Goal: Communication & Community: Participate in discussion

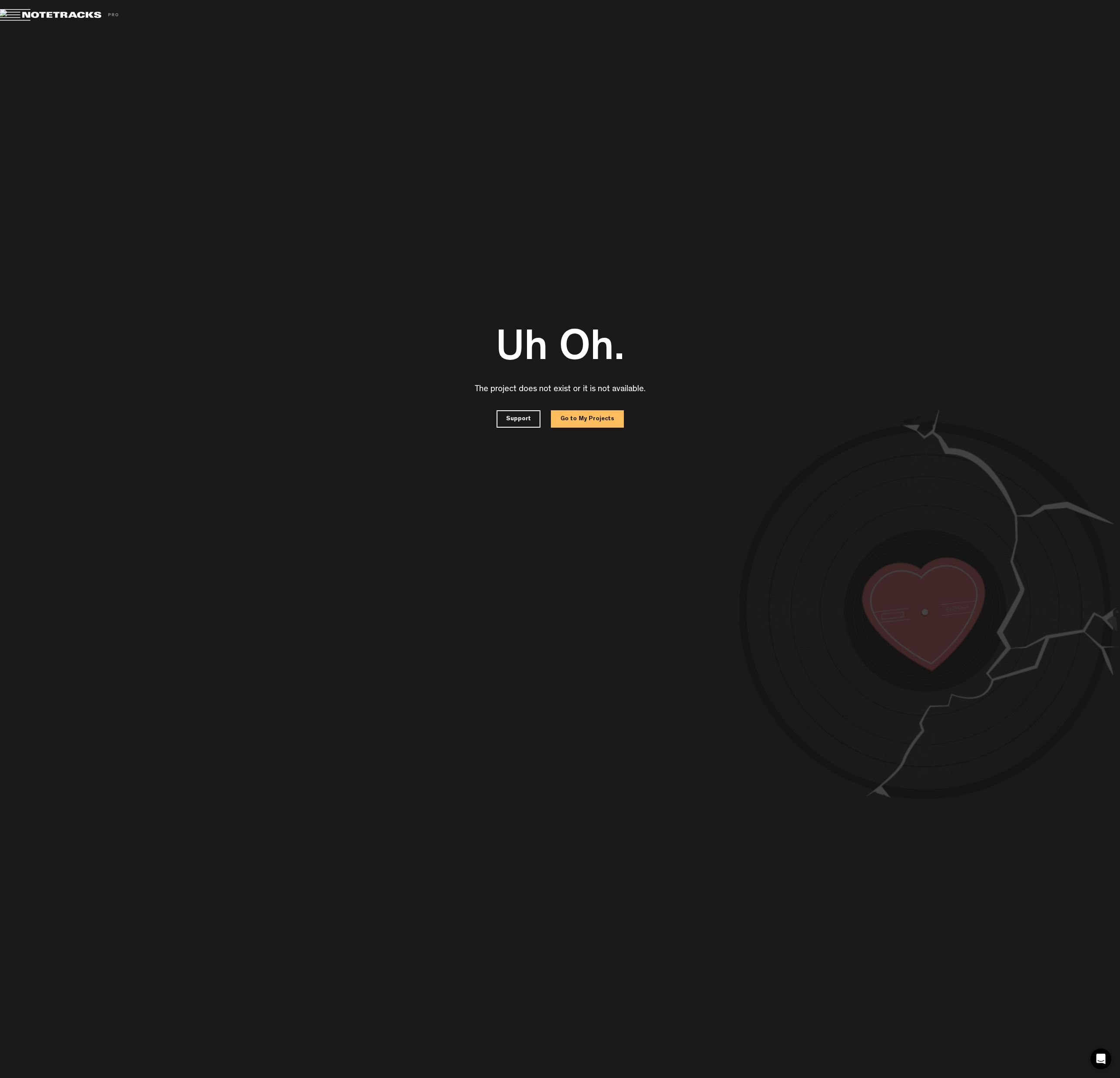
click at [571, 420] on button "Go to My Projects" at bounding box center [587, 419] width 73 height 17
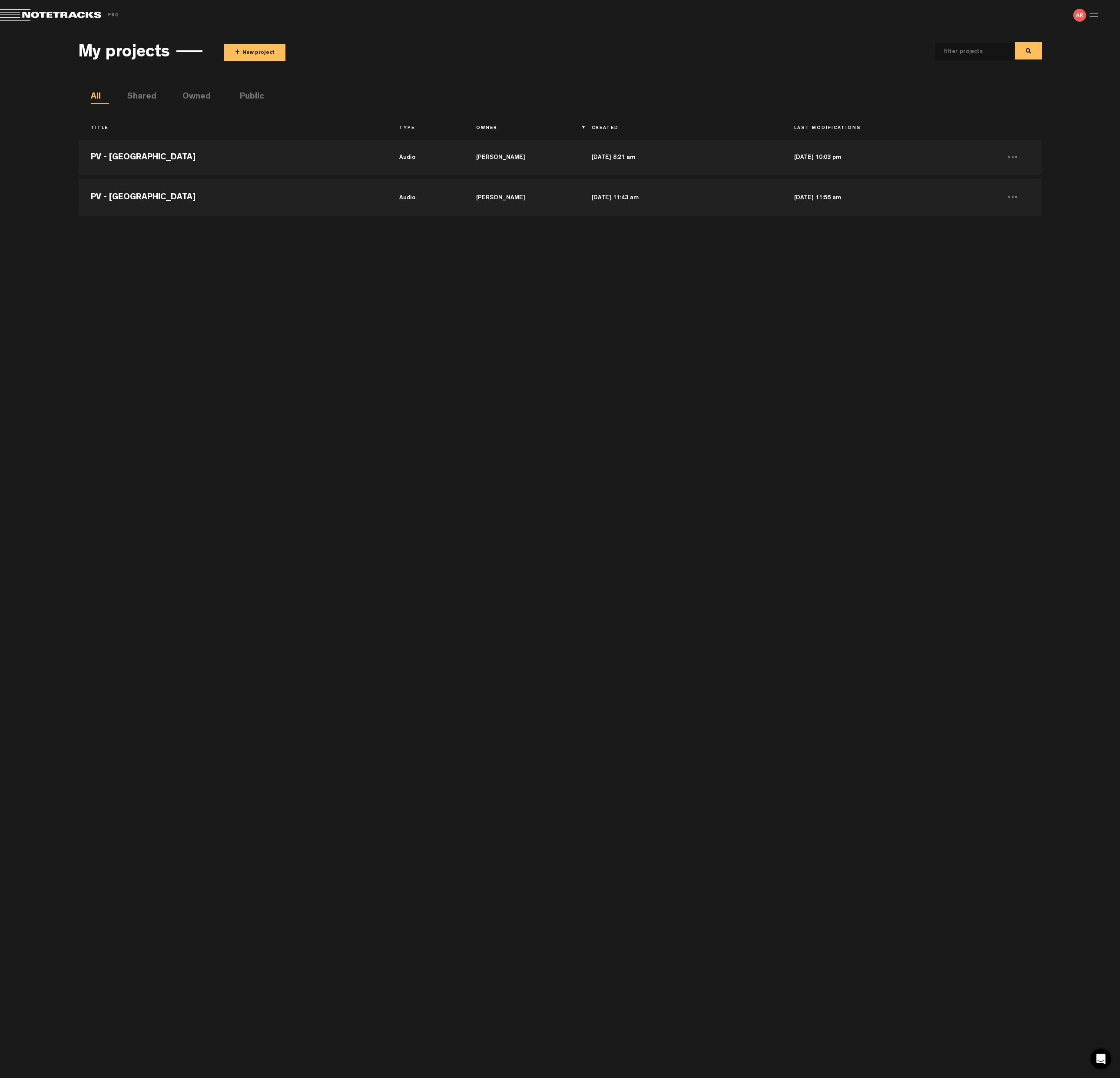
click at [1078, 16] on img at bounding box center [1080, 15] width 13 height 13
click at [1093, 15] on div at bounding box center [1093, 15] width 13 height 13
click at [1045, 54] on link "Profile" at bounding box center [1044, 57] width 20 height 7
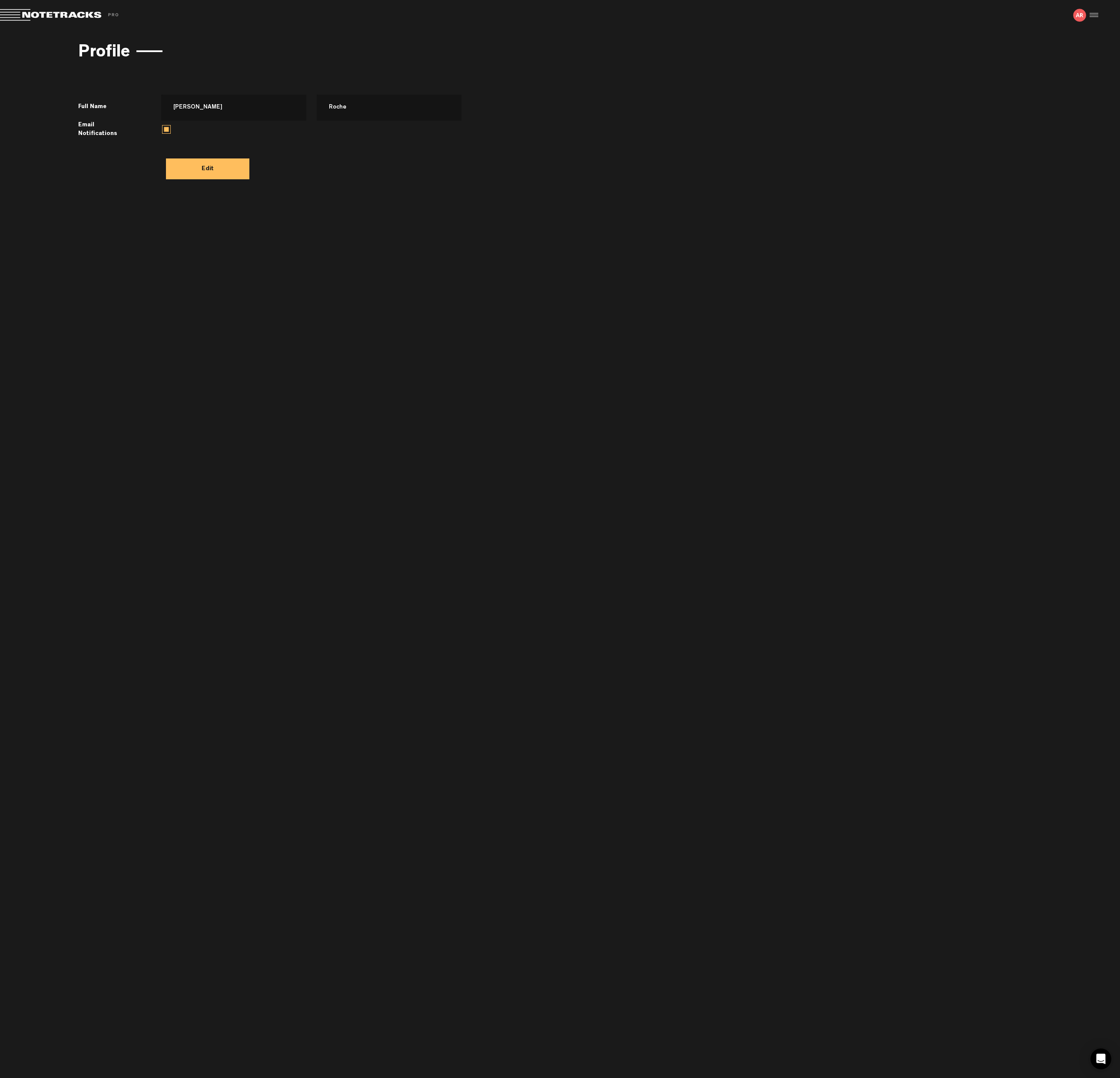
click at [1094, 14] on div at bounding box center [1093, 15] width 13 height 13
click at [1058, 79] on link "Subscription" at bounding box center [1053, 82] width 39 height 7
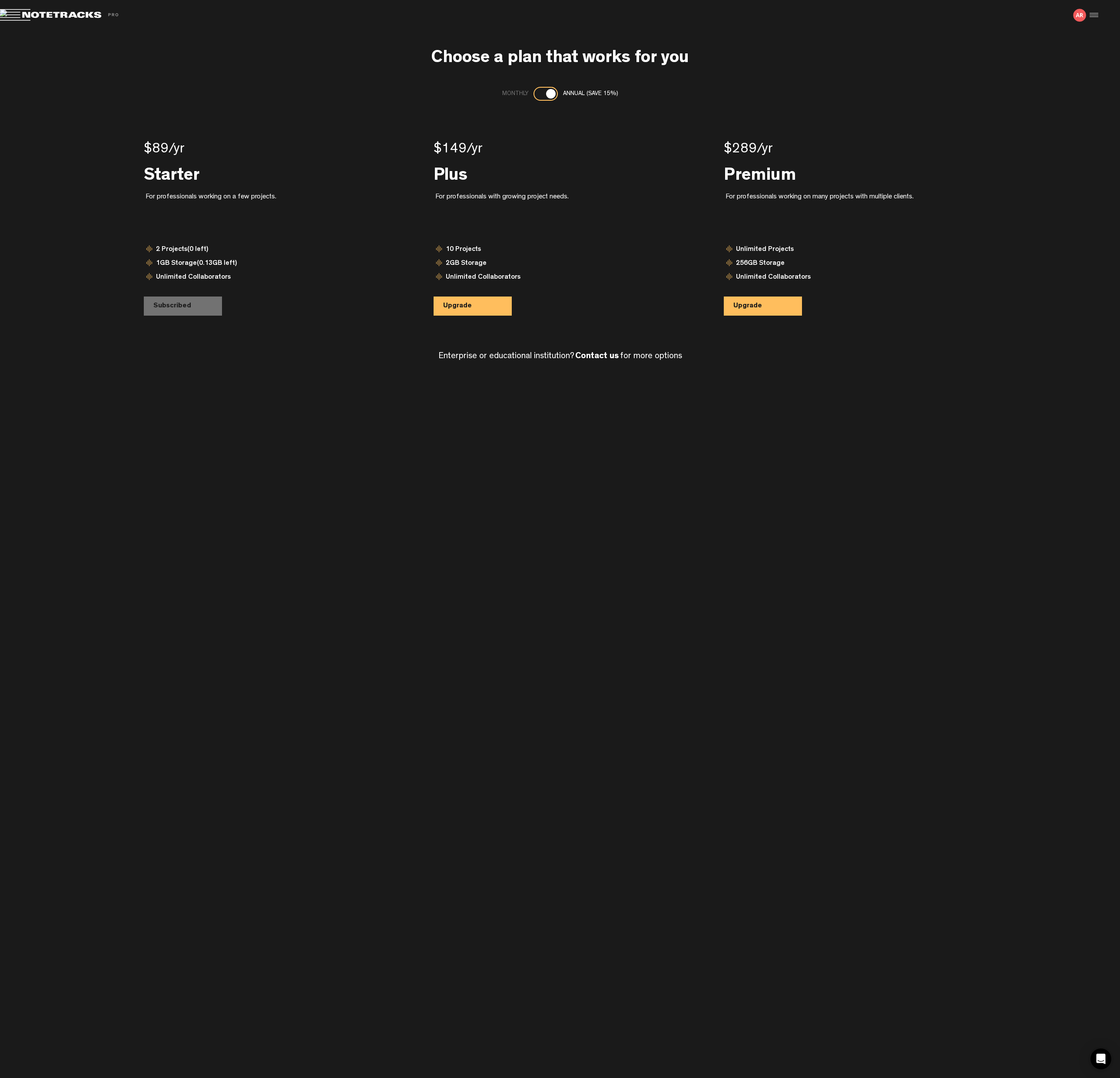
click at [1095, 15] on div at bounding box center [1093, 15] width 13 height 13
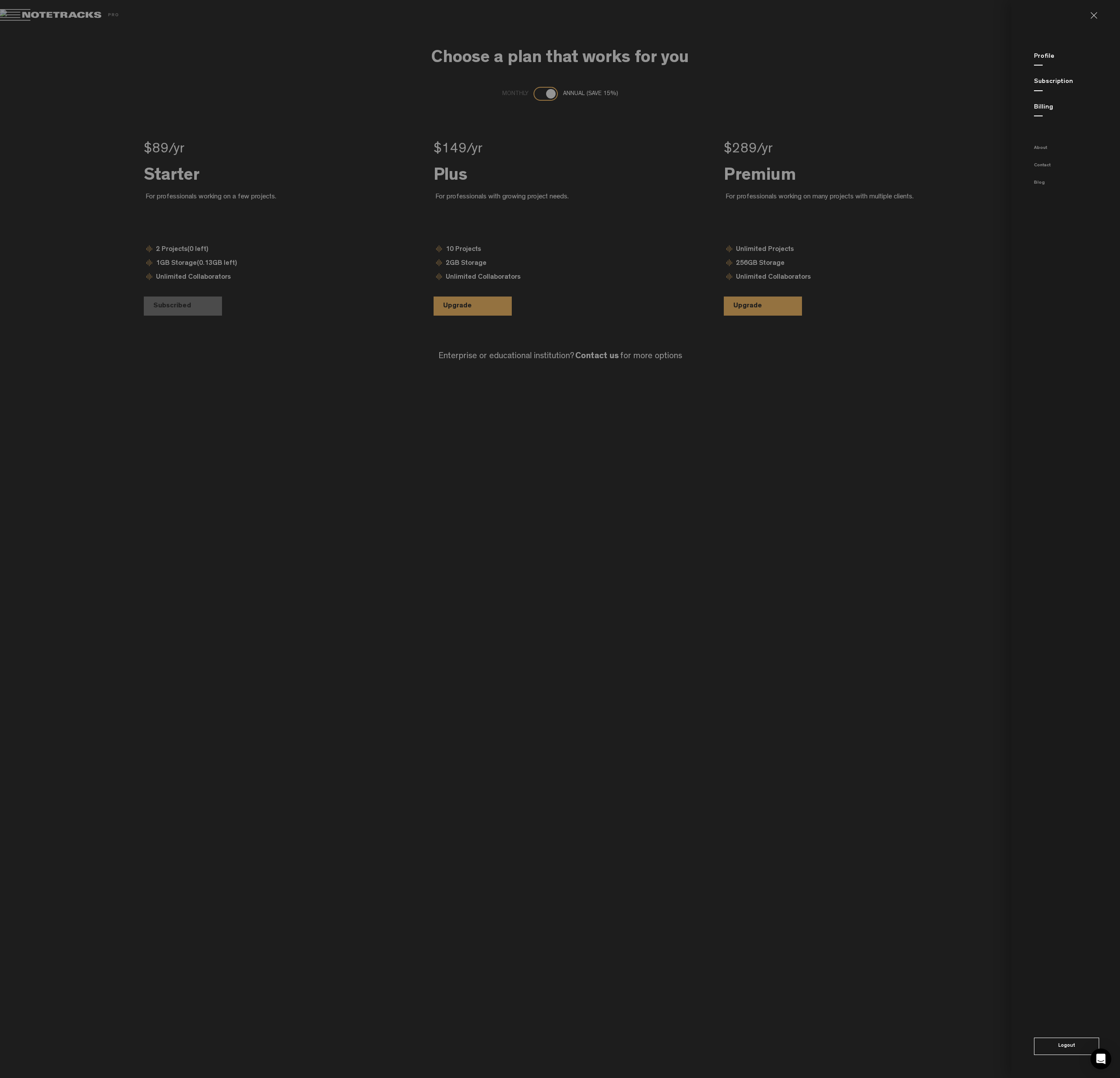
click at [1048, 55] on link "Profile" at bounding box center [1044, 57] width 20 height 7
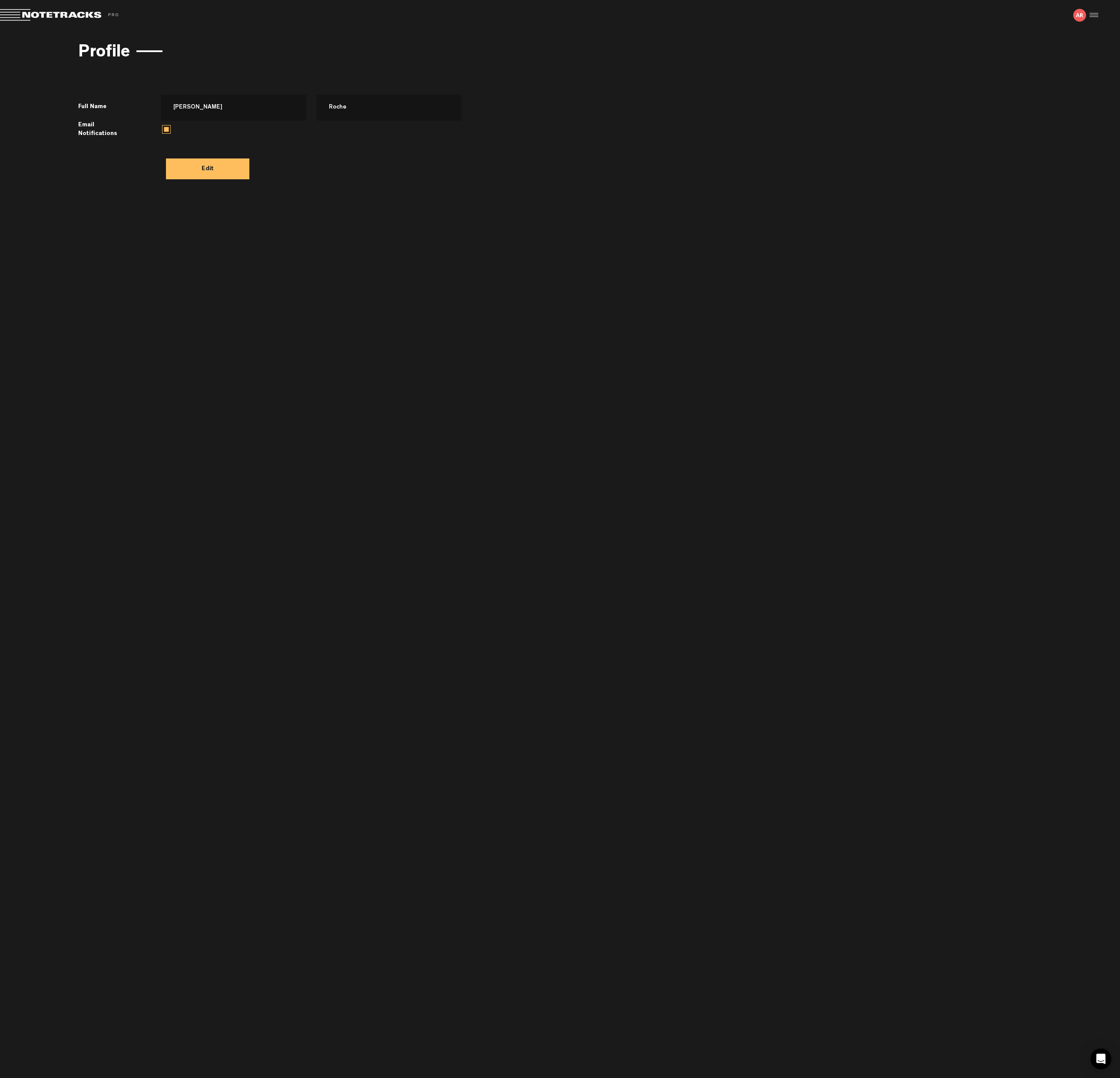
click at [94, 16] on span at bounding box center [61, 15] width 121 height 12
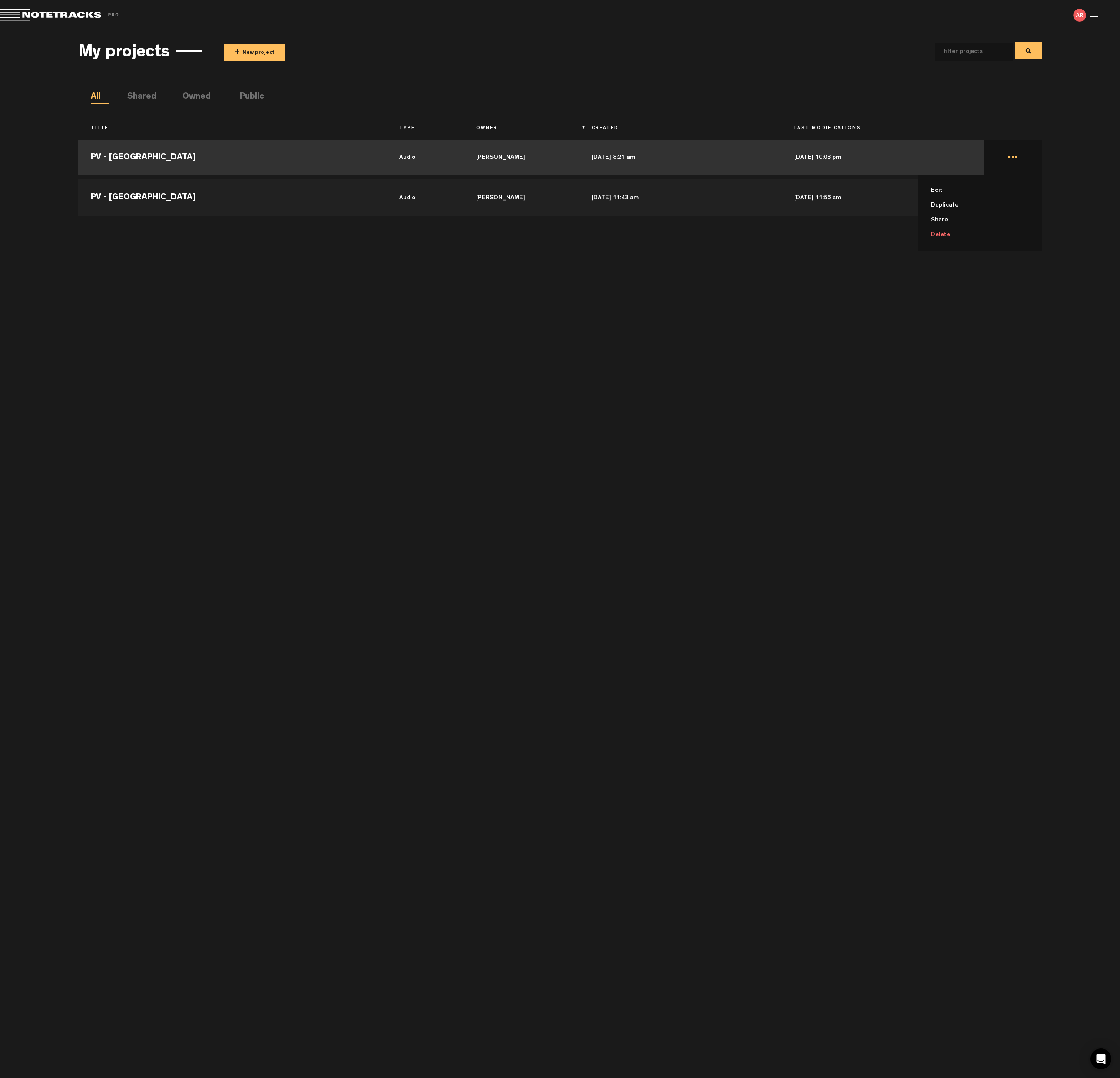
click at [947, 233] on li "Delete" at bounding box center [985, 235] width 114 height 15
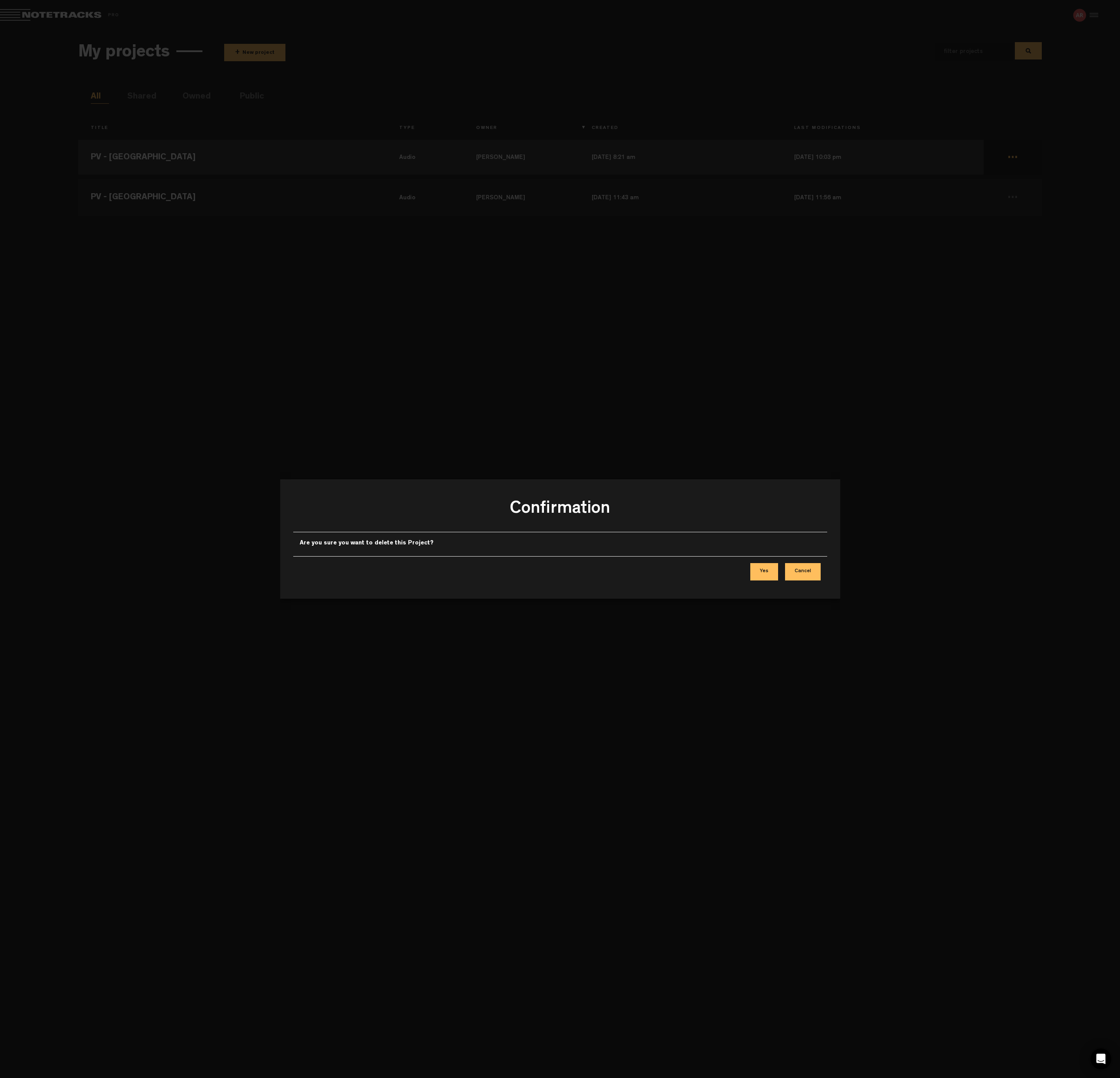
click at [762, 571] on button "Yes" at bounding box center [764, 572] width 28 height 17
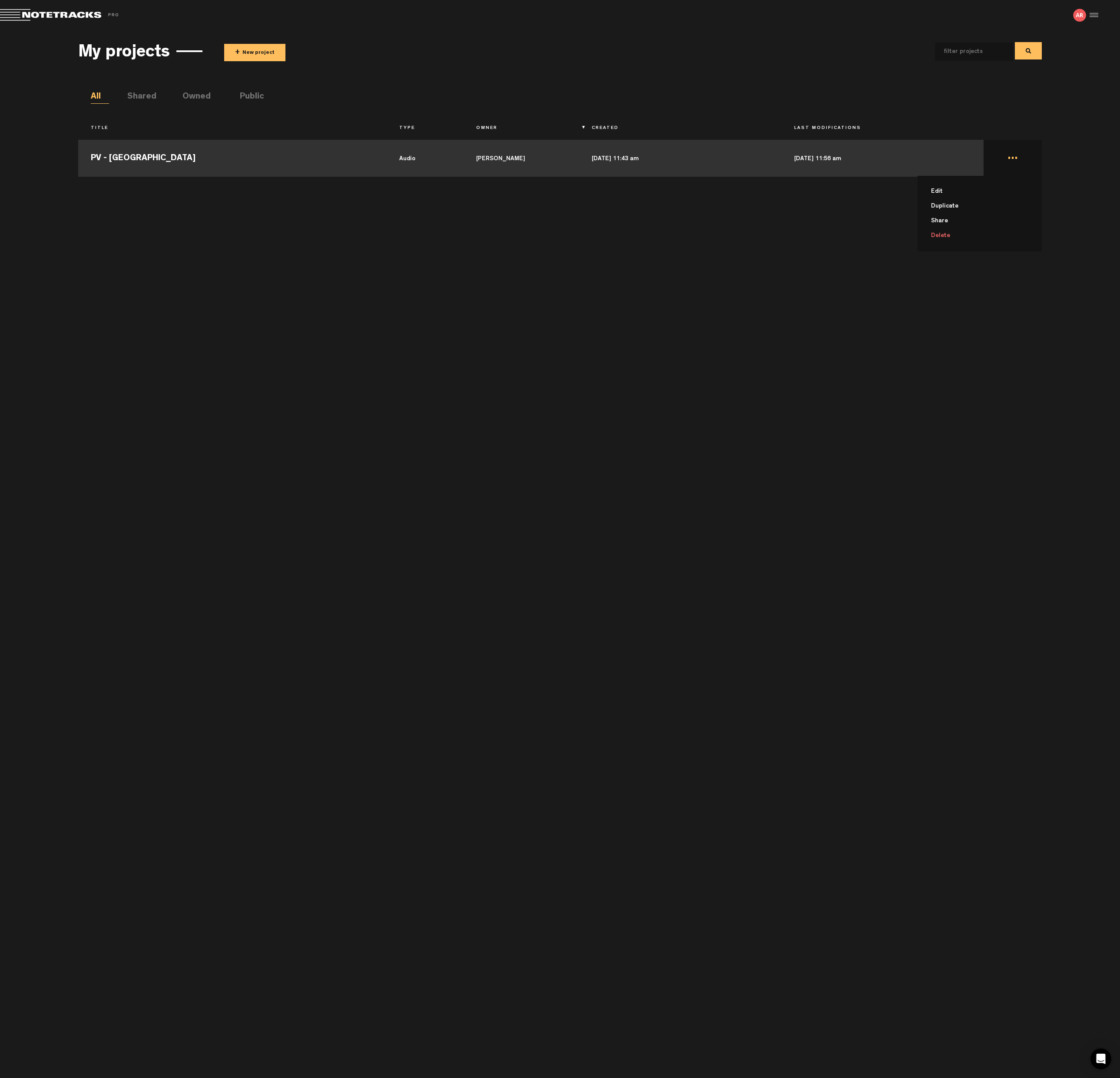
click at [1012, 161] on td "... Edit Duplicate Share Delete" at bounding box center [1012, 157] width 58 height 39
click at [1011, 161] on td "..." at bounding box center [1012, 157] width 58 height 39
click at [943, 235] on li "Delete" at bounding box center [985, 236] width 114 height 15
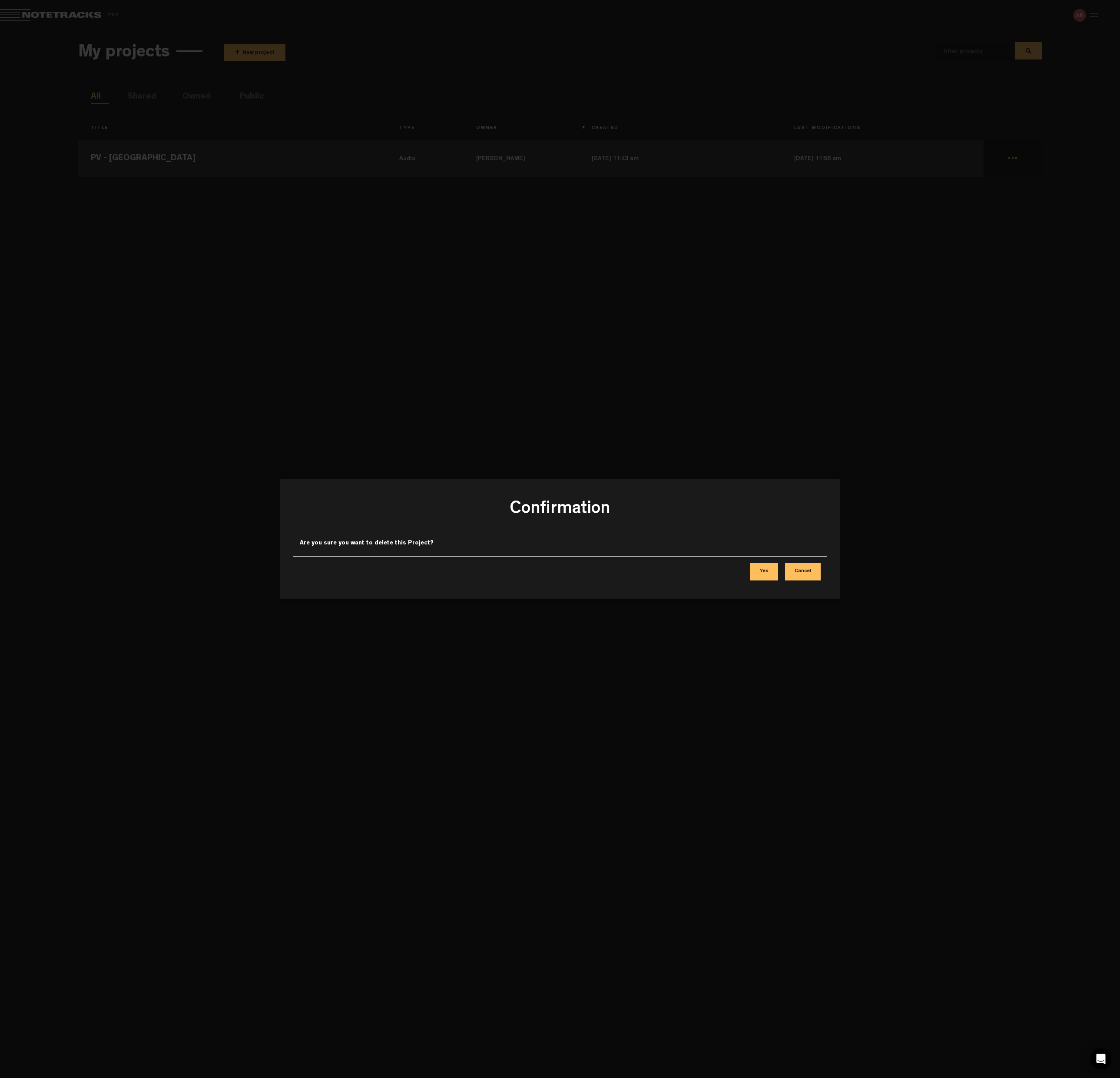
click at [762, 570] on button "Yes" at bounding box center [764, 572] width 28 height 17
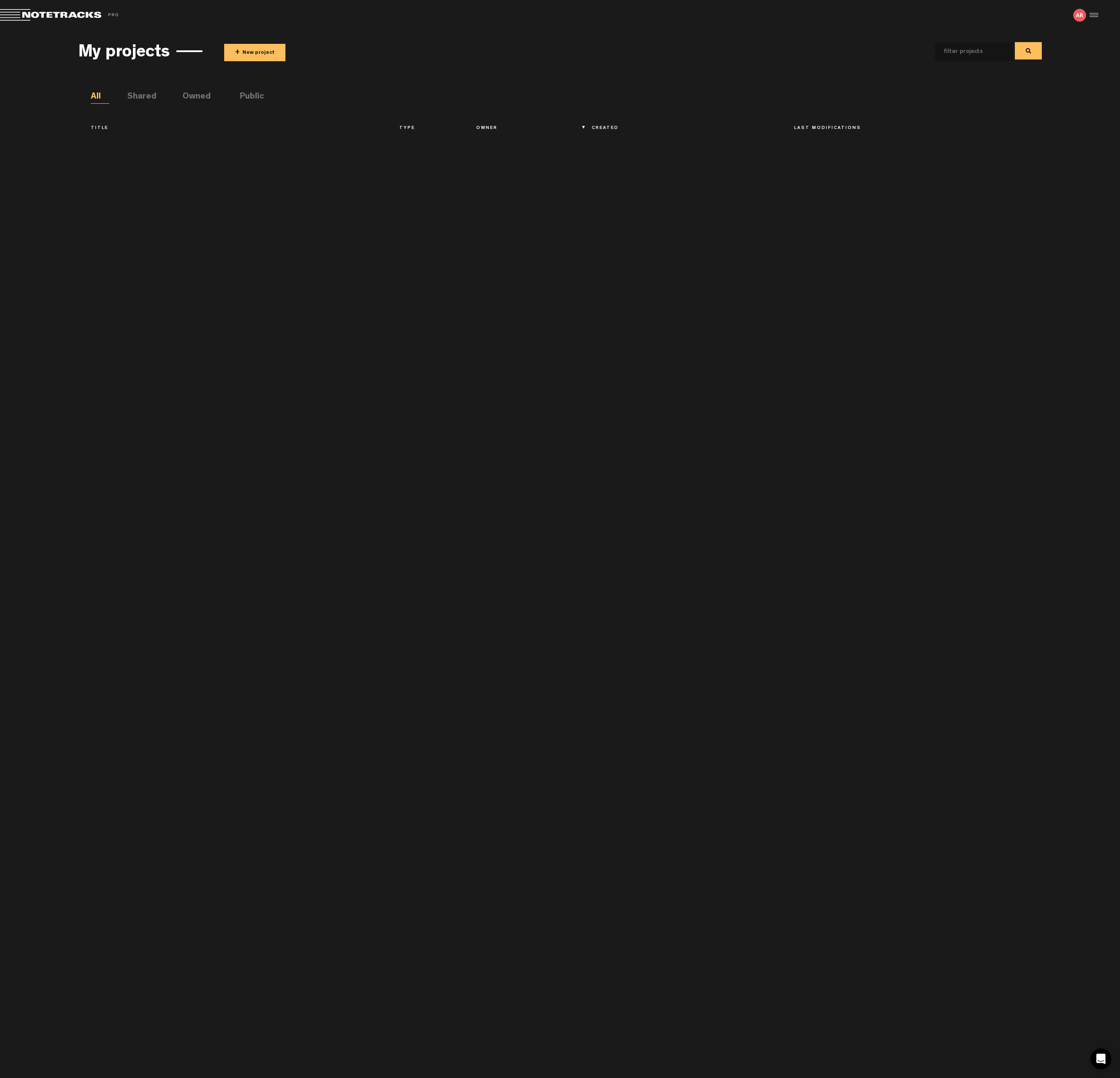
click at [254, 55] on button "+ New project" at bounding box center [255, 52] width 61 height 17
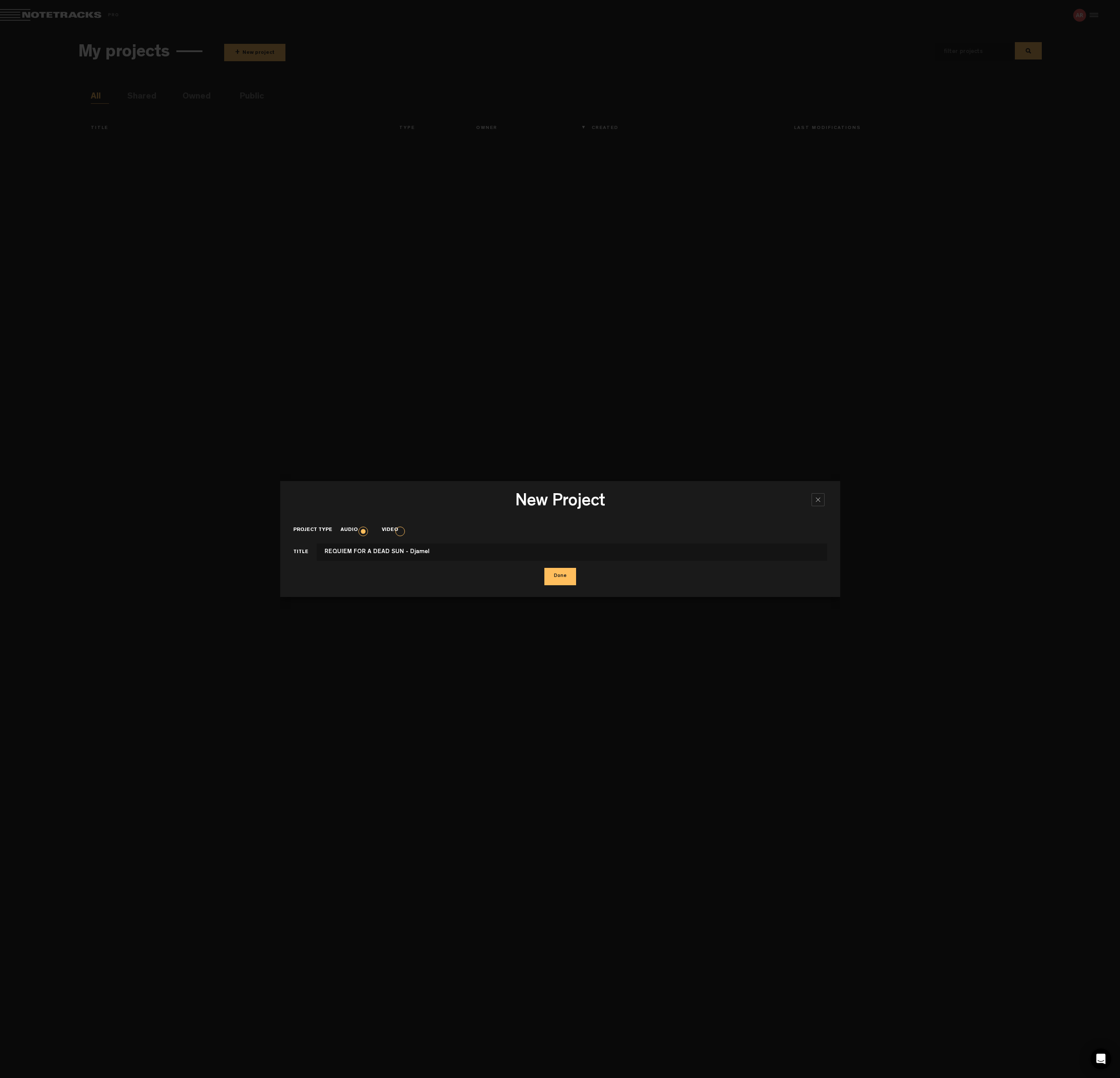
type input "REQUIEM FOR A DEAD SUN - Djamel"
click at [564, 575] on button "Done" at bounding box center [560, 577] width 32 height 17
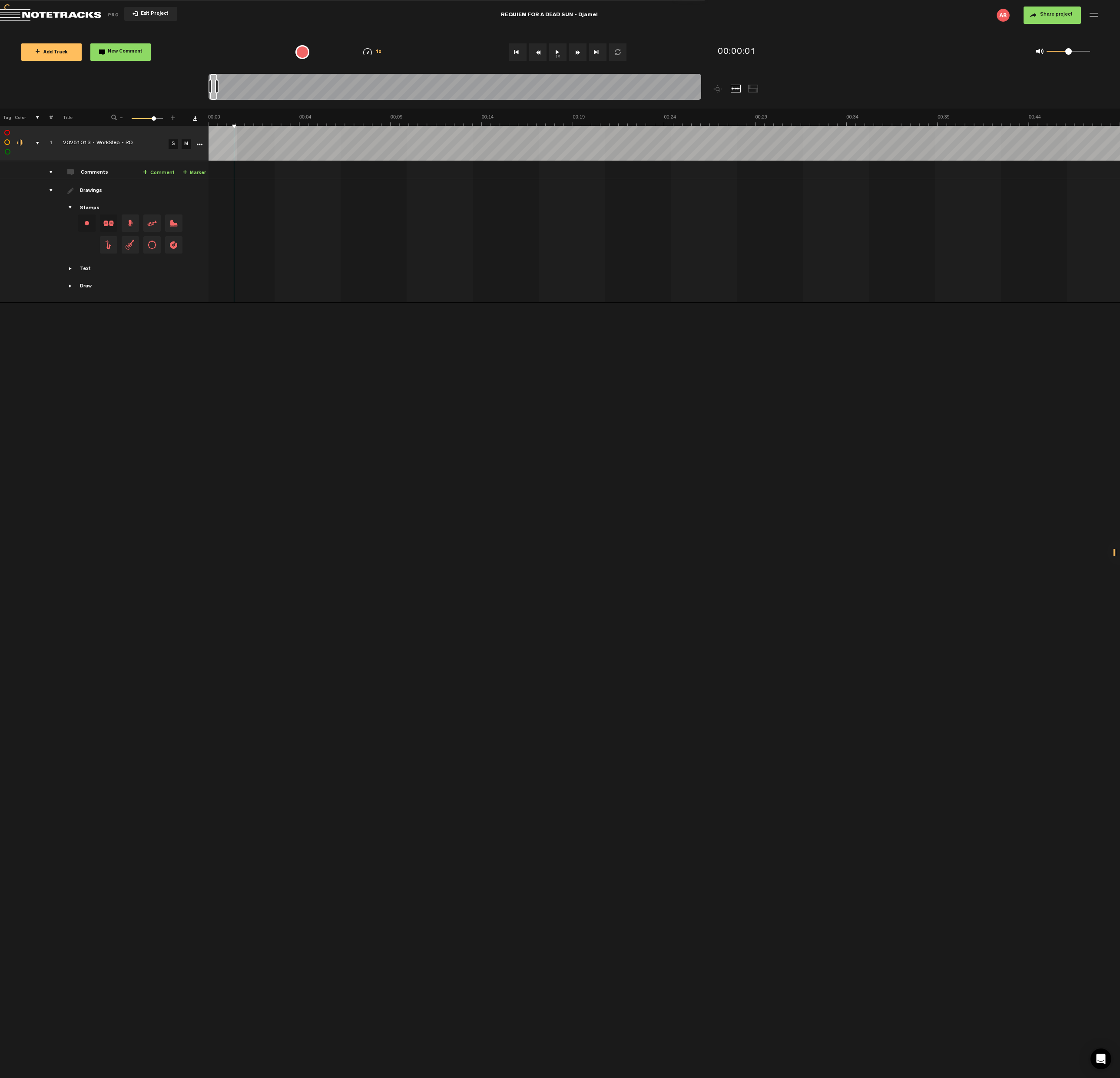
click at [203, 129] on tr "1 0% 20251013 - WorkStep - RQ S M Export to Headliner Update Download Download …" at bounding box center [560, 143] width 1121 height 35
drag, startPoint x: 213, startPoint y: 122, endPoint x: 208, endPoint y: 122, distance: 5.0
click at [517, 52] on button "Go to beginning" at bounding box center [518, 52] width 18 height 17
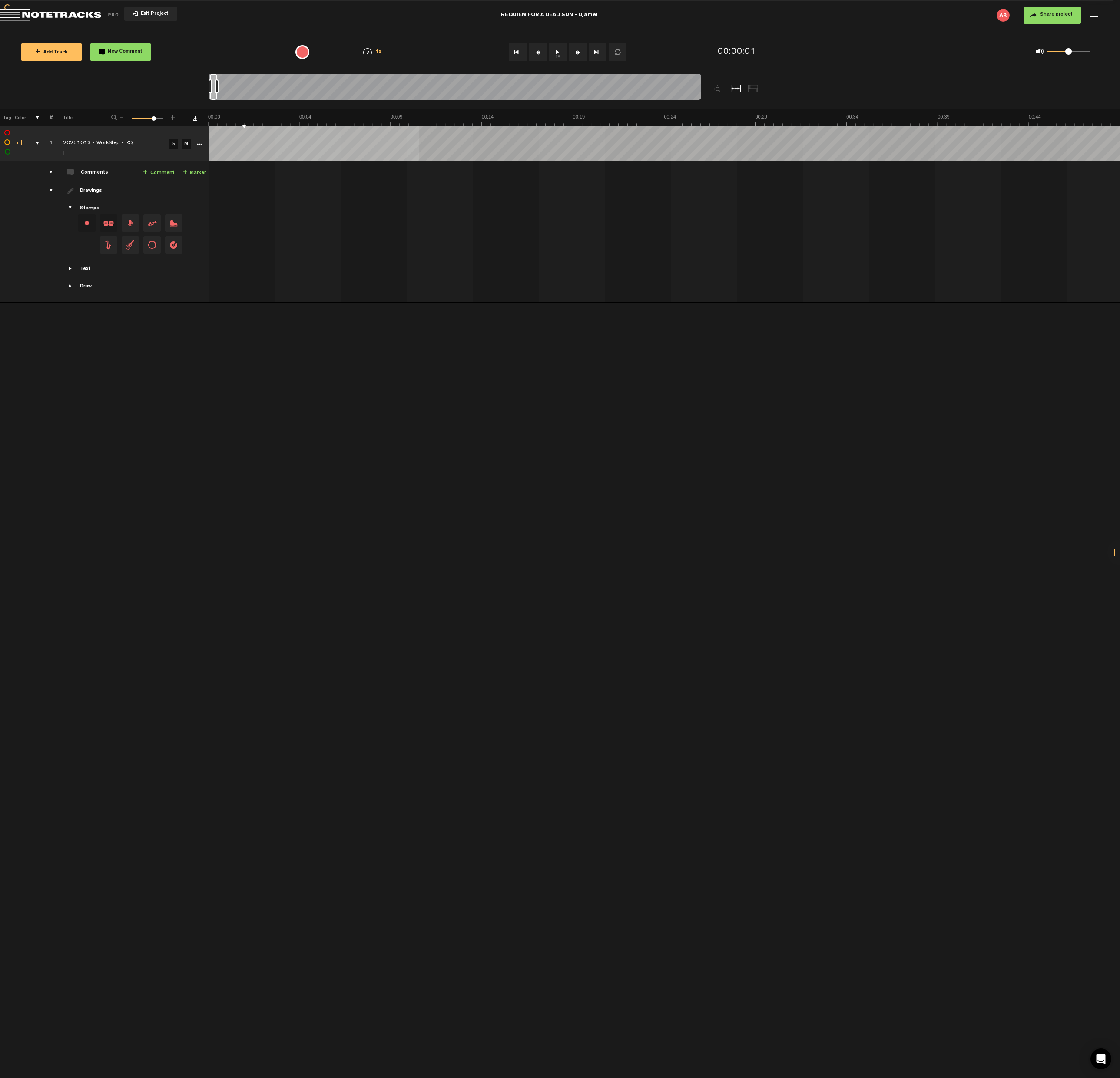
drag, startPoint x: 243, startPoint y: 124, endPoint x: 194, endPoint y: 126, distance: 49.0
click at [194, 126] on div "+ New drawing Tag Color # Title - 1 100 74 + 1 1% 20251013 - WorkStep - RQ S M …" at bounding box center [560, 197] width 1120 height 177
click at [1095, 13] on div at bounding box center [1093, 15] width 13 height 13
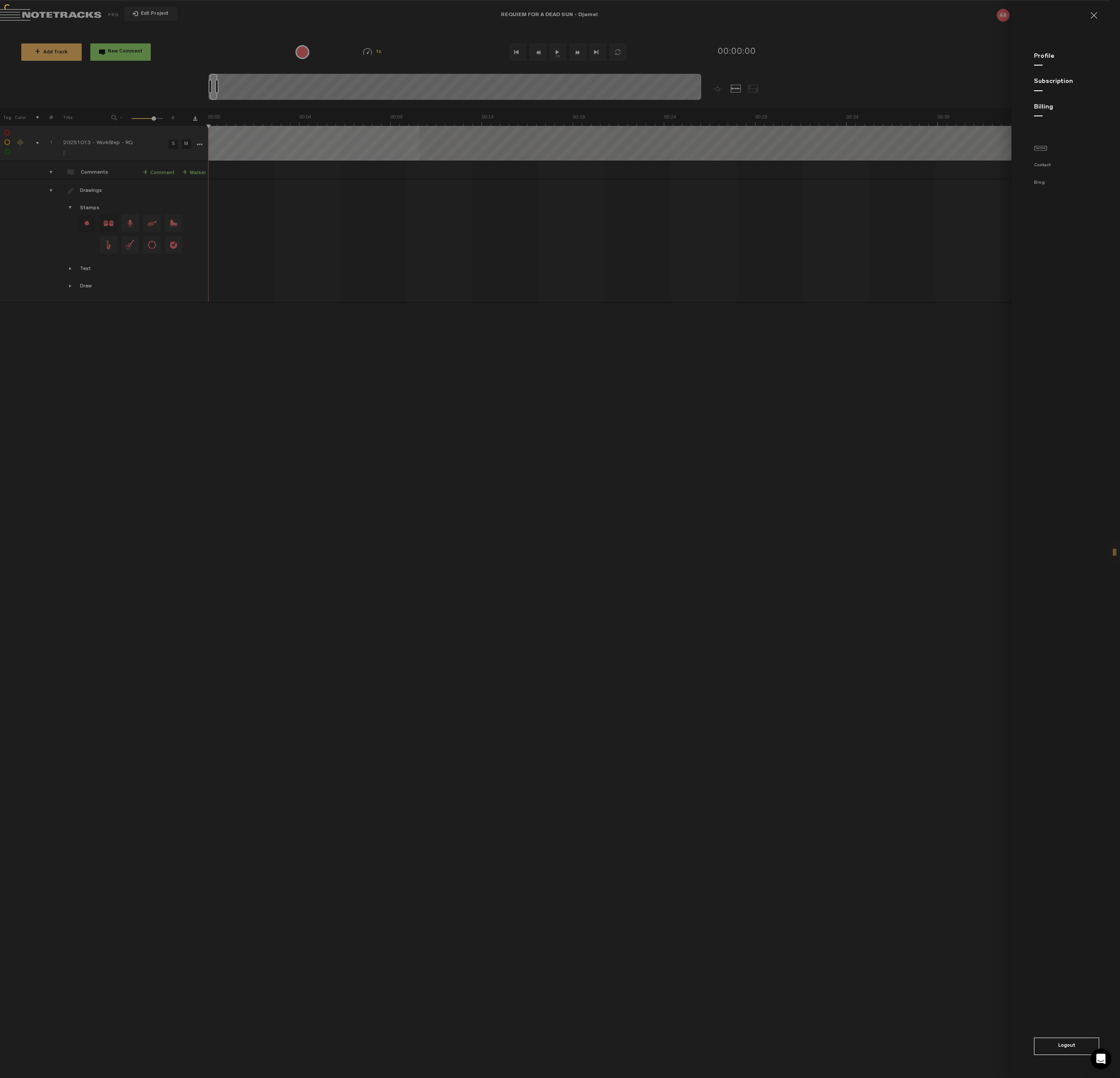
click at [1043, 148] on link "About" at bounding box center [1041, 148] width 13 height 5
click at [759, 467] on md-backdrop at bounding box center [560, 539] width 1120 height 1078
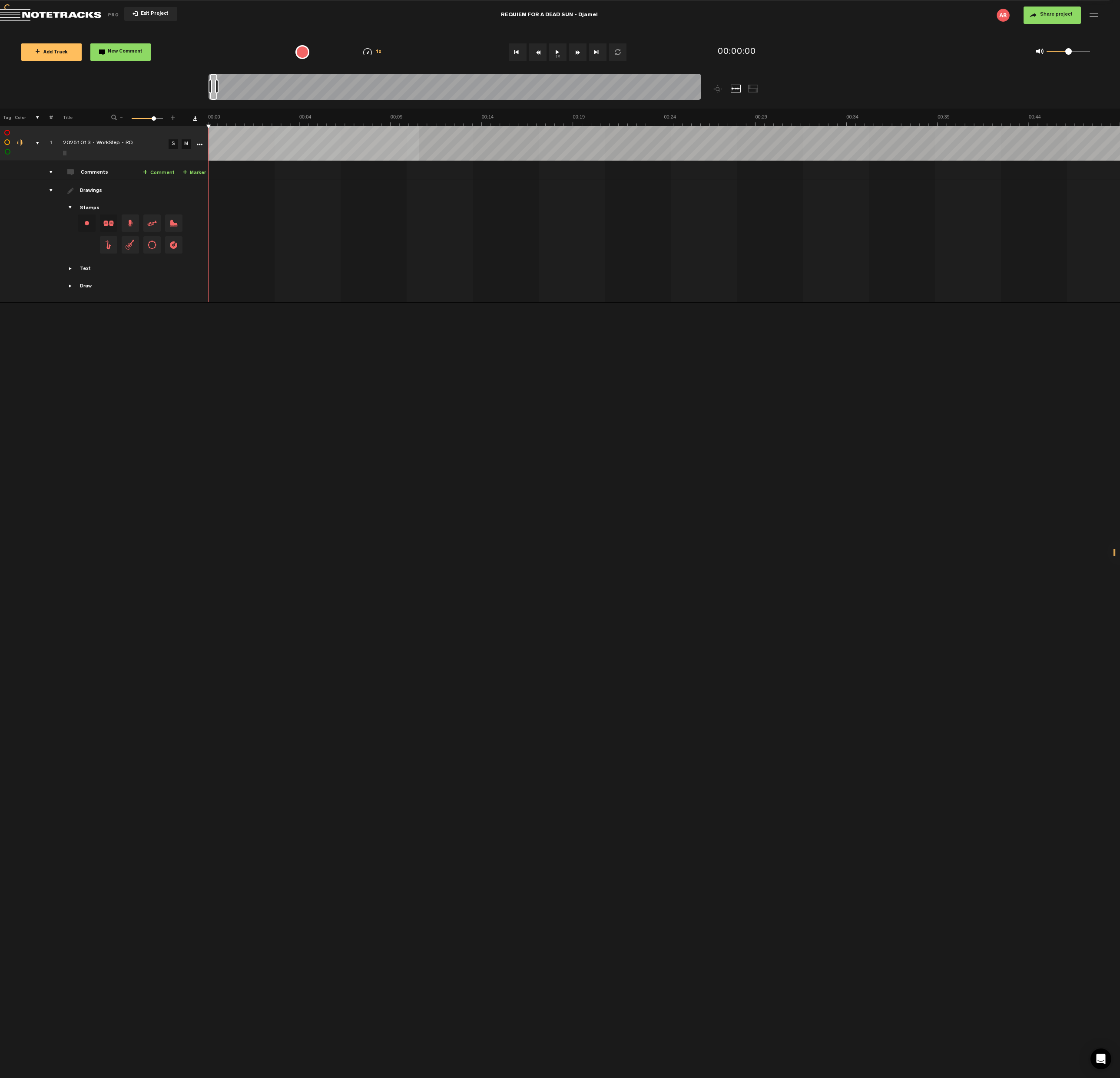
click at [1093, 16] on div at bounding box center [1093, 15] width 13 height 13
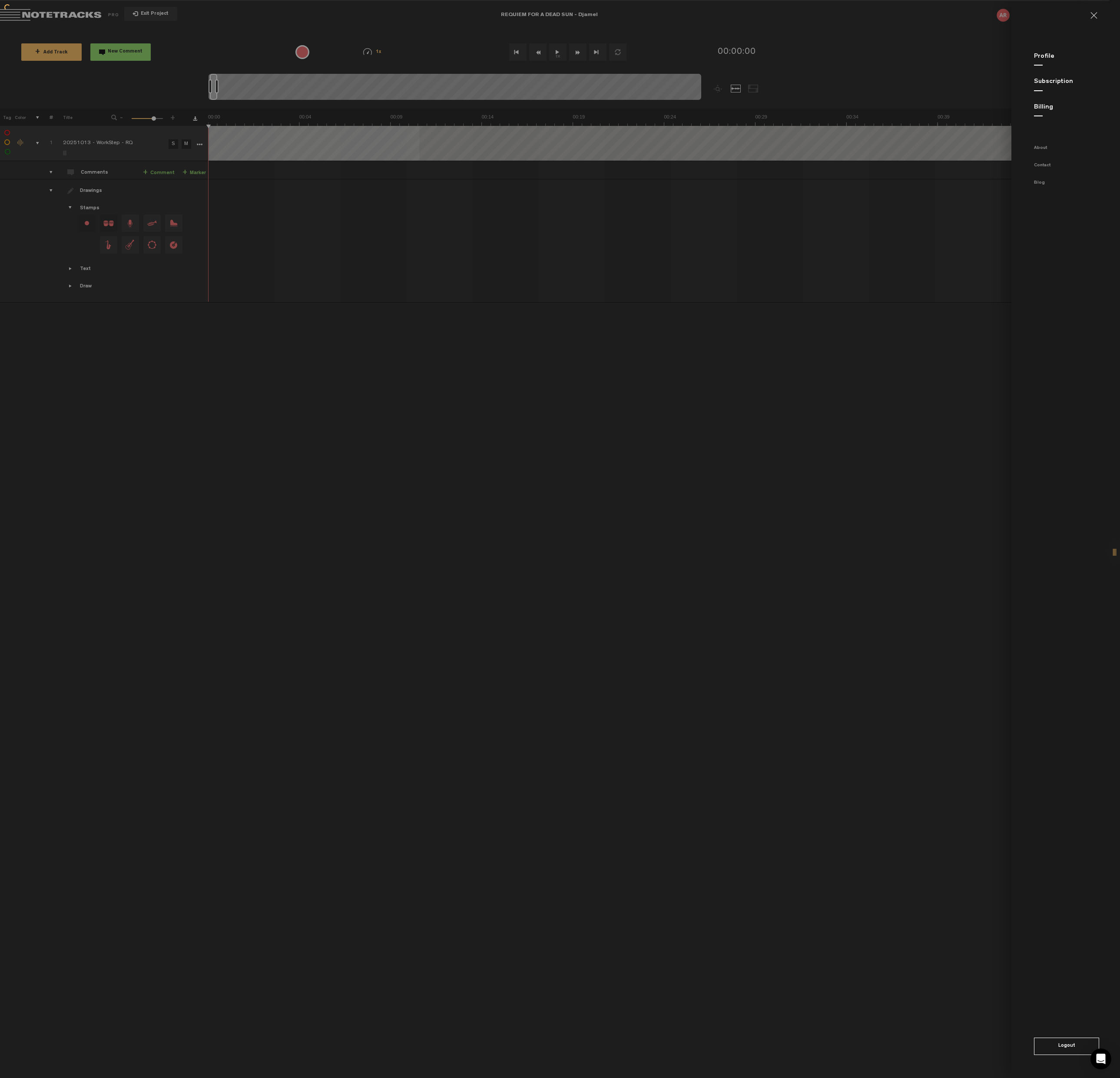
click at [867, 215] on md-backdrop at bounding box center [560, 539] width 1120 height 1078
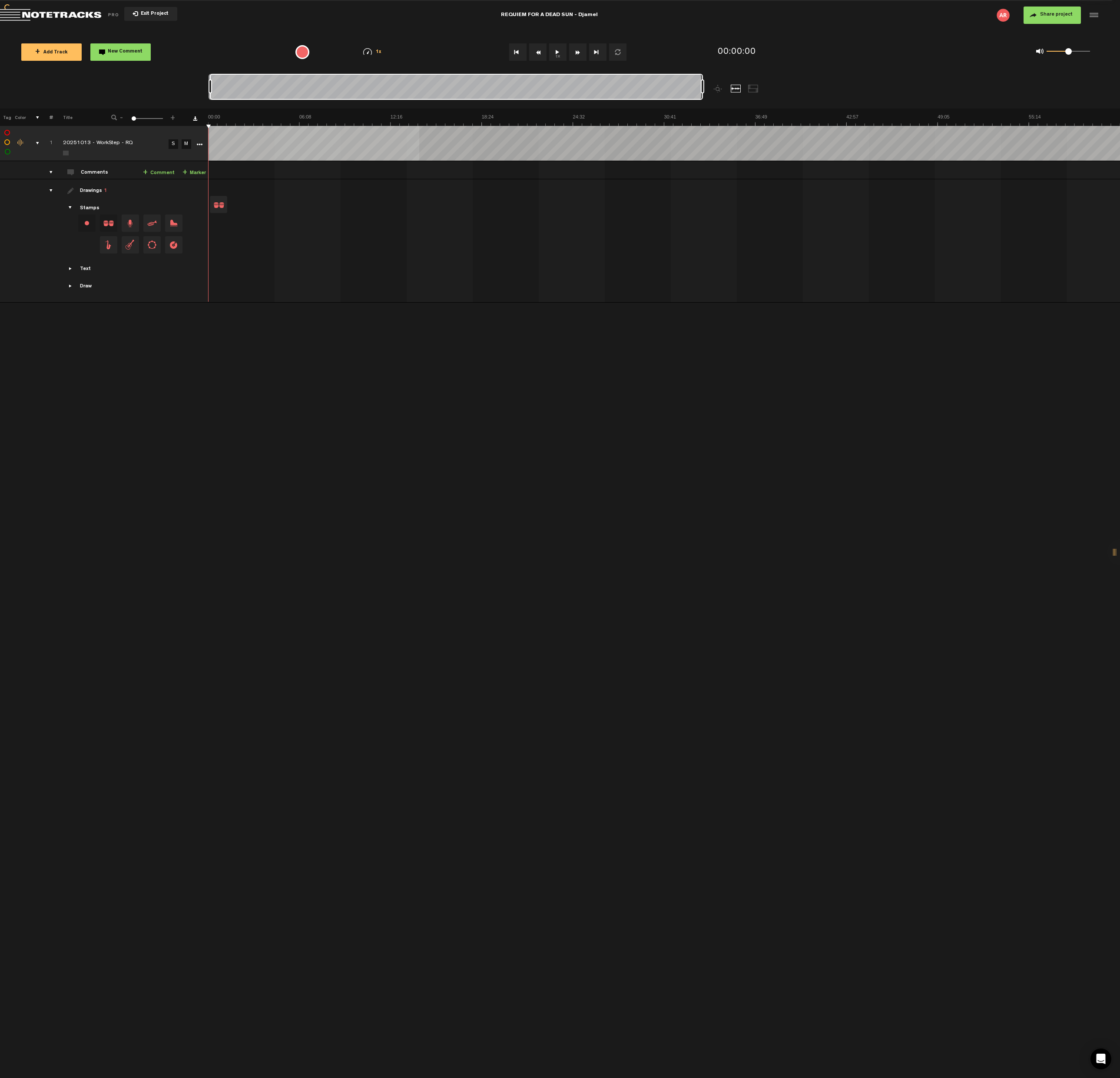
click at [86, 222] on div "Change stamp color.To change the color of an existing stamp, select the stamp o…" at bounding box center [87, 223] width 18 height 17
click at [88, 225] on div "Change stamp color.To change the color of an existing stamp, select the stamp o…" at bounding box center [87, 223] width 18 height 17
click at [108, 224] on span "Drag and drop a stamp" at bounding box center [109, 223] width 18 height 17
click at [221, 207] on div at bounding box center [219, 204] width 18 height 17
click at [236, 200] on span at bounding box center [234, 201] width 7 height 9
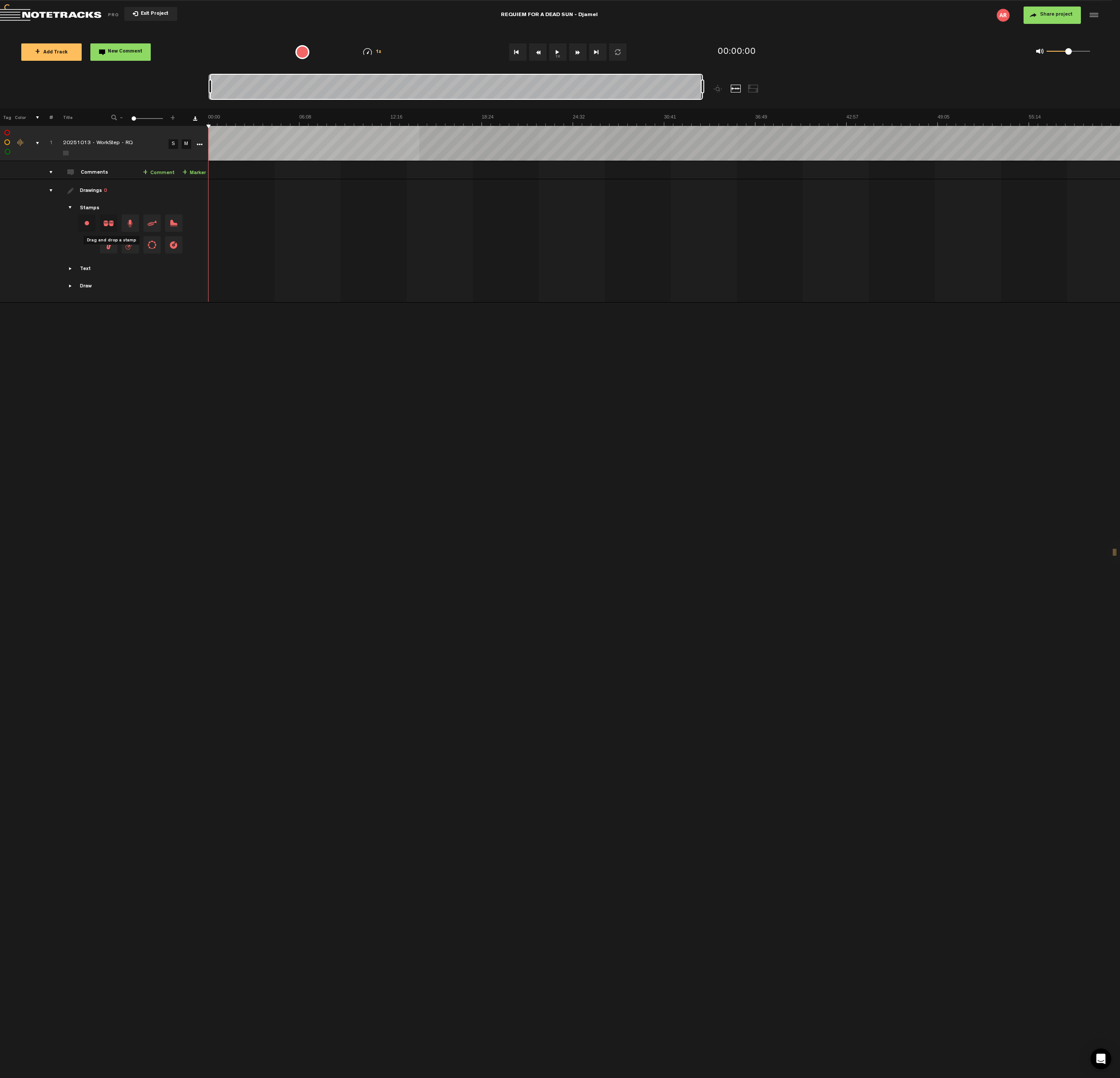
click at [106, 170] on div "Comments" at bounding box center [95, 173] width 29 height 8
click at [192, 174] on link "+ Marker" at bounding box center [194, 173] width 24 height 10
click at [238, 192] on div "00:00 - NaN:NaN • [PERSON_NAME]: "" [PERSON_NAME]" at bounding box center [300, 185] width 185 height 25
click at [374, 182] on span "Edit comment" at bounding box center [374, 181] width 10 height 6
type textarea "SUNLIGHT"
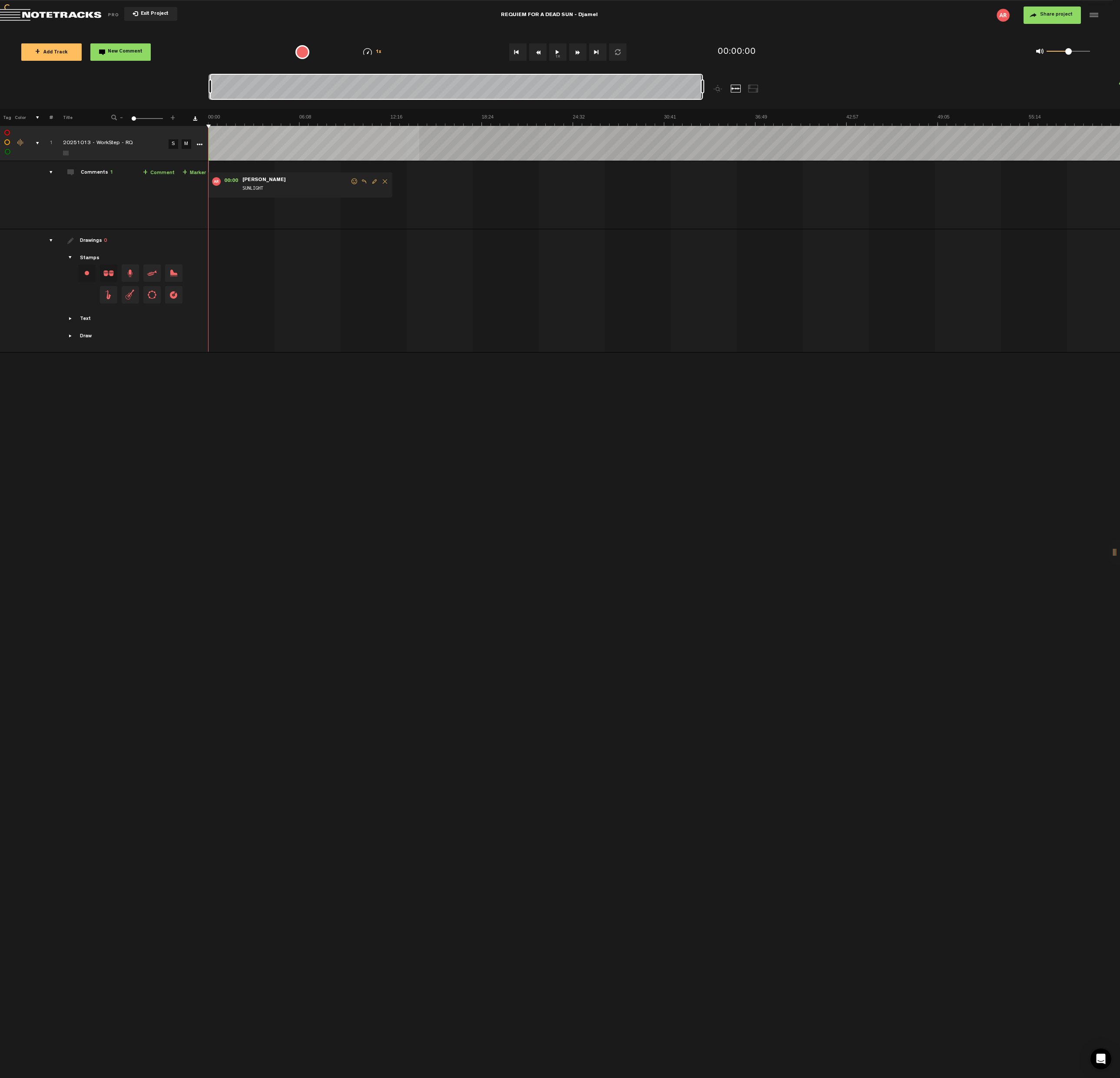
click at [276, 118] on img at bounding box center [663, 120] width 912 height 12
click at [256, 118] on img at bounding box center [663, 120] width 912 height 12
click at [151, 172] on link "+ Comment" at bounding box center [159, 173] width 32 height 10
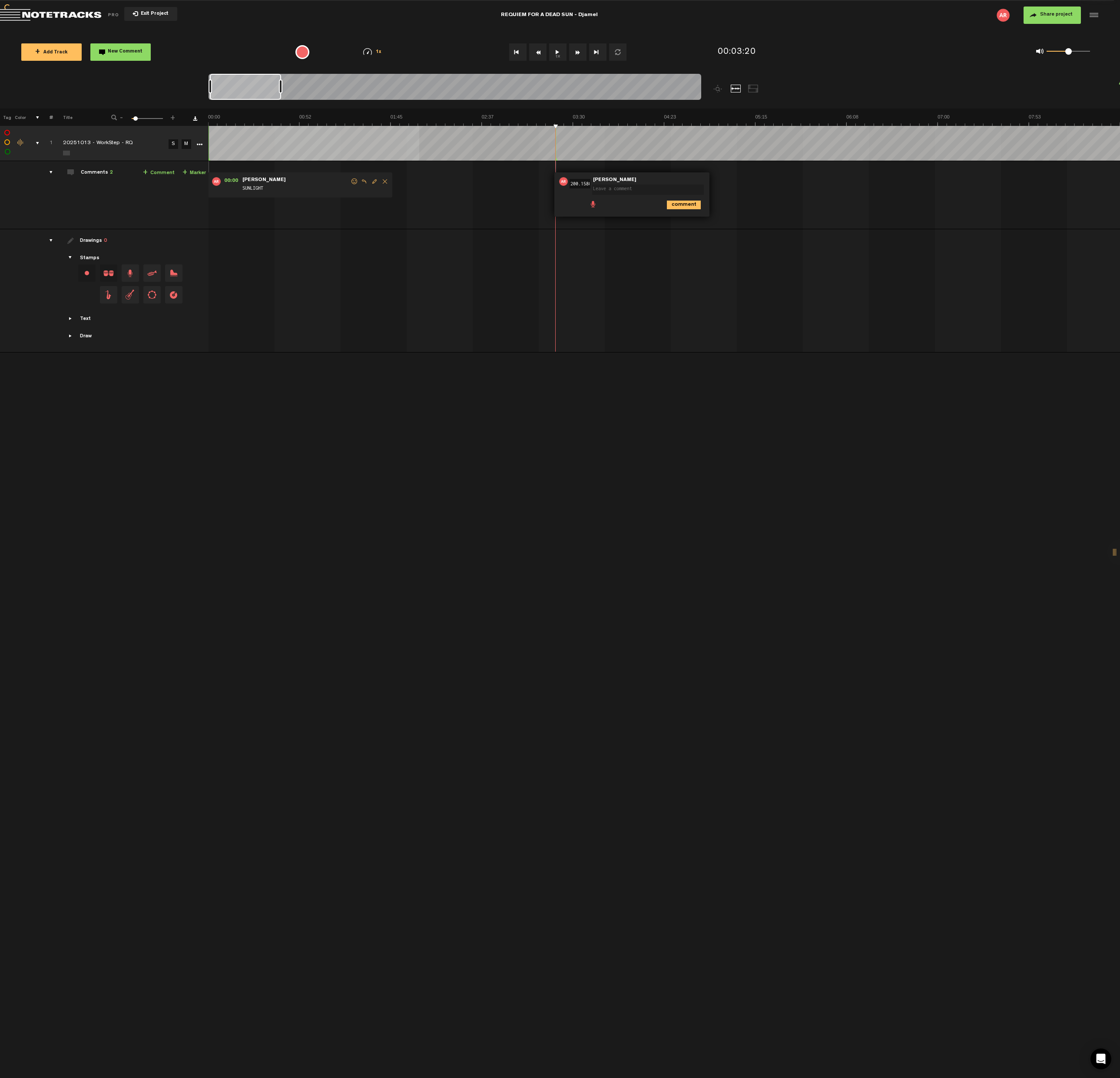
click at [523, 188] on div "00:00 - NaN:[PERSON_NAME] • [PERSON_NAME]: "SUNLIGHT" [PERSON_NAME] SUNLIGHT 03…" at bounding box center [665, 198] width 911 height 61
click at [654, 191] on textarea at bounding box center [648, 190] width 112 height 10
type textarea "s"
click at [738, 181] on div "00:00 - NaN:[PERSON_NAME] • [PERSON_NAME]: "SUNLIGHT" [PERSON_NAME] SUNLIGHT 03…" at bounding box center [665, 198] width 911 height 61
click at [691, 206] on icon "comment" at bounding box center [684, 205] width 34 height 9
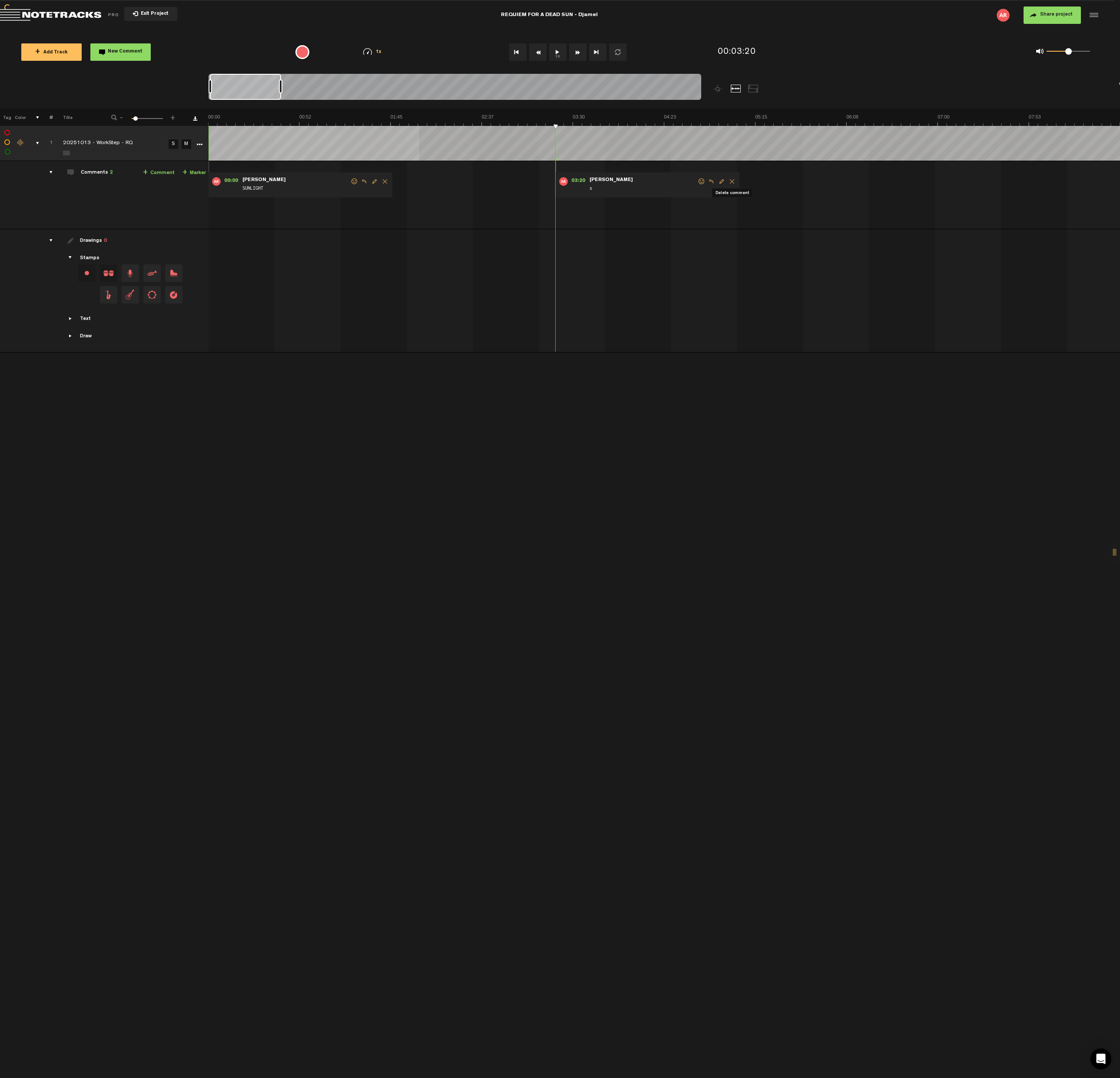
click at [731, 183] on span "Delete comment" at bounding box center [732, 181] width 10 height 6
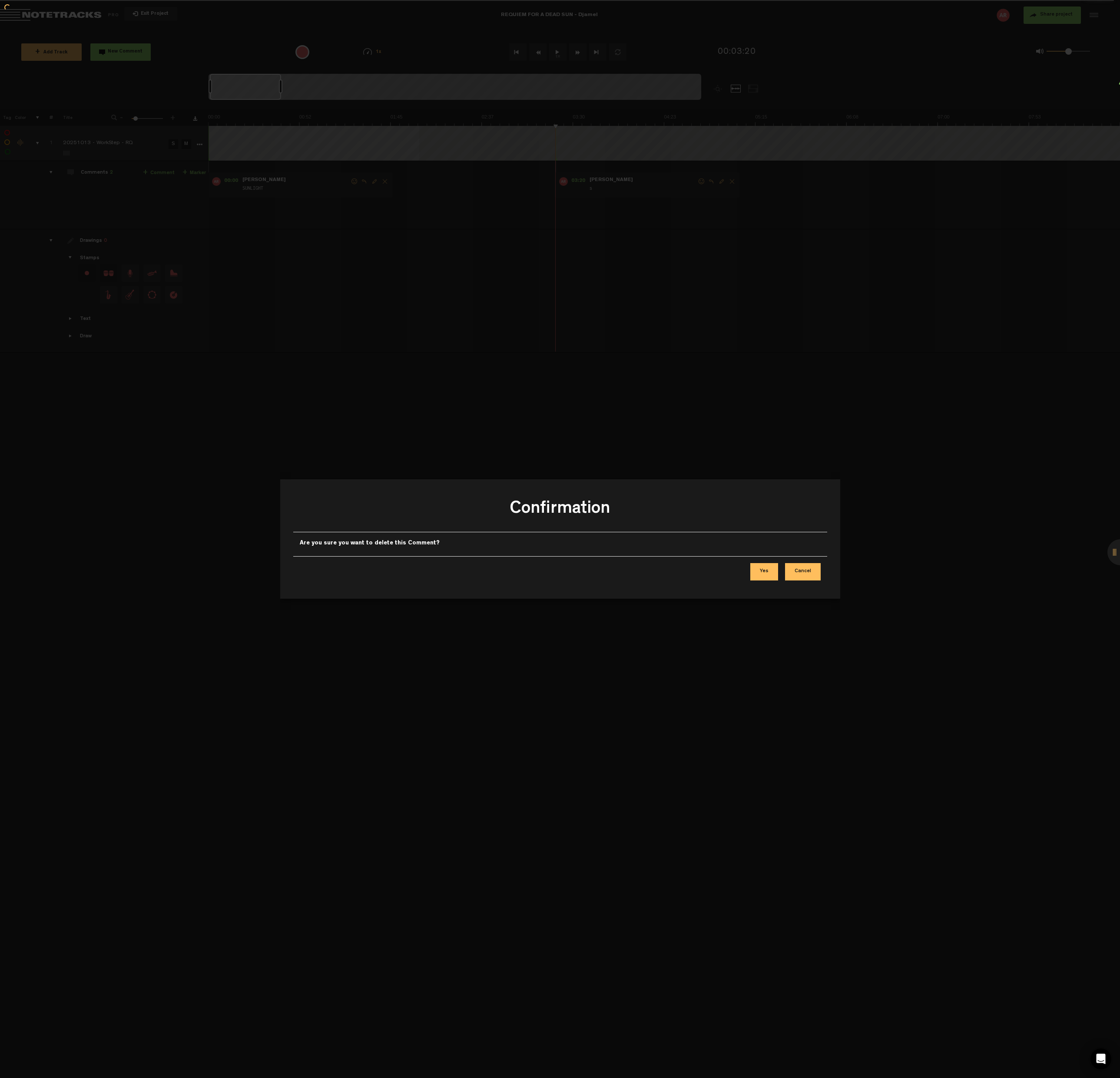
click at [767, 571] on button "Yes" at bounding box center [764, 572] width 28 height 17
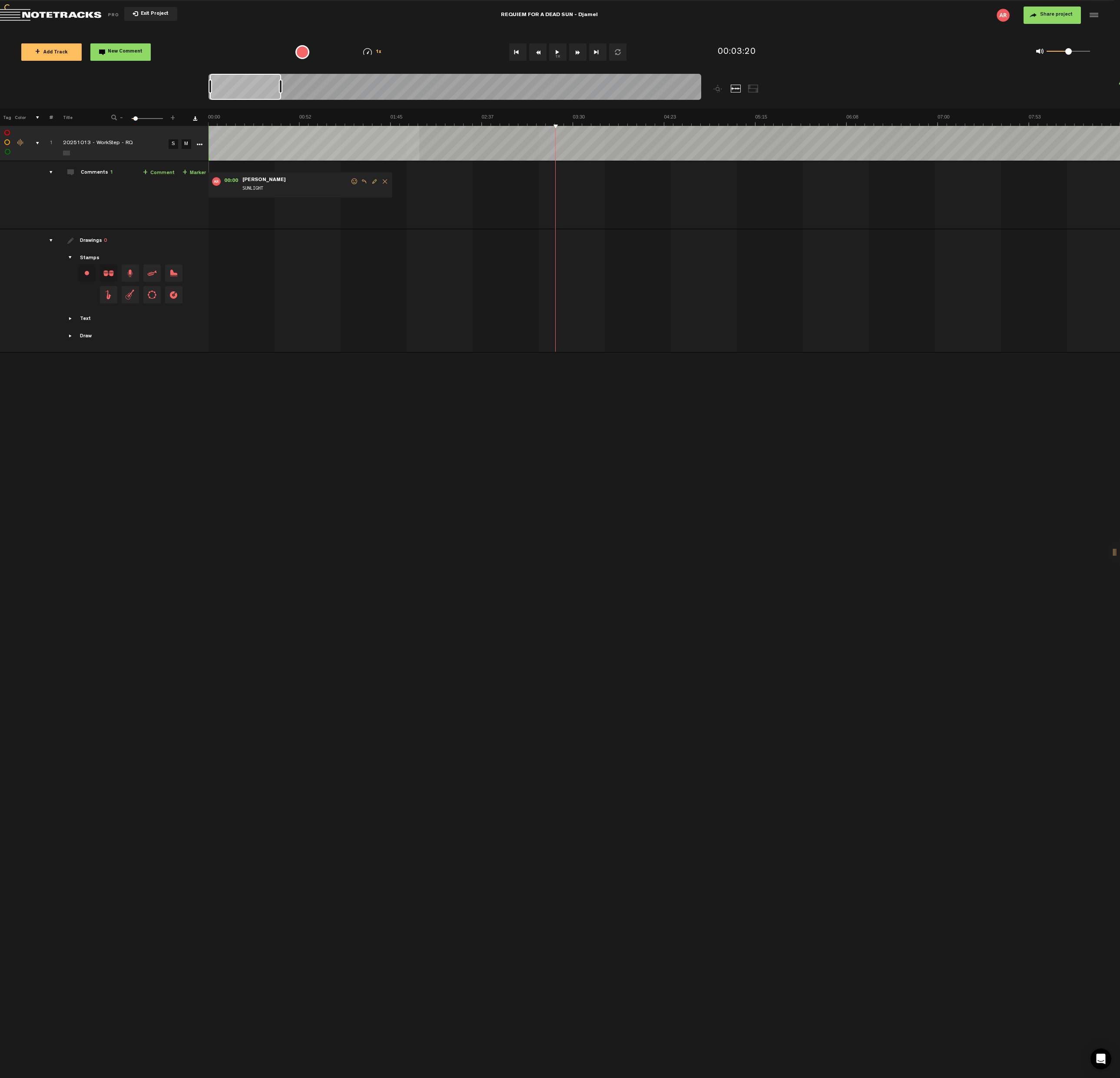
click at [193, 170] on link "+ Marker" at bounding box center [194, 173] width 24 height 10
click at [720, 180] on span "Edit comment" at bounding box center [721, 181] width 10 height 6
type textarea "PART 2 | FAREWELL"
click at [730, 190] on div "00:00 - NaN:[PERSON_NAME] • [PERSON_NAME]: "SUNLIGHT" [PERSON_NAME] SUNLIGHT 03…" at bounding box center [665, 198] width 911 height 61
click at [314, 183] on form "SUNLIGHT" at bounding box center [296, 185] width 109 height 16
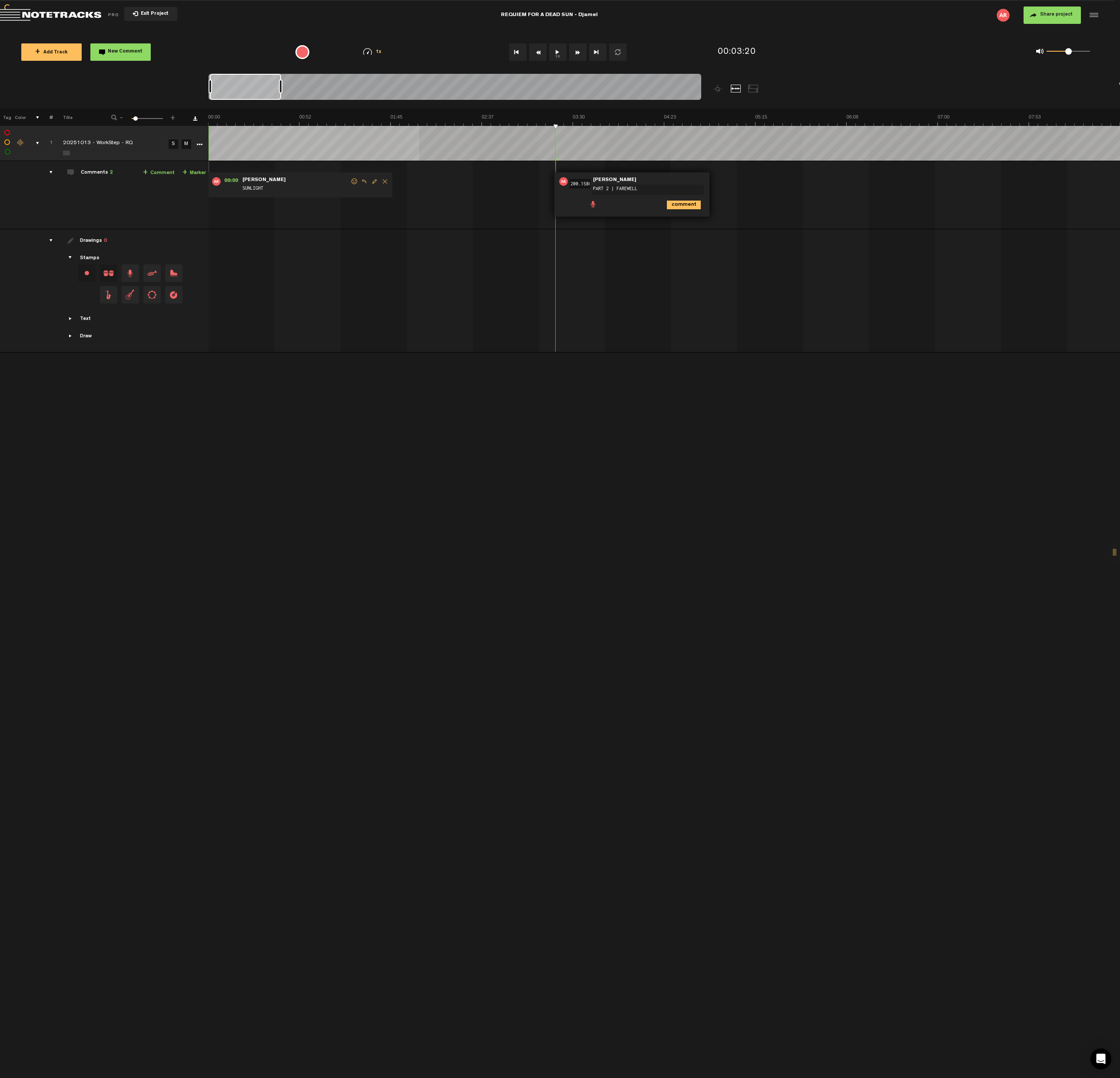
click at [373, 180] on span "Edit comment" at bounding box center [374, 181] width 10 height 6
click at [246, 190] on textarea "SUNLIGHT" at bounding box center [301, 190] width 112 height 10
type textarea "PART 1 | SUNLIGHT"
click at [418, 195] on div "00:00 0.001 - NaN:NaN • [PERSON_NAME]: "PART 1 | SUNLIGHT" [PERSON_NAME] PART 1…" at bounding box center [665, 198] width 911 height 61
click at [772, 212] on div "00:00 0.001 - NaN:NaN • [PERSON_NAME]: "PART 1 | SUNLIGHT" [PERSON_NAME] PART 1…" at bounding box center [665, 198] width 911 height 61
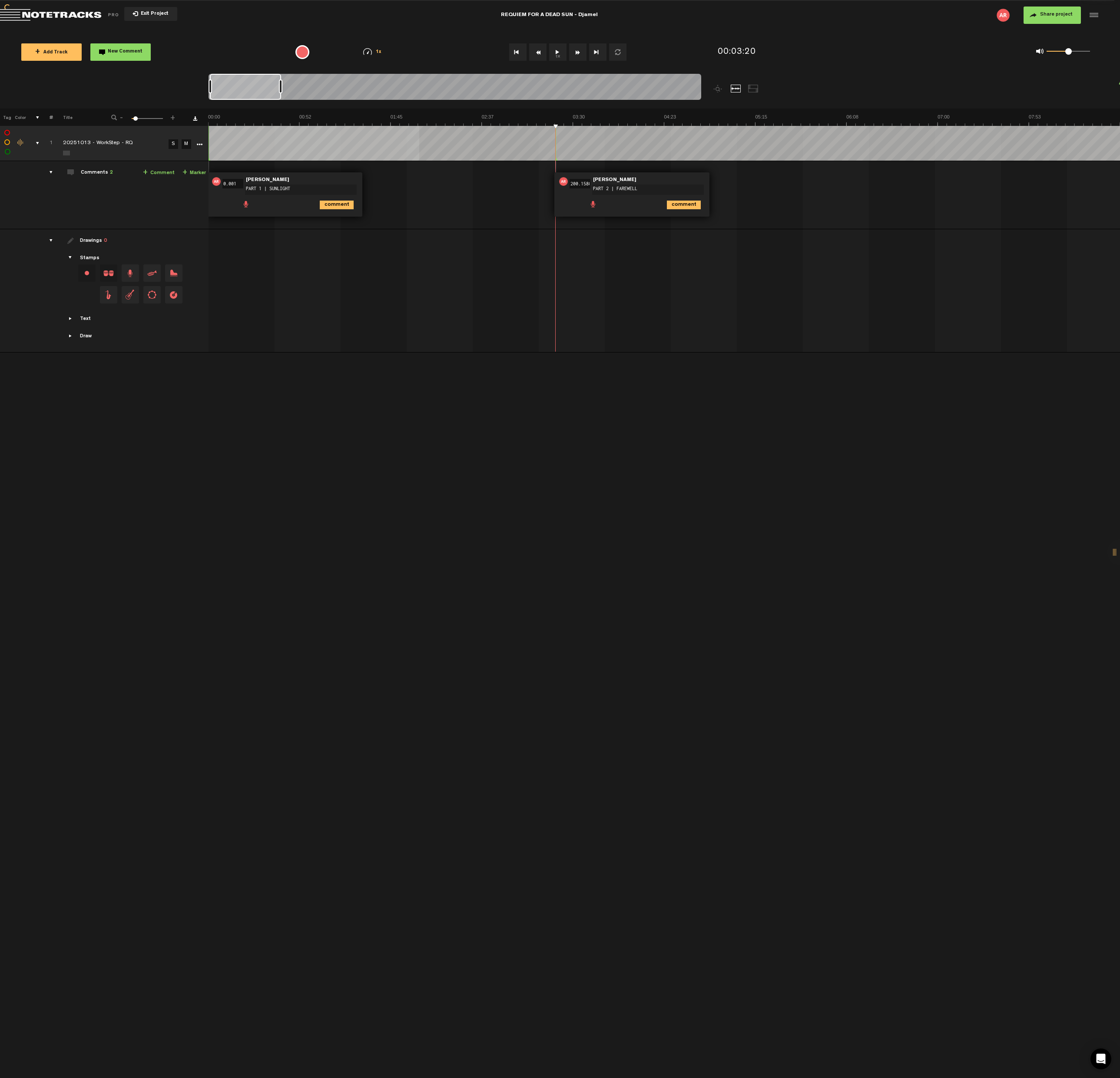
click at [315, 183] on span "PART 1 | SUNLIGHT" at bounding box center [302, 184] width 115 height 6
click at [217, 180] on img at bounding box center [217, 181] width 9 height 9
click at [378, 186] on div "00:00 0.001 - NaN:NaN • [PERSON_NAME]: "PART 1 | SUNLIGHT" [PERSON_NAME] PART 1…" at bounding box center [665, 198] width 911 height 61
click at [592, 204] on span at bounding box center [593, 204] width 9 height 9
click at [716, 202] on div "00:00 0.001 - NaN:NaN • [PERSON_NAME]: "PART 1 | SUNLIGHT" [PERSON_NAME] PART 1…" at bounding box center [665, 198] width 911 height 61
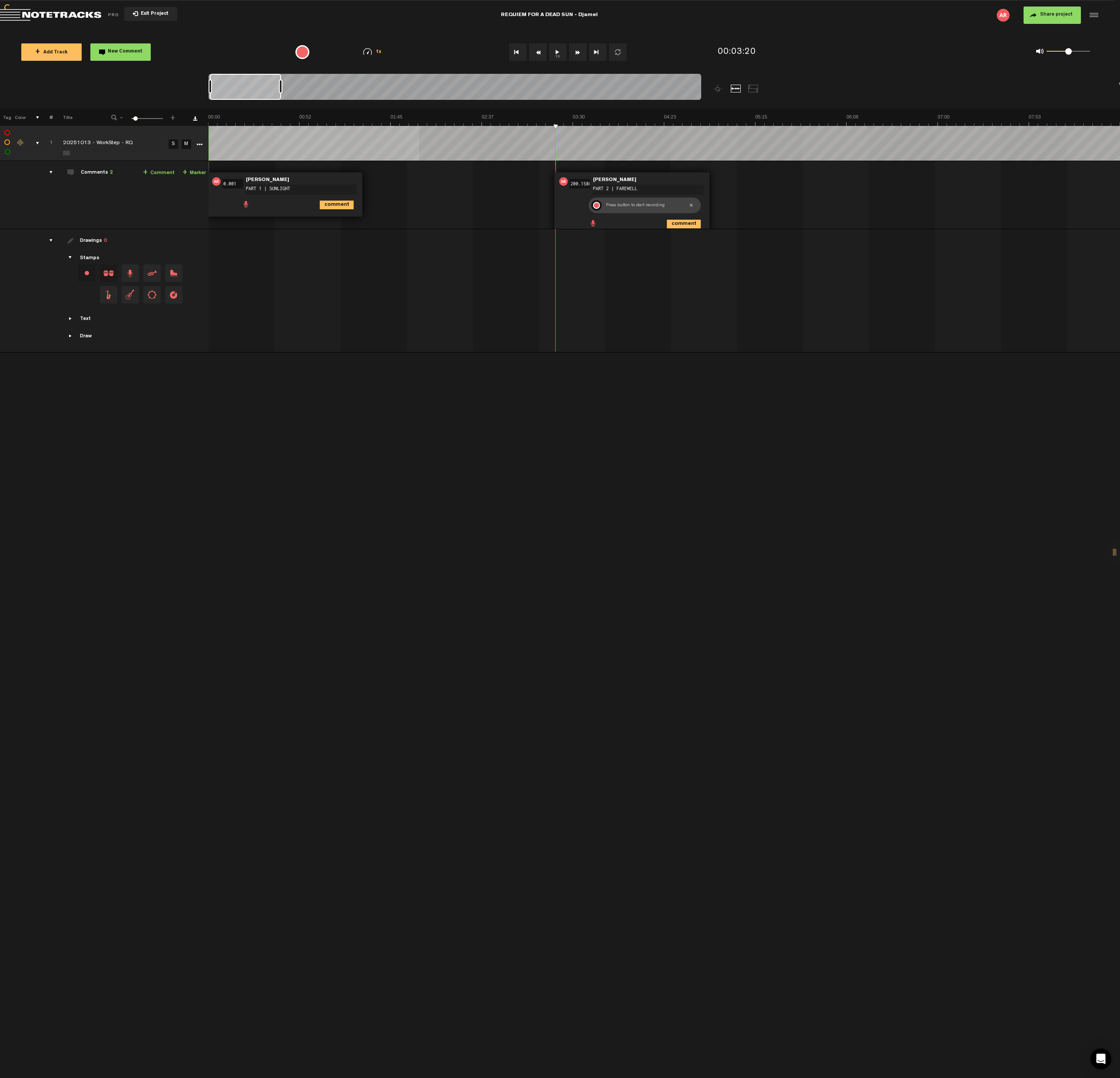
click at [690, 205] on div at bounding box center [690, 206] width 5 height 10
click at [731, 193] on div "00:00 0.001 - NaN:NaN • [PERSON_NAME]: "PART 1 | SUNLIGHT" [PERSON_NAME] PART 1…" at bounding box center [665, 198] width 911 height 61
drag, startPoint x: 216, startPoint y: 83, endPoint x: 319, endPoint y: 80, distance: 103.0
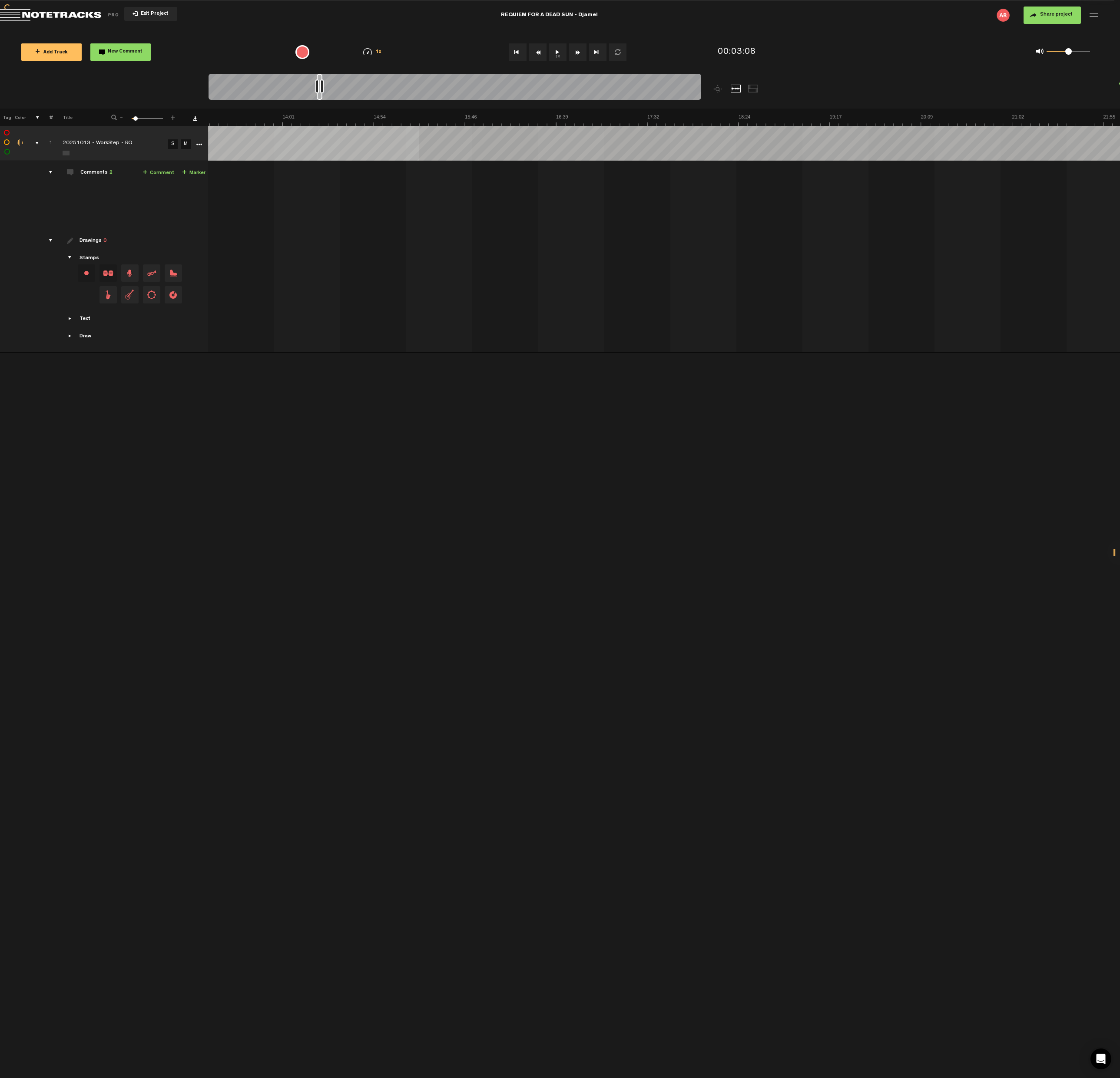
click at [319, 80] on div at bounding box center [319, 87] width 5 height 26
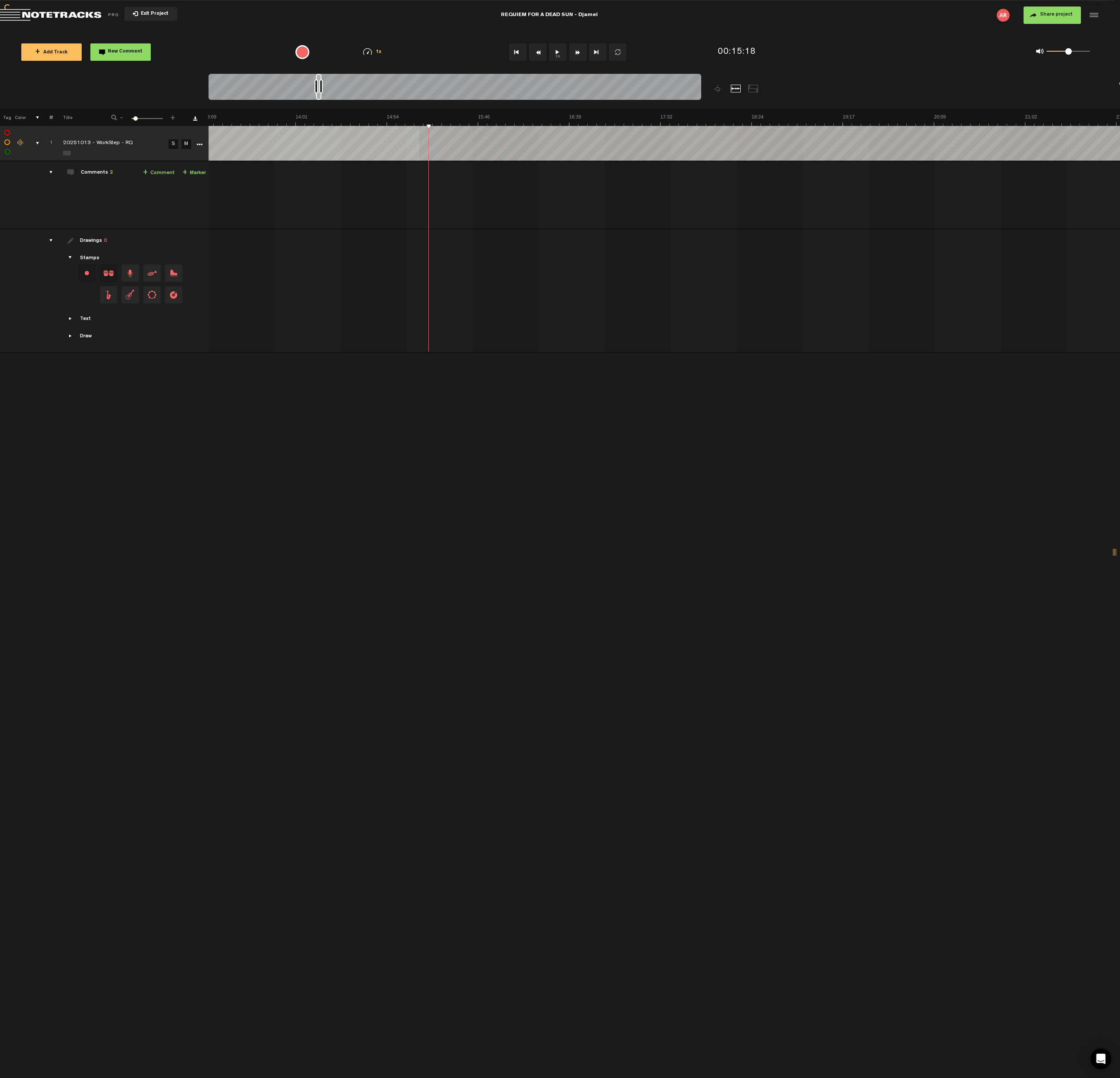
click at [187, 170] on span "+" at bounding box center [185, 173] width 5 height 7
click at [594, 180] on span "Edit comment" at bounding box center [594, 181] width 10 height 6
type textarea "PART 3 | CAHOS"
click at [599, 191] on td "1 20251013 - WorkStep - RQ S M 20251013 - WorkStep - RQ by [PERSON_NAME] 1 coll…" at bounding box center [664, 195] width 912 height 68
click at [450, 184] on input "918.1899999999998" at bounding box center [453, 183] width 21 height 9
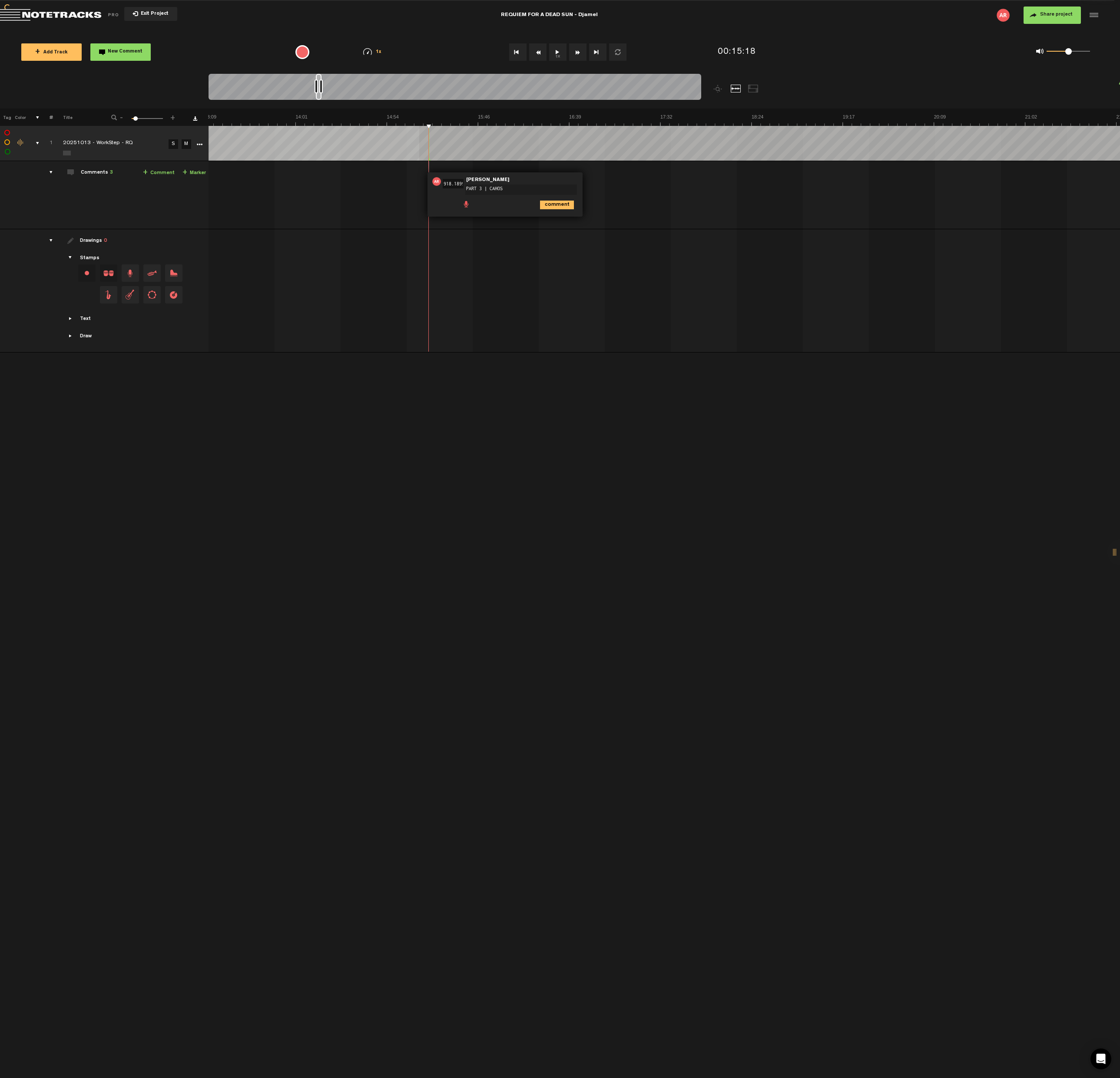
click at [435, 180] on img at bounding box center [436, 181] width 9 height 9
click at [683, 189] on td "1 20251013 - WorkStep - RQ S M 20251013 - WorkStep - RQ by [PERSON_NAME] 1 coll…" at bounding box center [664, 195] width 912 height 68
drag, startPoint x: 318, startPoint y: 85, endPoint x: 363, endPoint y: 81, distance: 45.2
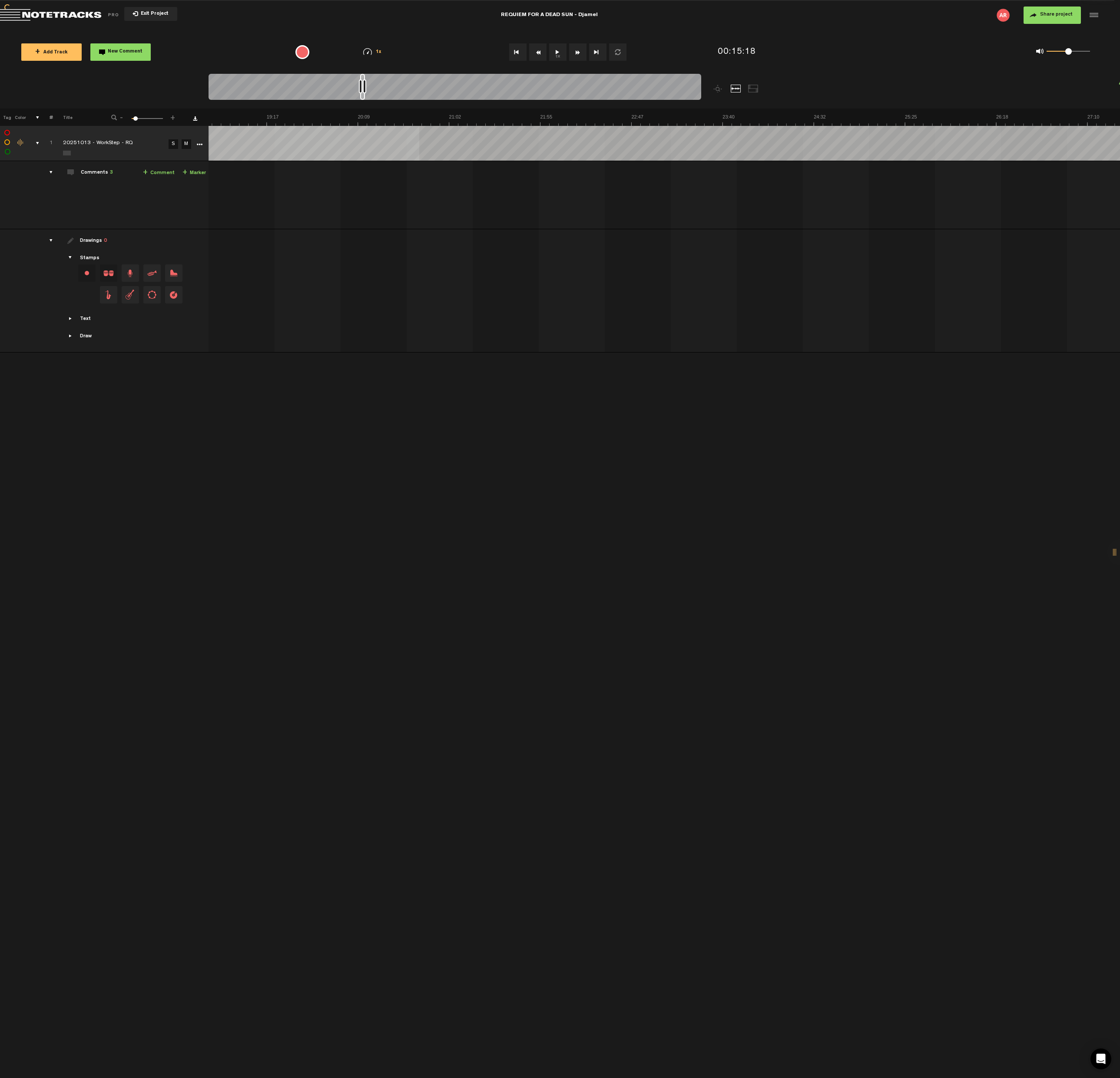
click at [363, 81] on div at bounding box center [454, 88] width 493 height 29
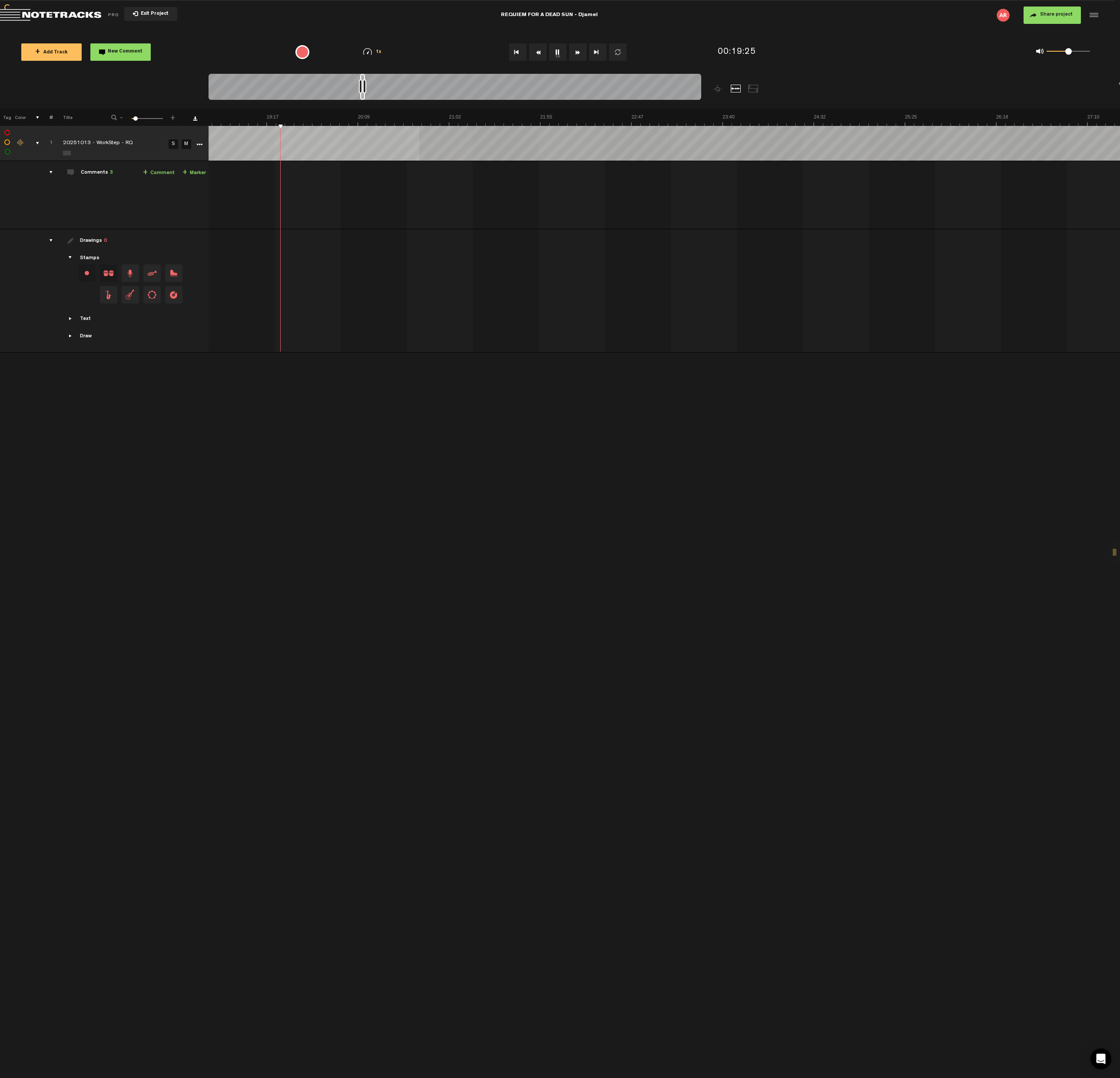
click at [192, 172] on link "+ Marker" at bounding box center [194, 173] width 24 height 10
click at [442, 181] on span "Edit comment" at bounding box center [444, 181] width 10 height 6
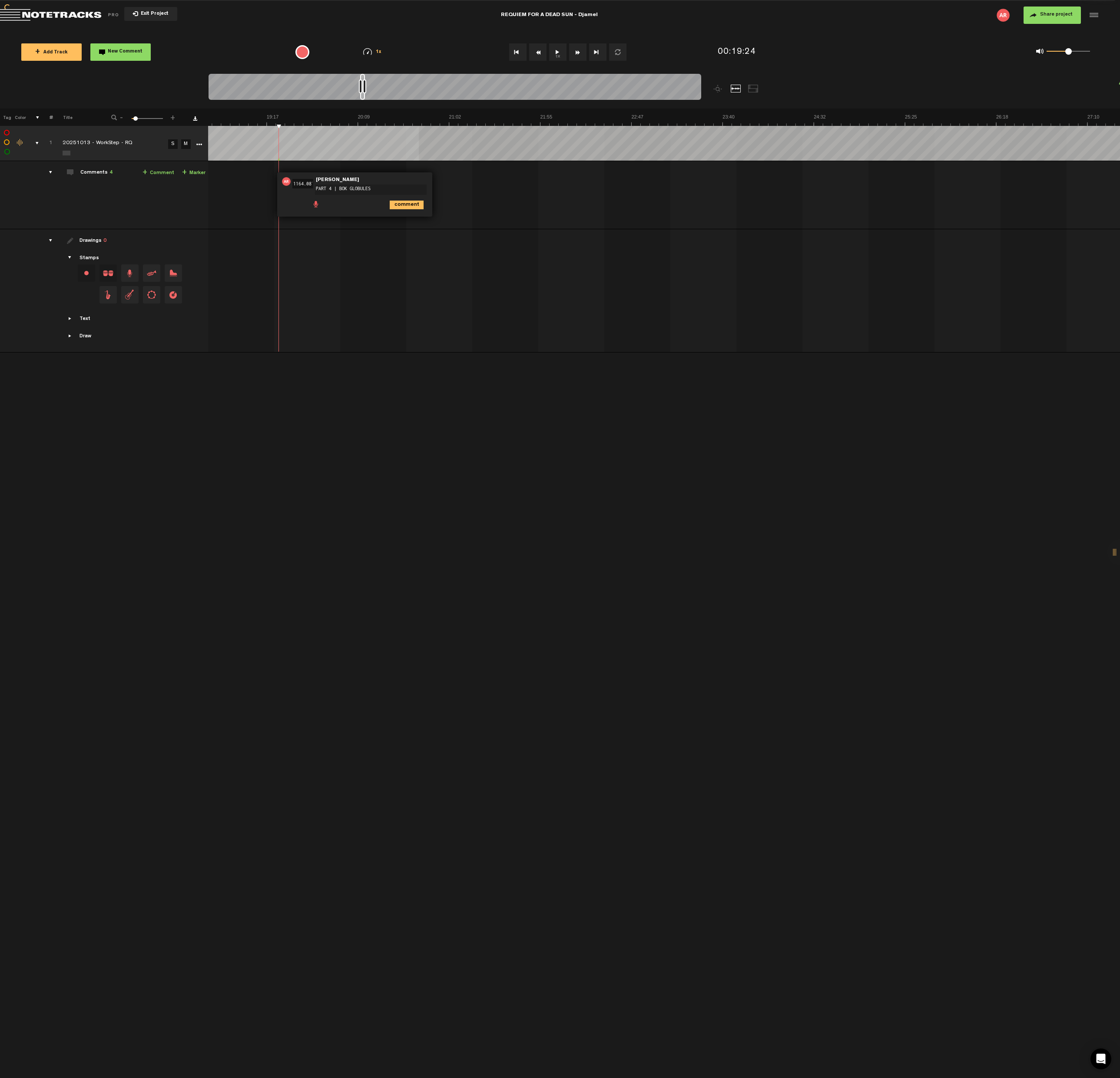
type textarea "PART 4 | BOK GLOBULES"
click at [457, 201] on td "1 20251013 - WorkStep - RQ S M 20251013 - WorkStep - RQ by [PERSON_NAME] 1 coll…" at bounding box center [663, 195] width 912 height 68
click at [474, 181] on td "1 20251013 - WorkStep - RQ S M 20251013 - WorkStep - RQ by [PERSON_NAME] 1 coll…" at bounding box center [663, 195] width 912 height 68
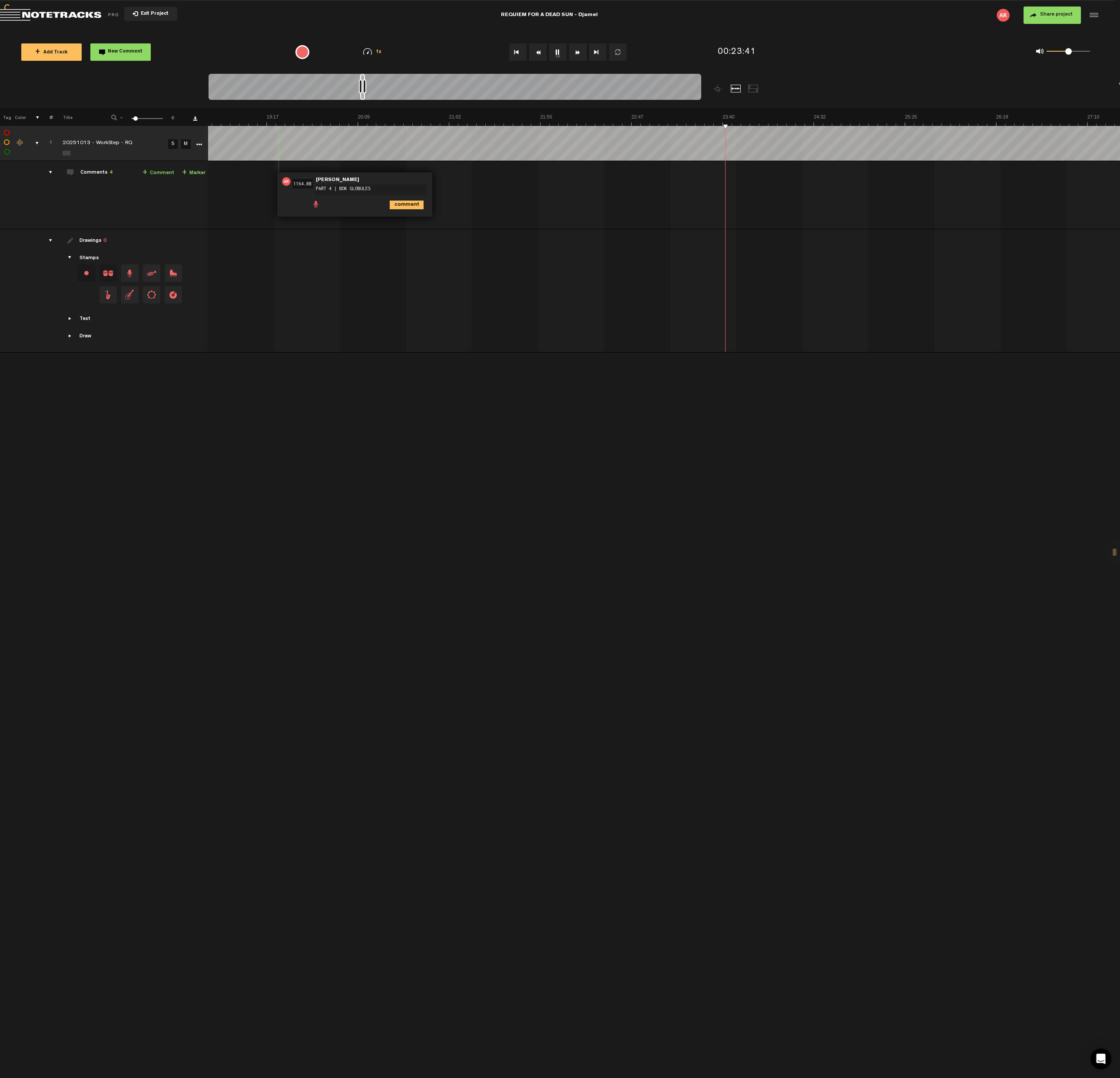
click at [638, 119] on img at bounding box center [1035, 120] width 6383 height 12
click at [521, 126] on img at bounding box center [1035, 120] width 6383 height 12
click at [532, 122] on img at bounding box center [1035, 120] width 6383 height 12
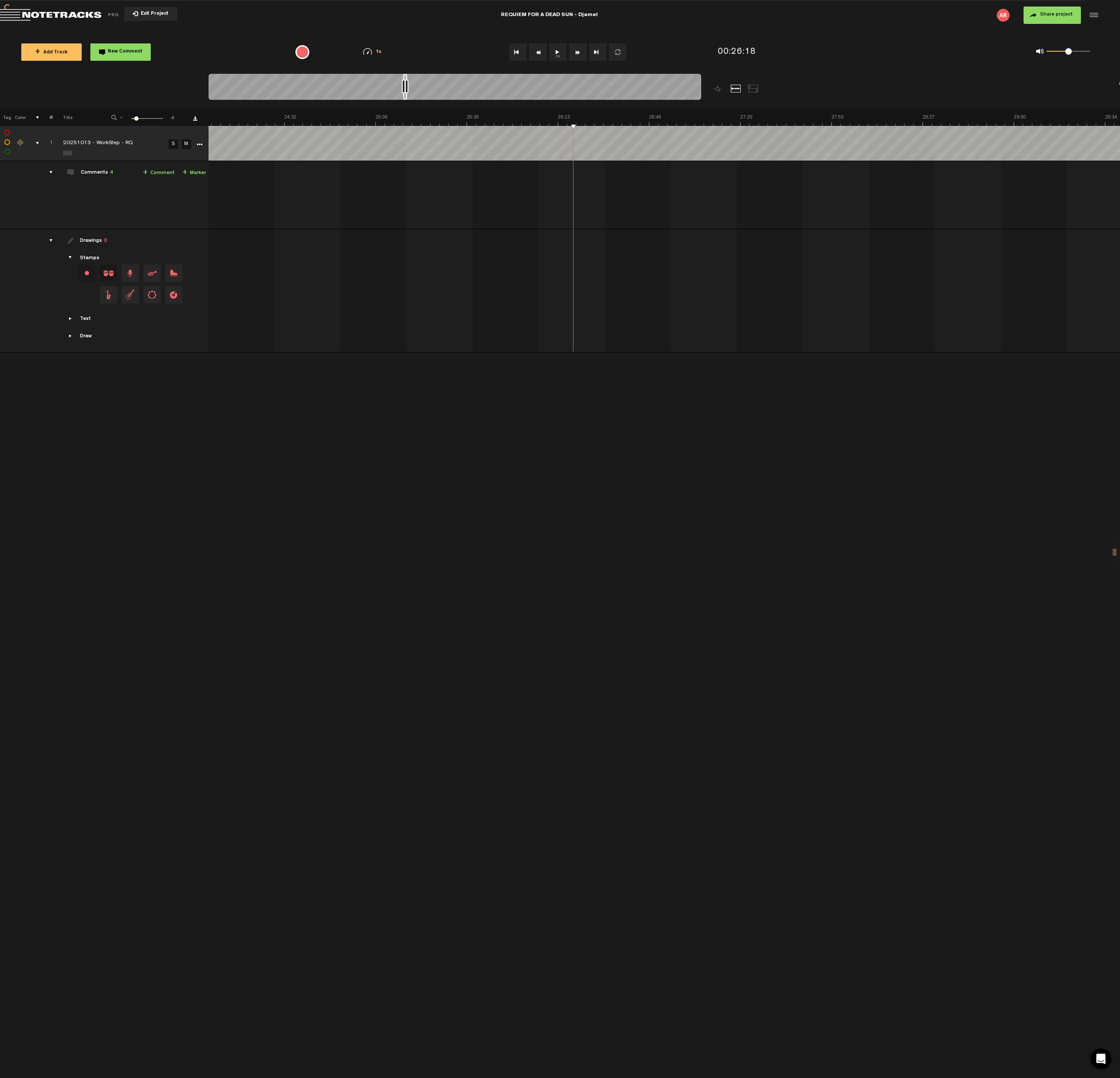
scroll to position [0, 3936]
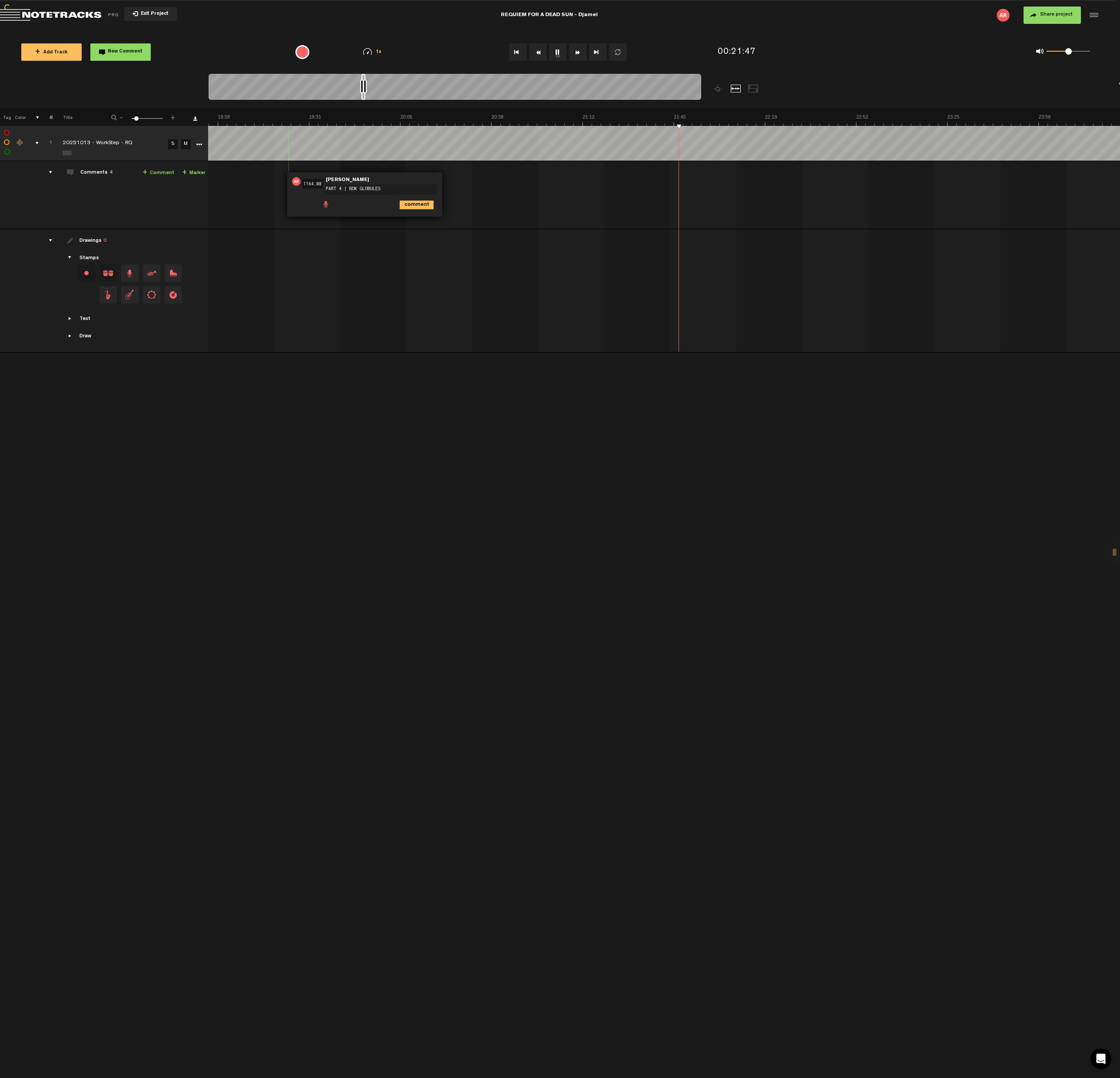
click at [191, 173] on link "+ Marker" at bounding box center [194, 173] width 24 height 10
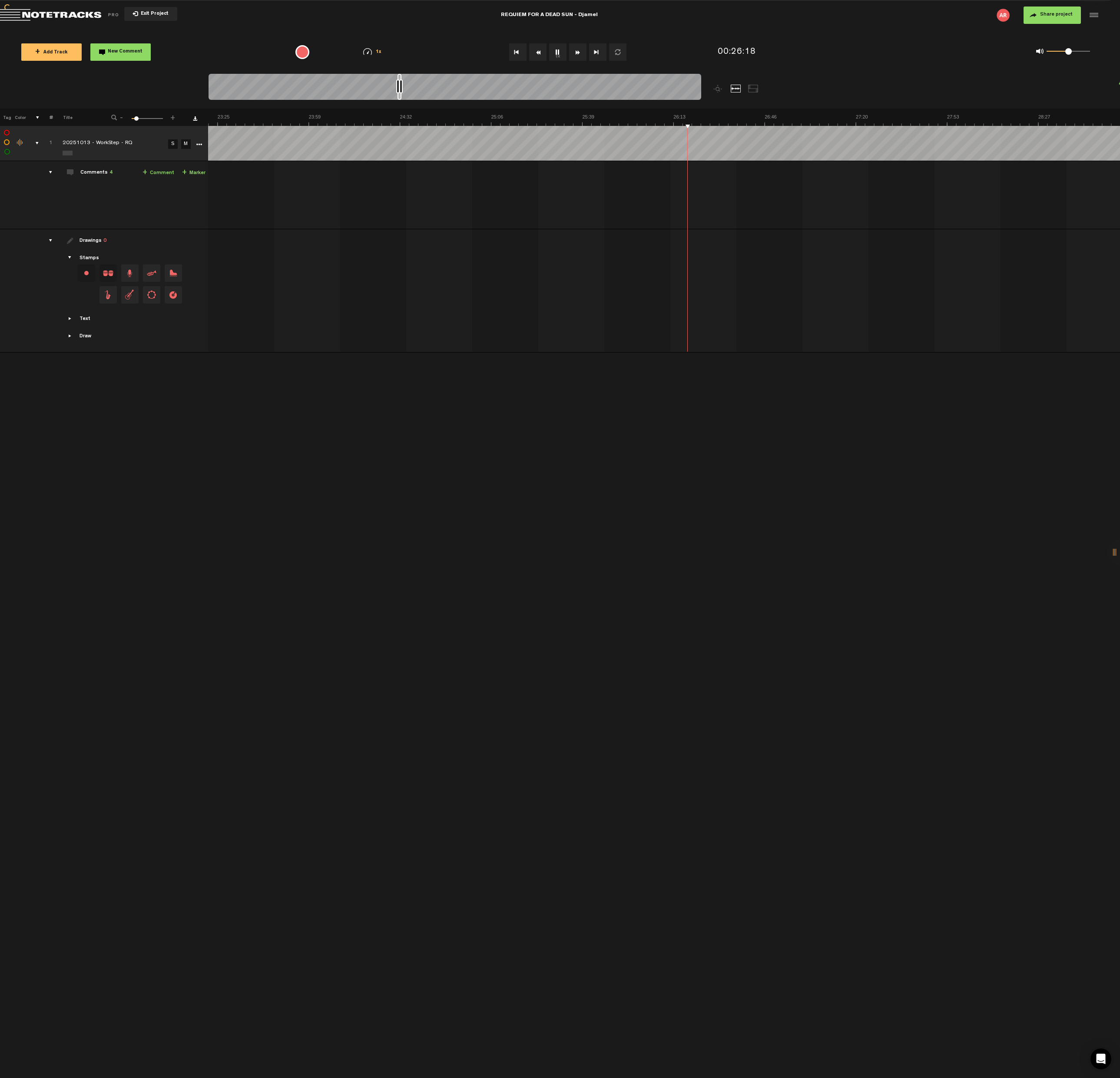
click at [195, 172] on link "+ Marker" at bounding box center [194, 173] width 24 height 10
click at [862, 214] on span "Delete comment" at bounding box center [864, 214] width 10 height 6
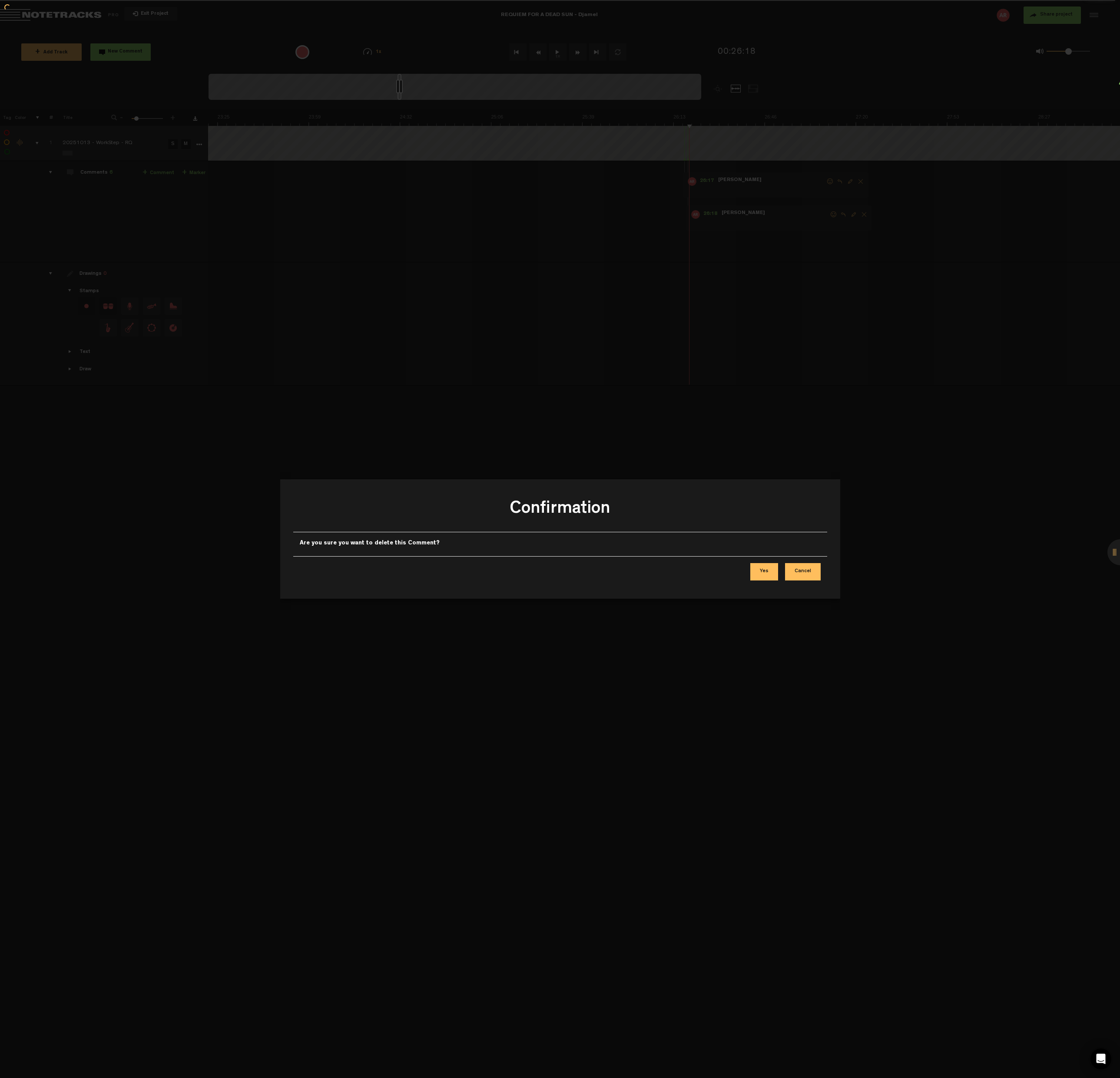
click at [767, 574] on button "Yes" at bounding box center [764, 572] width 28 height 17
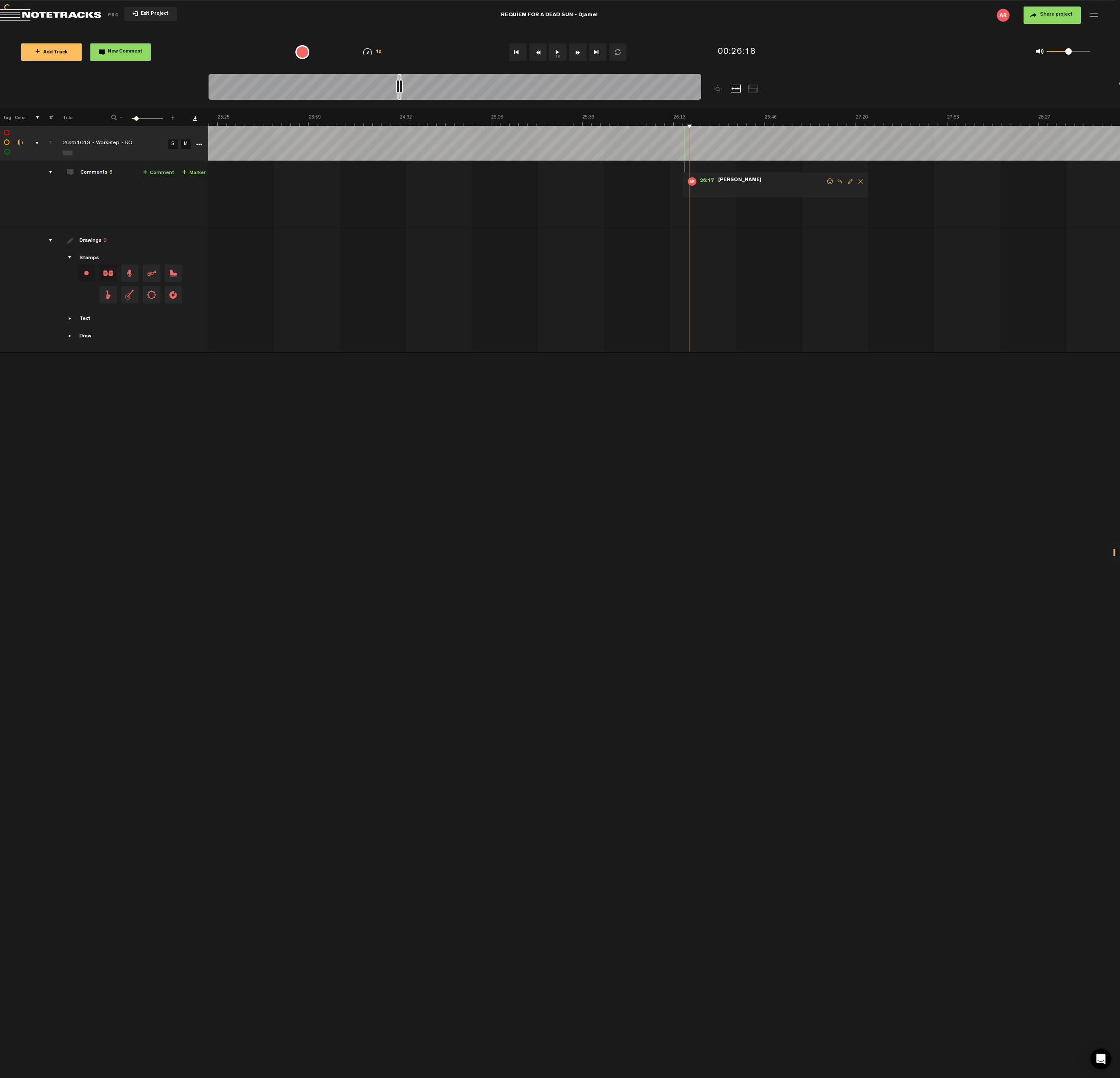
click at [776, 178] on form at bounding box center [771, 185] width 109 height 16
click at [701, 156] on td at bounding box center [663, 143] width 912 height 35
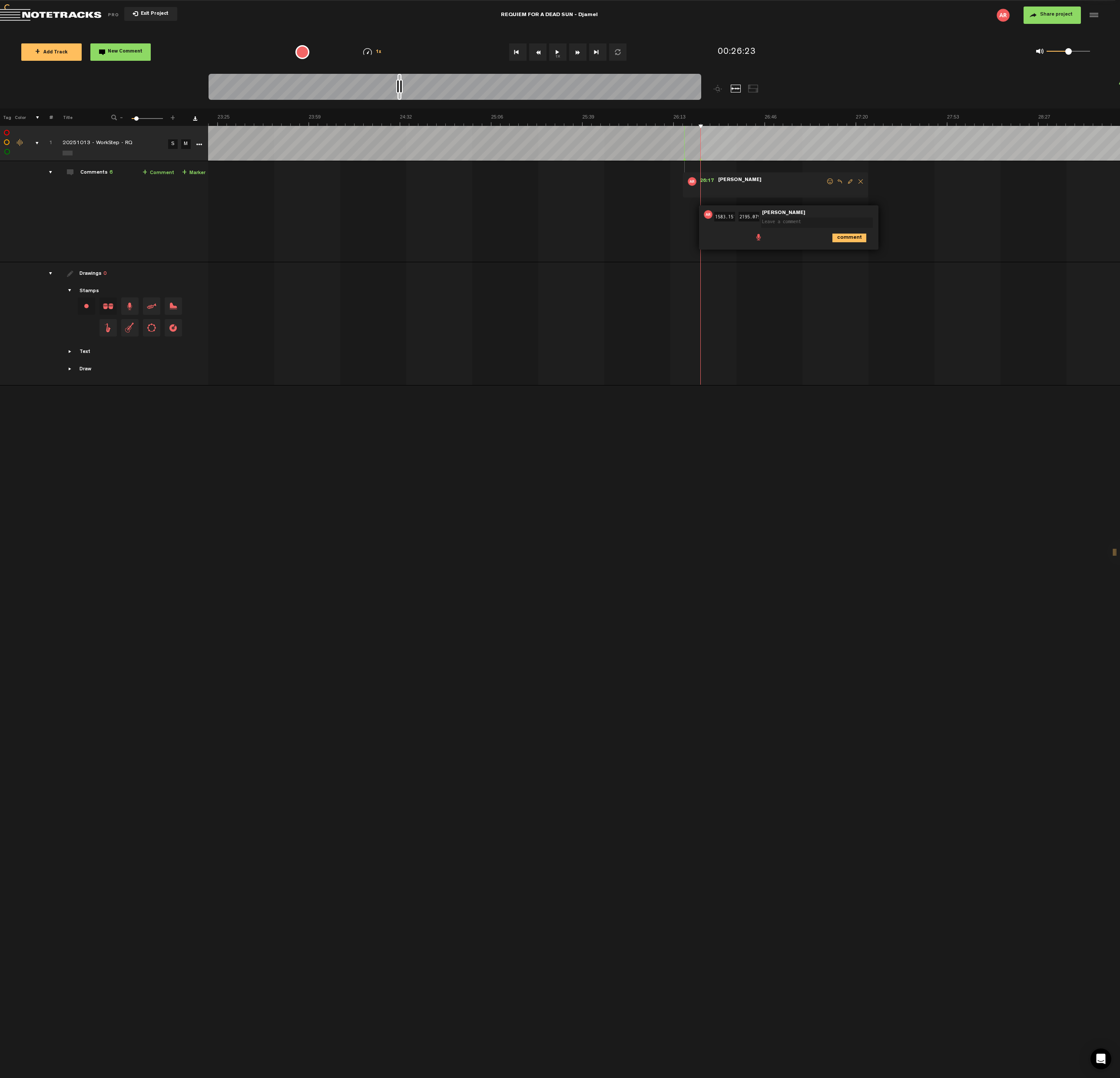
click at [789, 263] on td at bounding box center [663, 324] width 912 height 124
click at [900, 225] on td "1 20251013 - WorkStep - RQ S M 20251013 - WorkStep - RQ by [PERSON_NAME] 1 coll…" at bounding box center [663, 212] width 912 height 101
click at [789, 243] on div "comment" at bounding box center [790, 237] width 172 height 17
click at [681, 216] on td "1 20251013 - WorkStep - RQ S M 20251013 - WorkStep - RQ by [PERSON_NAME] 1 coll…" at bounding box center [663, 212] width 912 height 101
click at [788, 185] on span at bounding box center [771, 189] width 109 height 9
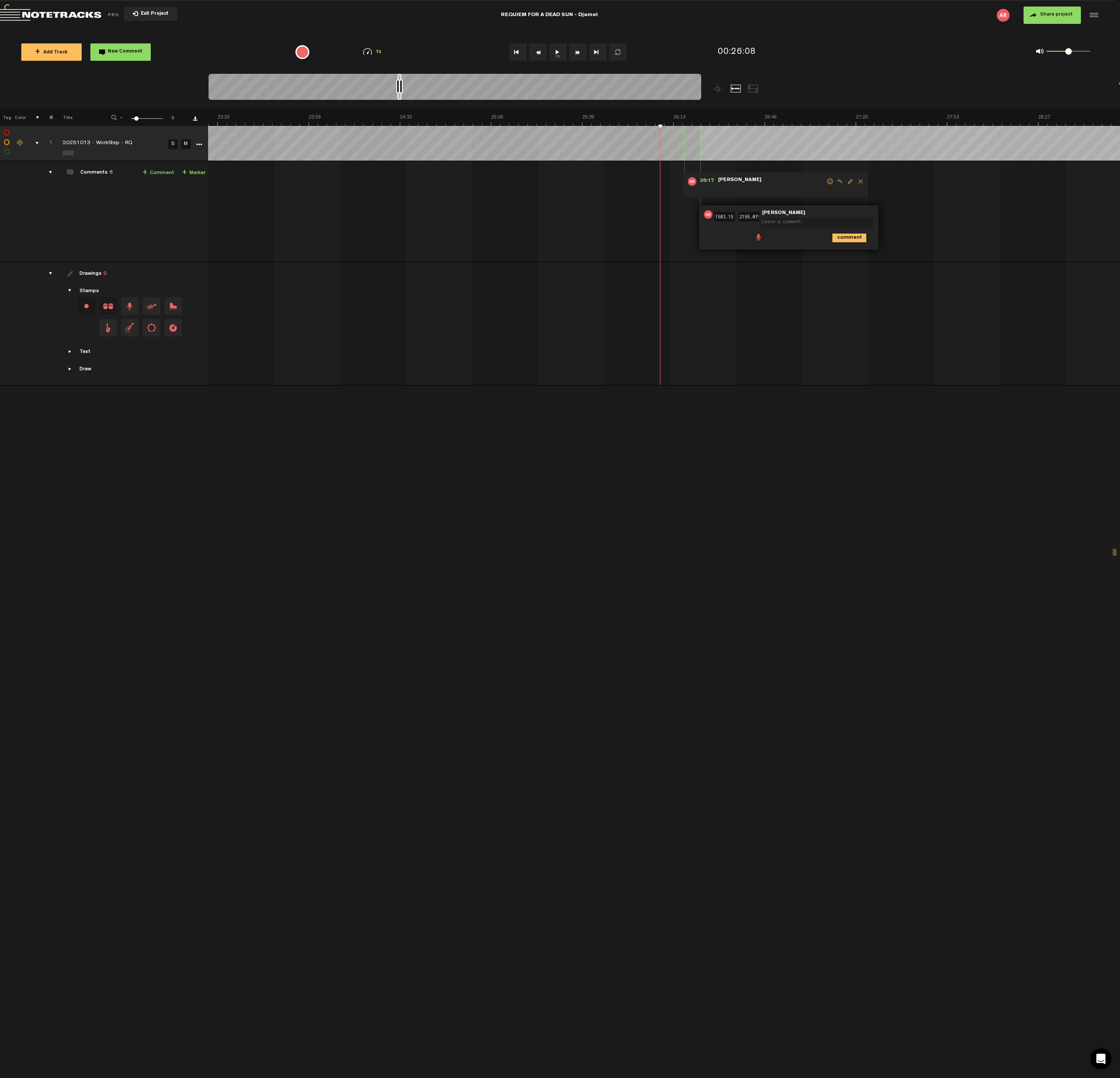
click at [828, 222] on textarea at bounding box center [817, 222] width 112 height 10
type textarea "s"
click at [910, 229] on td "1 20251013 - WorkStep - RQ S M 20251013 - WorkStep - RQ by [PERSON_NAME] 1 coll…" at bounding box center [663, 212] width 912 height 101
click at [910, 231] on td "1 20251013 - WorkStep - RQ S M 20251013 - WorkStep - RQ by [PERSON_NAME] 1 coll…" at bounding box center [663, 212] width 912 height 101
click at [867, 210] on div "26:23 1583.151 - 36:35 2195.079 • [PERSON_NAME]: "s" [PERSON_NAME] s s comment" at bounding box center [789, 227] width 179 height 44
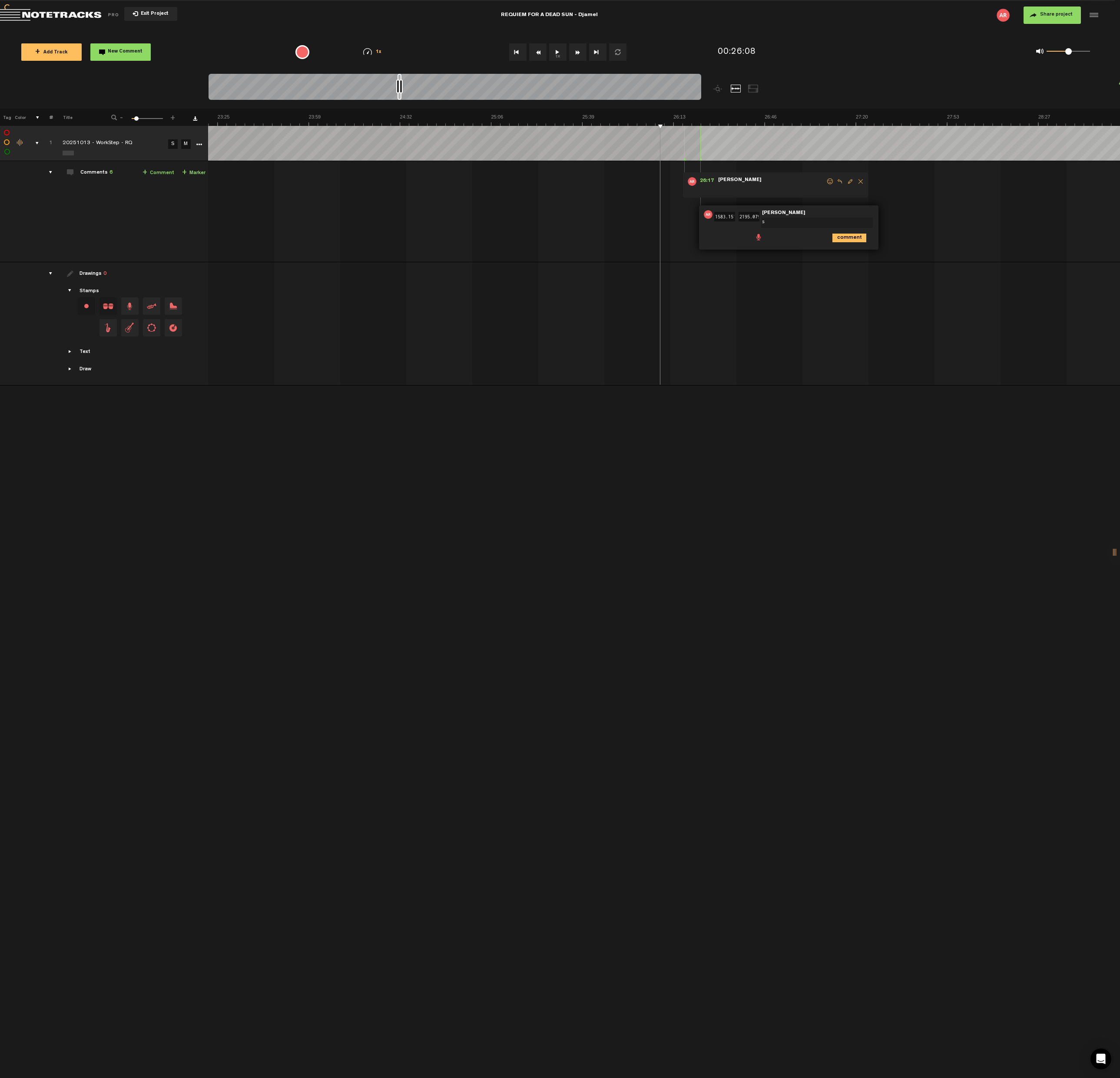
click at [867, 210] on div "26:23 1583.151 - 36:35 2195.079 • [PERSON_NAME]: "s" [PERSON_NAME] s s comment" at bounding box center [789, 227] width 179 height 44
drag, startPoint x: 805, startPoint y: 243, endPoint x: 815, endPoint y: 266, distance: 25.1
click at [815, 266] on div "26:42 1602.927 - 26:51 1611.06 • [PERSON_NAME]: "" [PERSON_NAME] comment" at bounding box center [843, 260] width 179 height 44
click at [776, 157] on div at bounding box center [776, 143] width 1 height 35
click at [850, 155] on td at bounding box center [663, 143] width 912 height 35
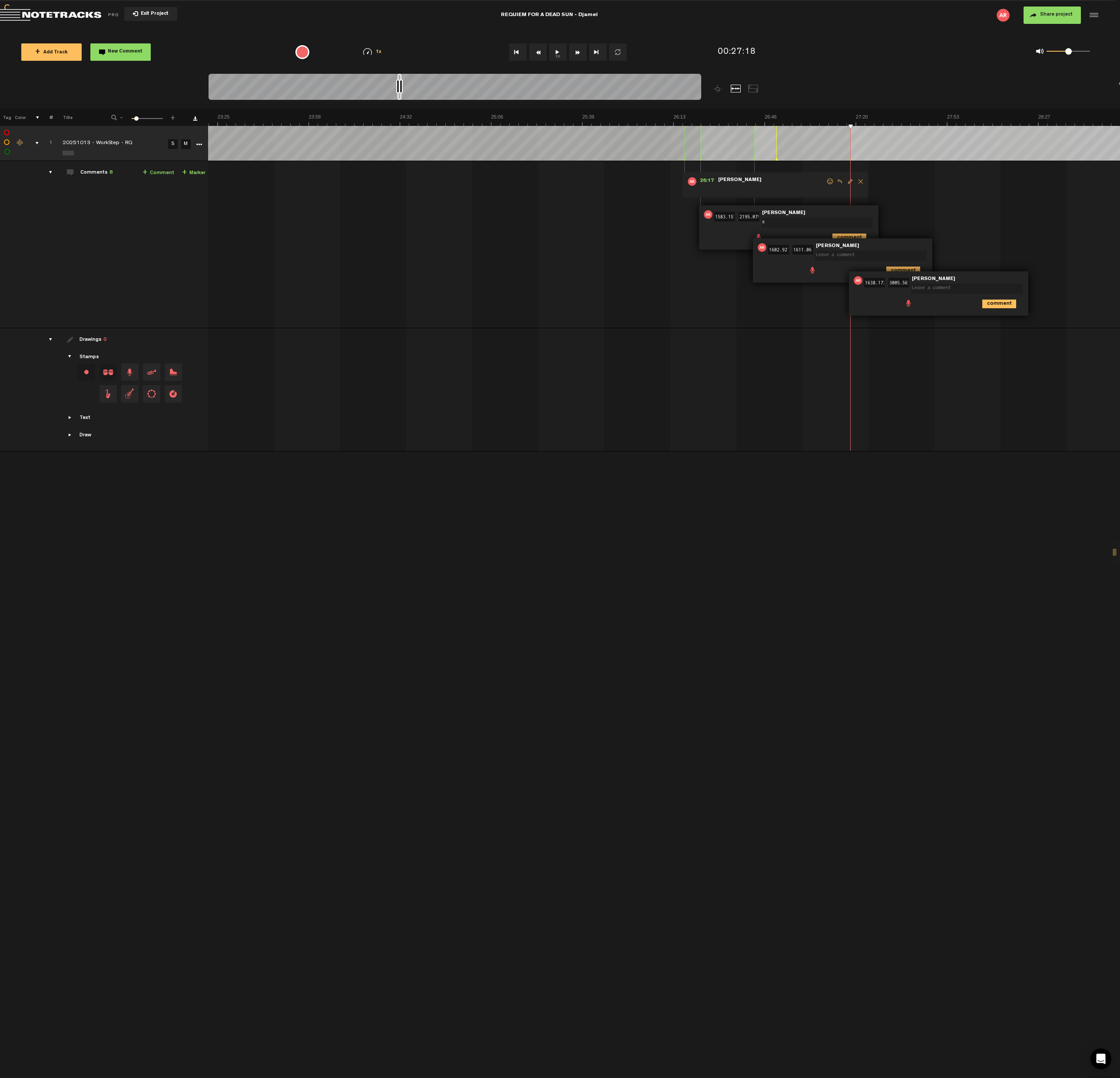
click at [859, 281] on img at bounding box center [858, 280] width 9 height 9
click at [884, 280] on input "1638.172" at bounding box center [874, 282] width 21 height 9
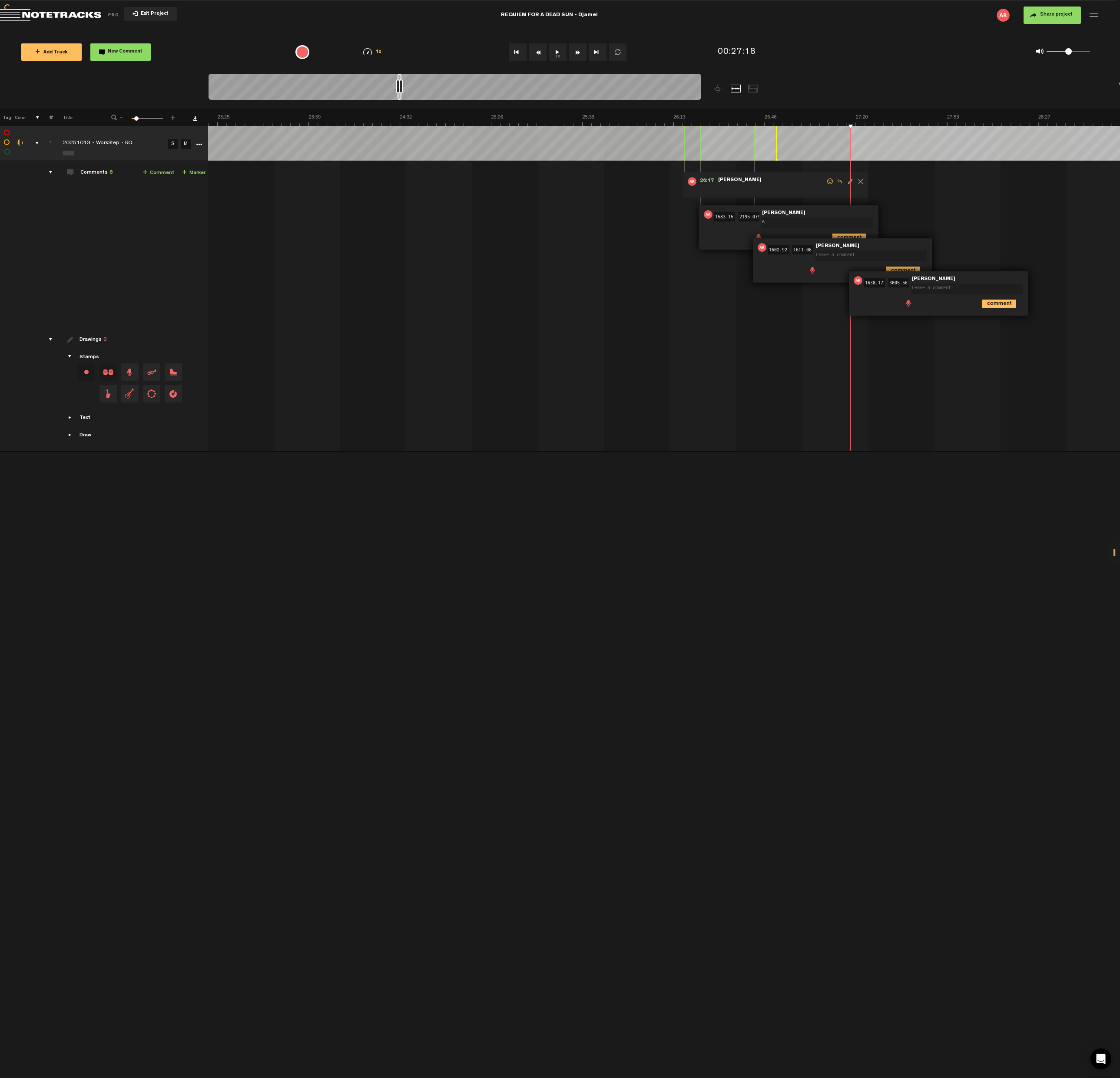
click at [893, 326] on td "1 20251013 - WorkStep - RQ S M 20251013 - WorkStep - RQ by [PERSON_NAME] 1 coll…" at bounding box center [663, 245] width 912 height 167
click at [993, 301] on icon "comment" at bounding box center [999, 304] width 34 height 9
click at [911, 269] on icon "comment" at bounding box center [903, 271] width 34 height 9
click at [854, 236] on icon "comment" at bounding box center [849, 238] width 34 height 9
click at [899, 215] on span "Delete comment" at bounding box center [899, 214] width 10 height 6
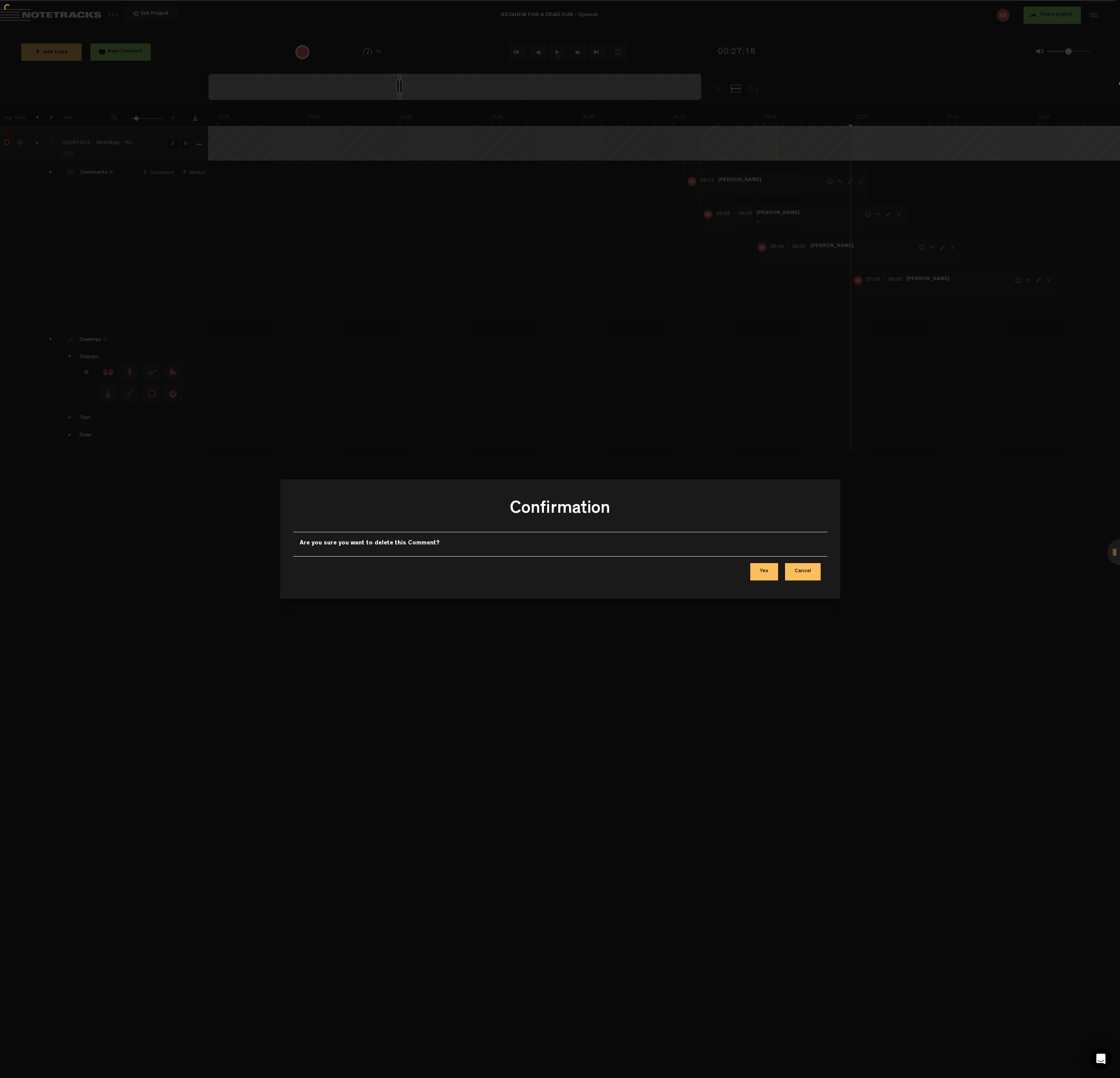
click at [767, 574] on button "Yes" at bounding box center [764, 572] width 28 height 17
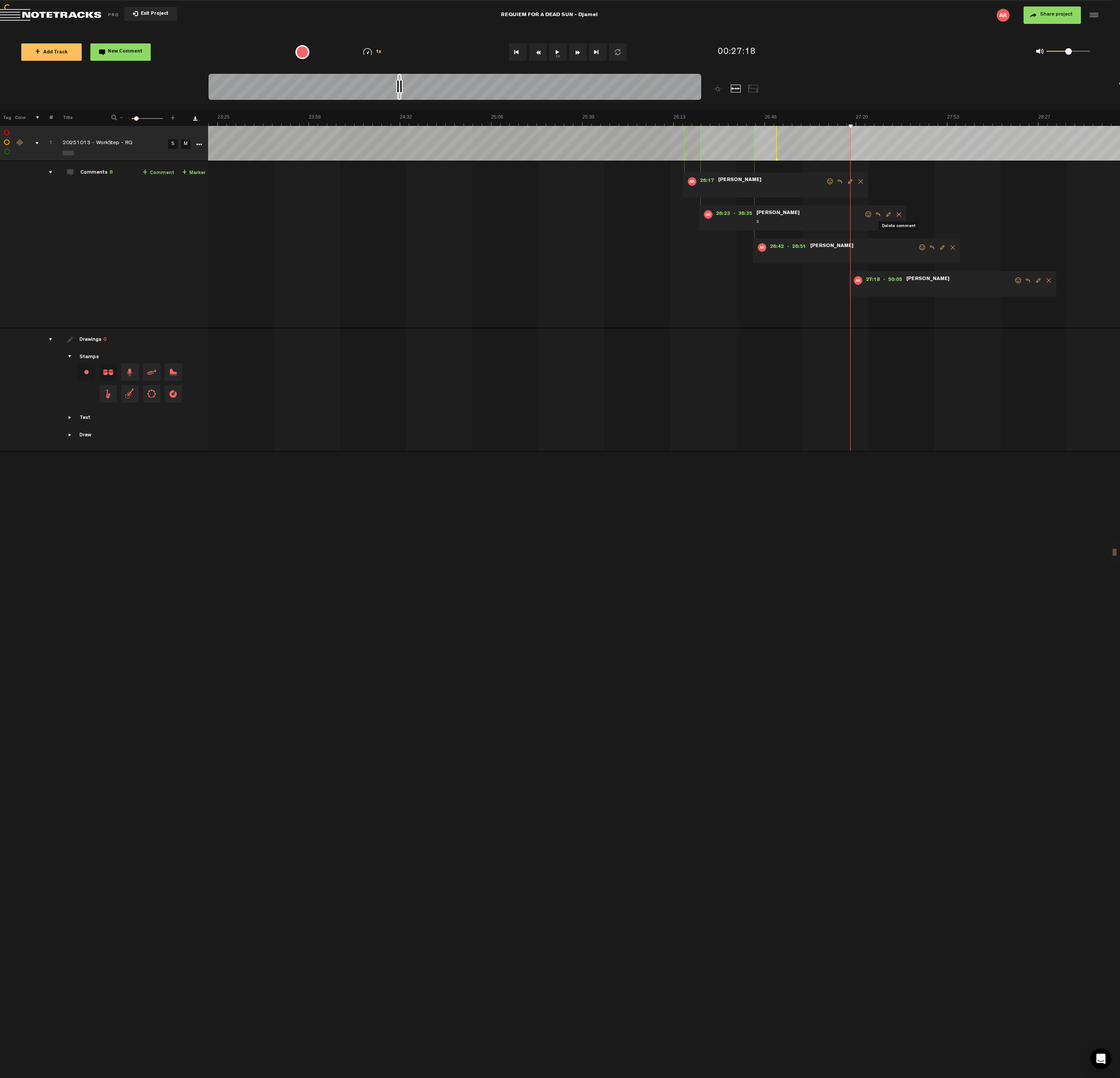
click at [952, 276] on form at bounding box center [959, 284] width 109 height 16
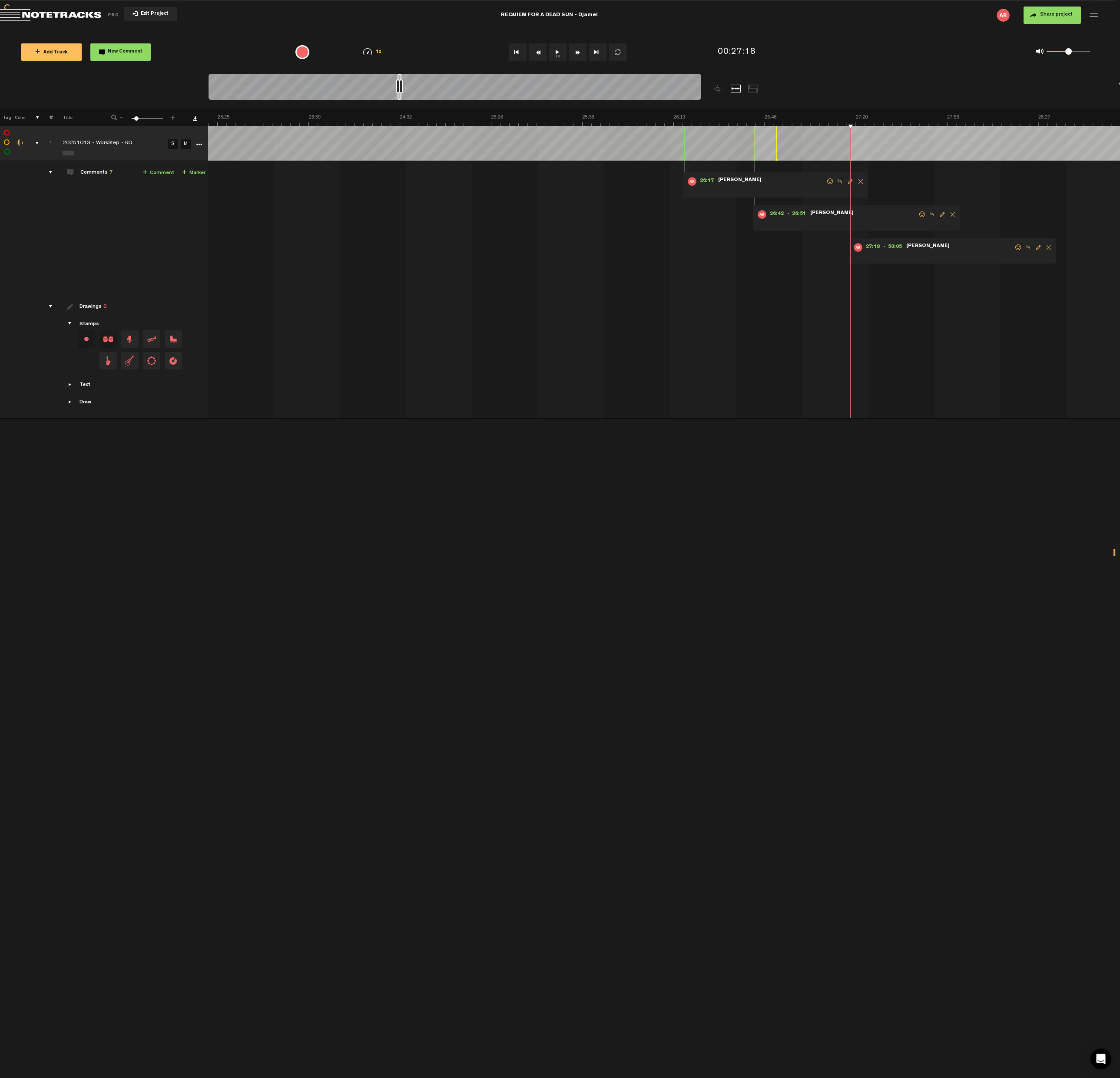
click at [953, 214] on span "Delete comment" at bounding box center [952, 214] width 10 height 6
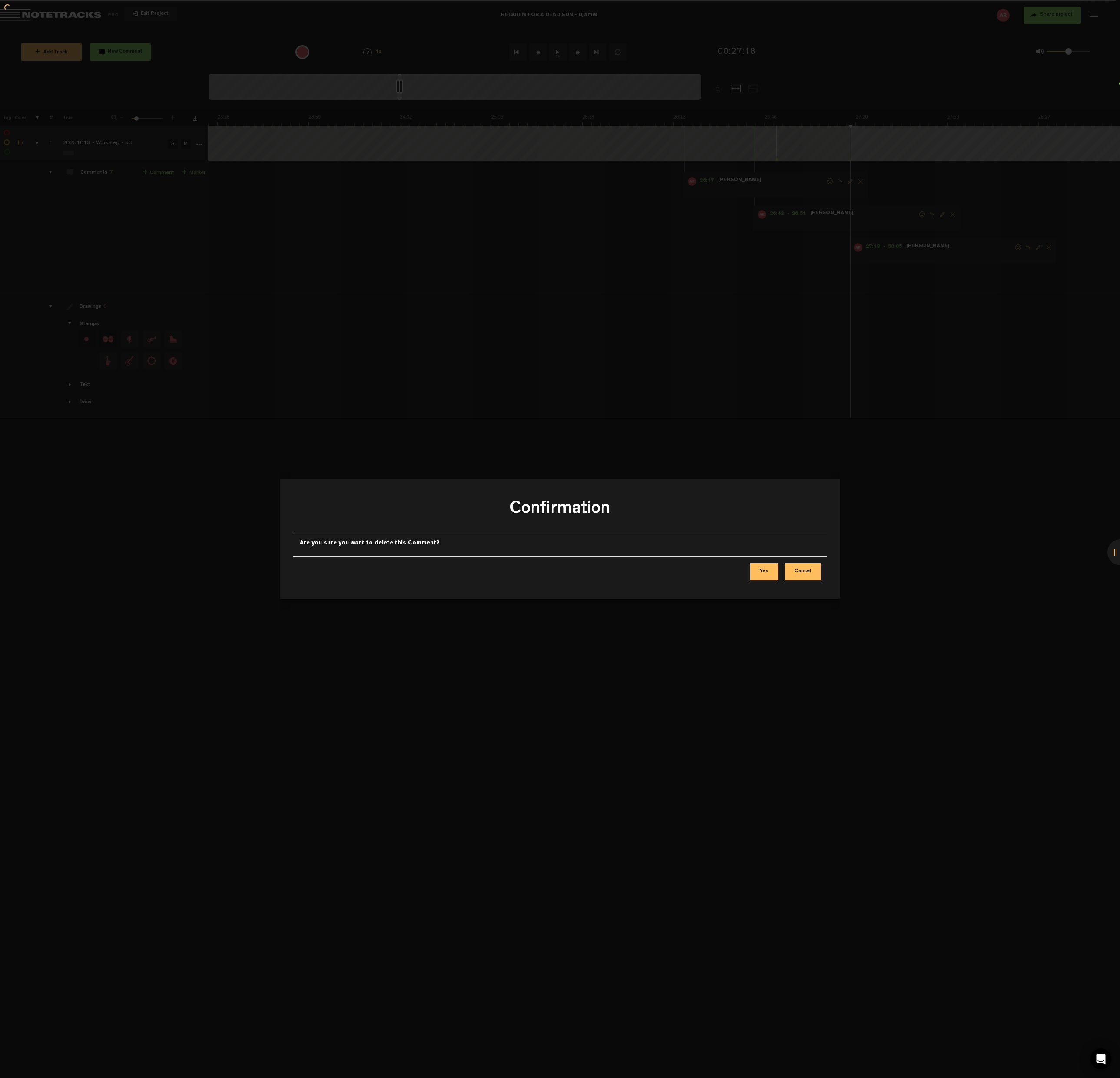
click at [769, 569] on button "Yes" at bounding box center [764, 572] width 28 height 17
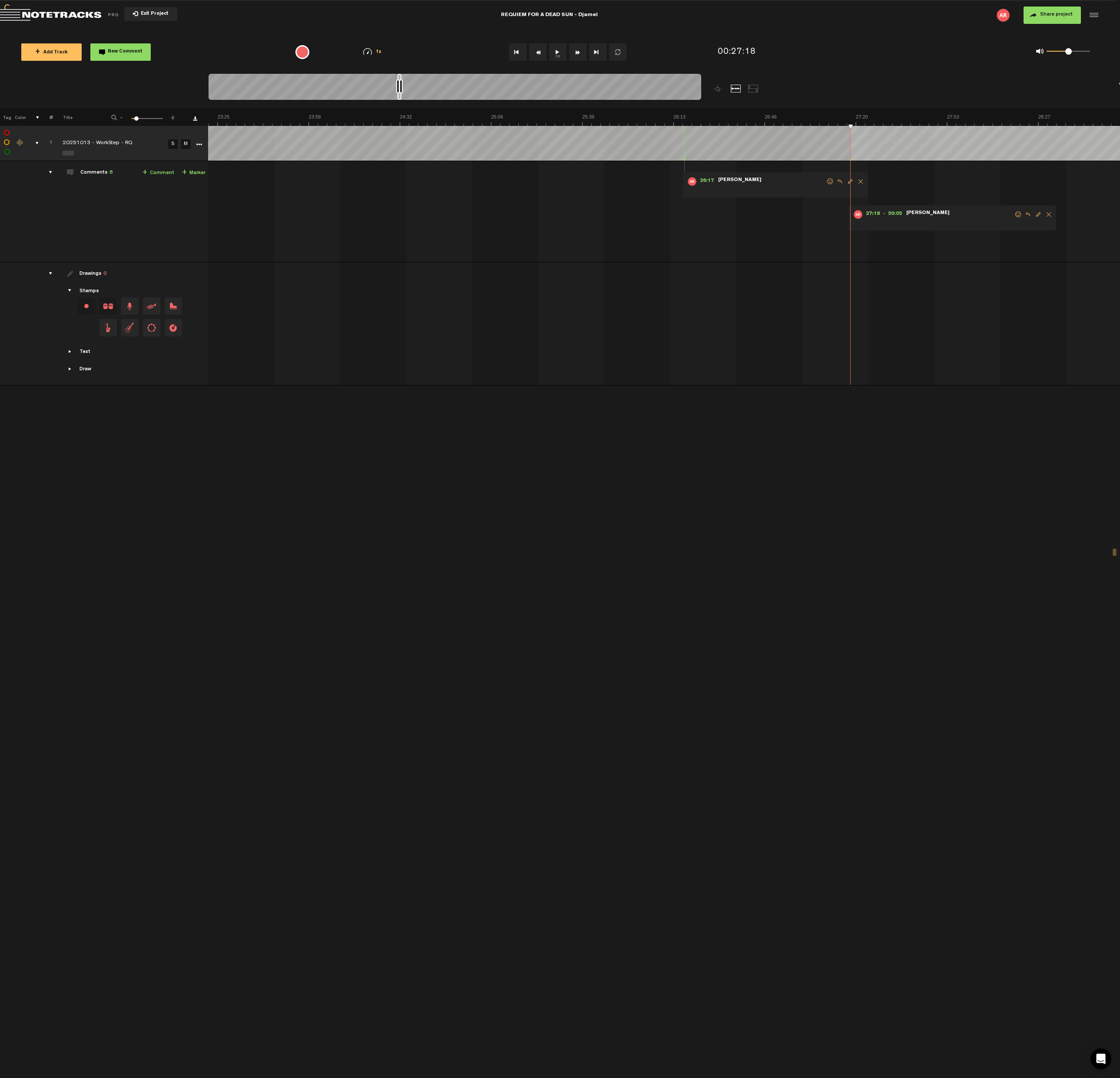
click at [1046, 212] on span "Delete comment" at bounding box center [1048, 214] width 10 height 6
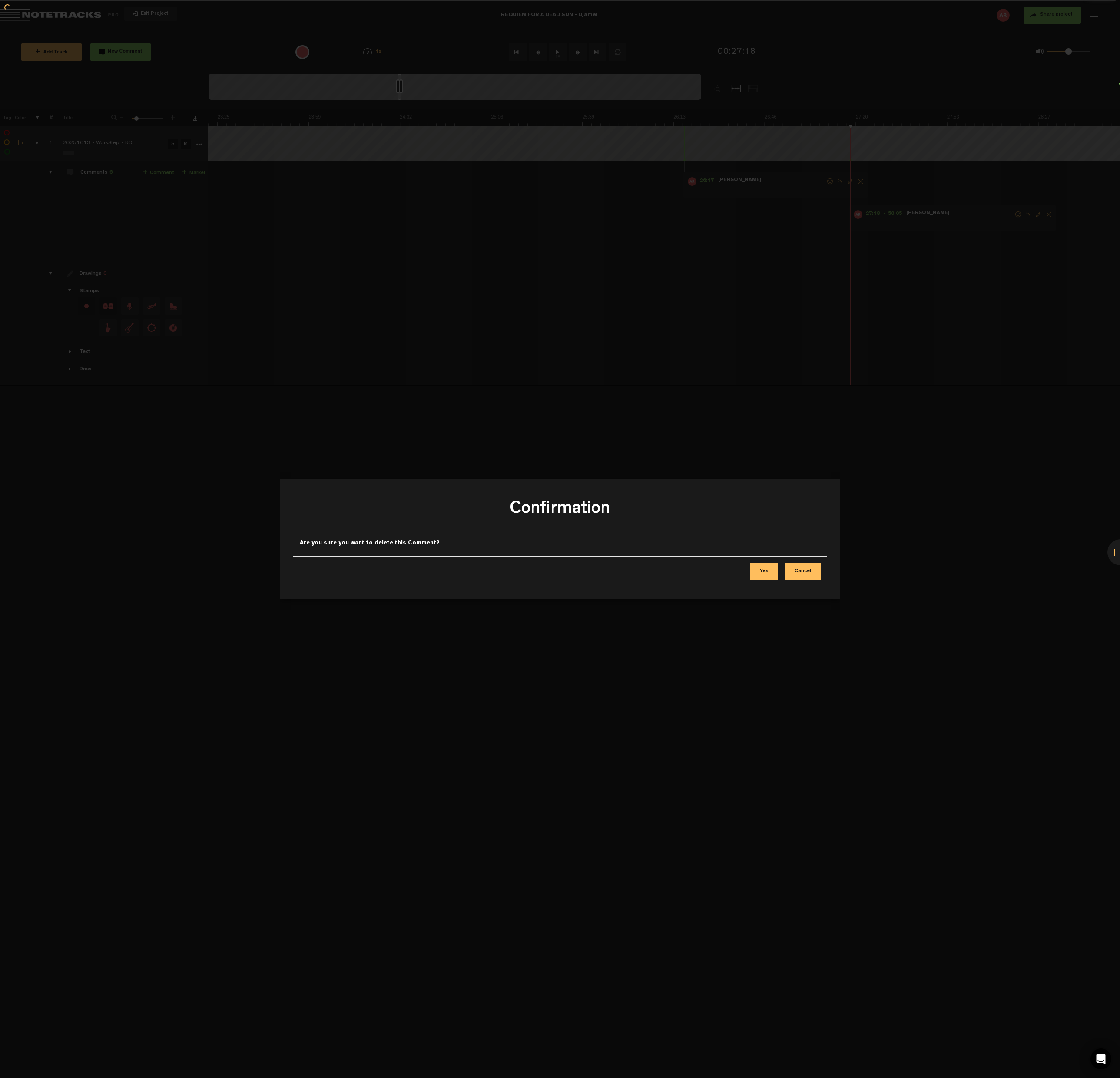
click at [761, 569] on button "Yes" at bounding box center [764, 572] width 28 height 17
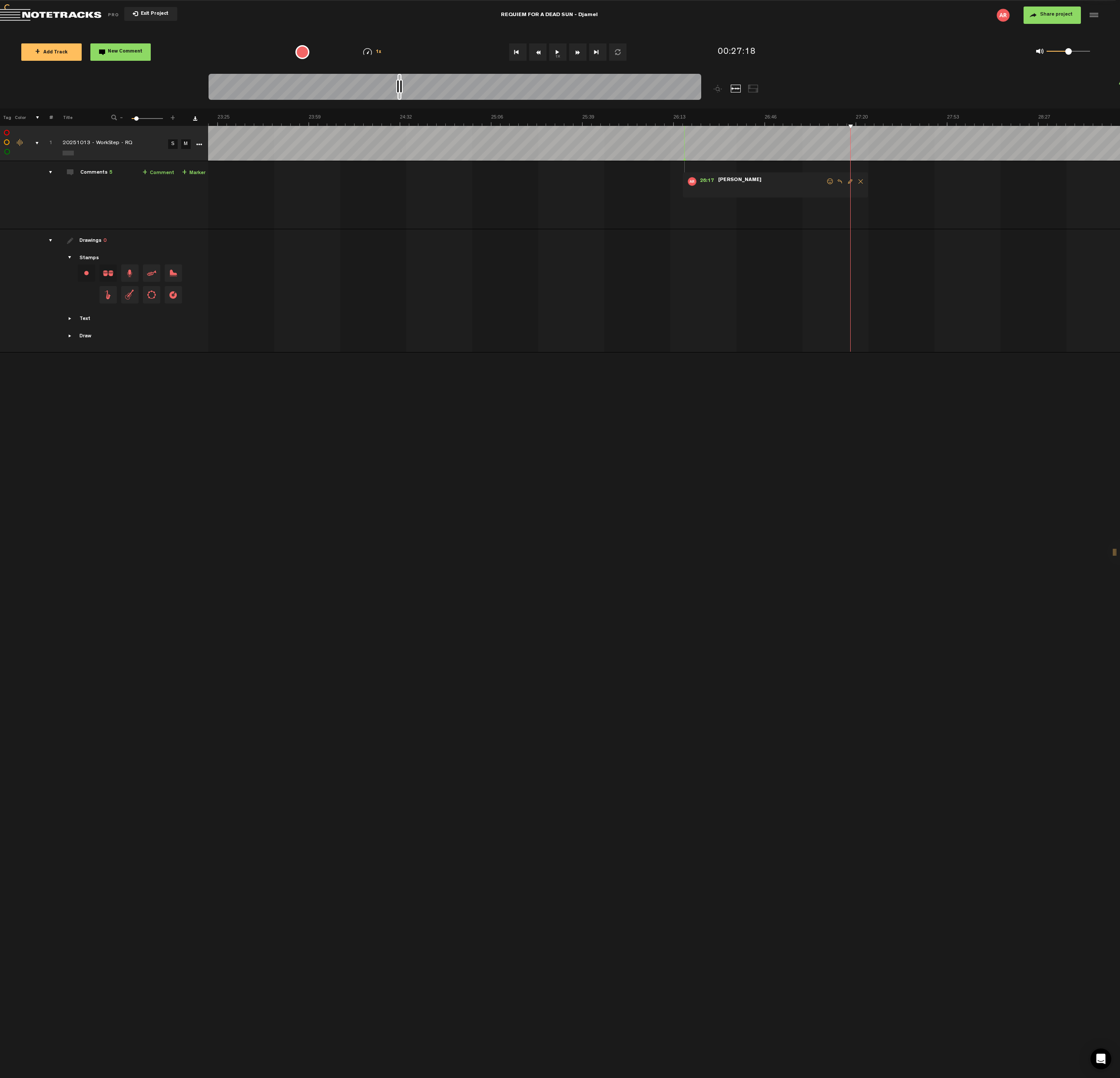
click at [850, 181] on span "Edit comment" at bounding box center [850, 181] width 10 height 6
type textarea "PART 4 | MOLECULAR CLOUR"
click at [810, 206] on icon "comment" at bounding box center [812, 205] width 34 height 9
click at [352, 188] on textarea "PART 4 | BOK GLOBULES" at bounding box center [392, 190] width 112 height 10
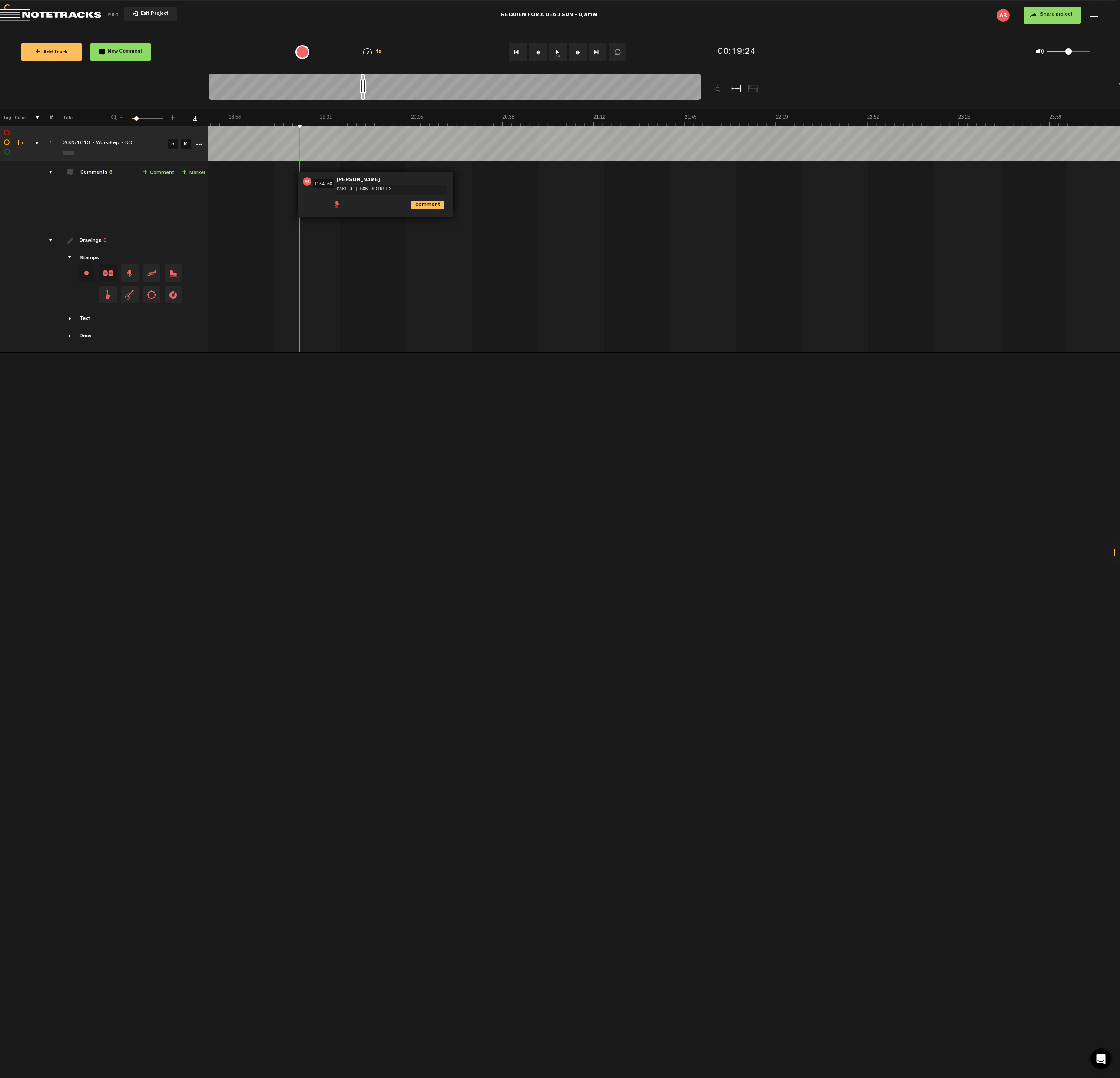
type textarea "PART 3 | BOK GLOBULES"
click at [491, 201] on td "1 20251013 - WorkStep - RQ S M 20251013 - WorkStep - RQ by [PERSON_NAME] 1 coll…" at bounding box center [663, 195] width 912 height 68
click at [352, 186] on textarea "PART 3 | CAHOS" at bounding box center [392, 190] width 112 height 10
type textarea "PART 2 | CAHOS"
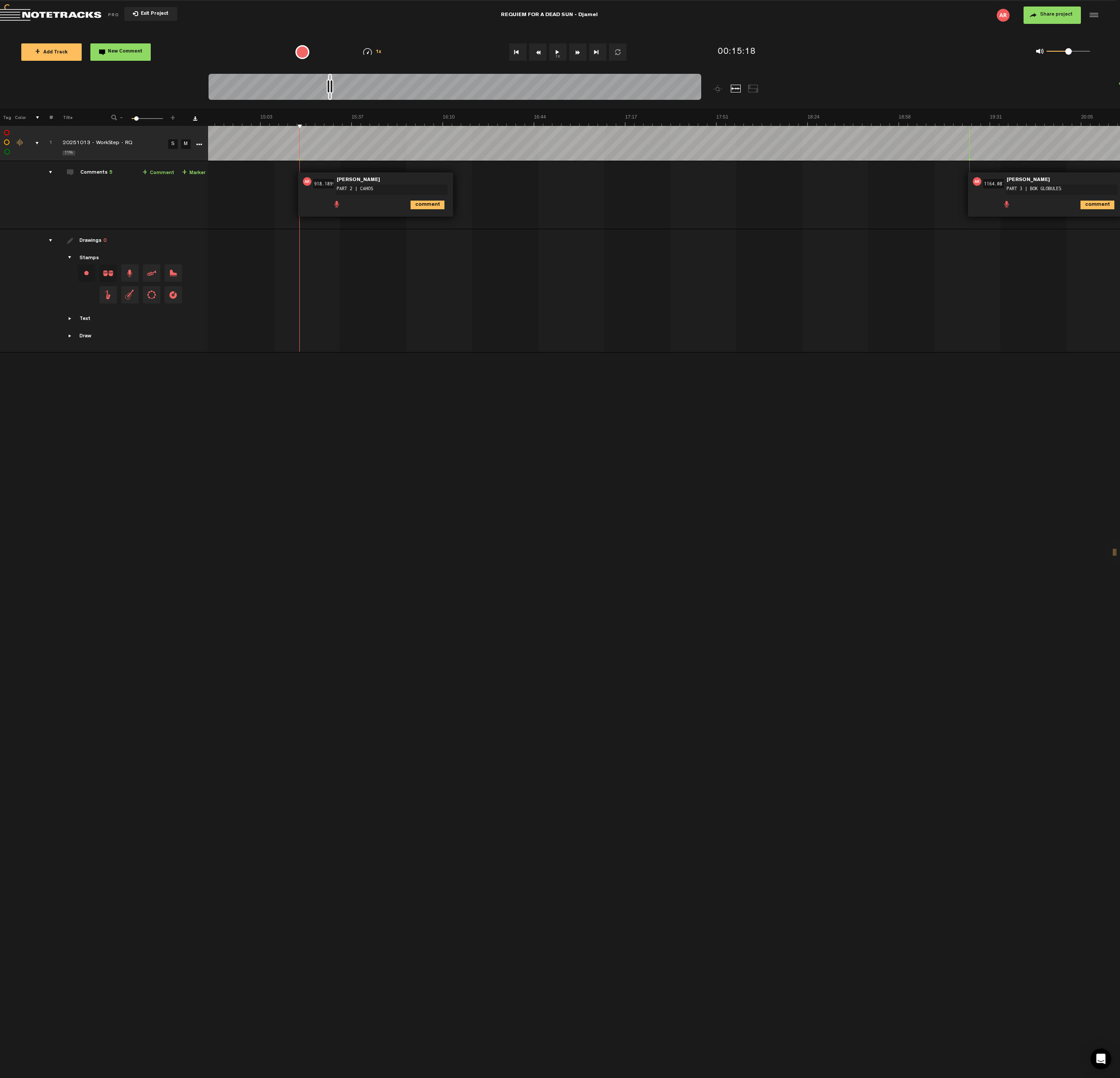
click at [489, 191] on td "1 20251013 - WorkStep - RQ S M 20251013 - WorkStep - RQ by [PERSON_NAME] 1 coll…" at bounding box center [663, 195] width 912 height 68
click at [352, 187] on textarea "PART 2 | FAREWELL" at bounding box center [392, 190] width 112 height 10
type textarea "PART 1.2 | FAREWELL"
click at [495, 206] on div "00:00 0.001 - NaN:NaN • [PERSON_NAME]: "PART 1 | SUNLIGHT" [PERSON_NAME] PART 1…" at bounding box center [211, 198] width 911 height 61
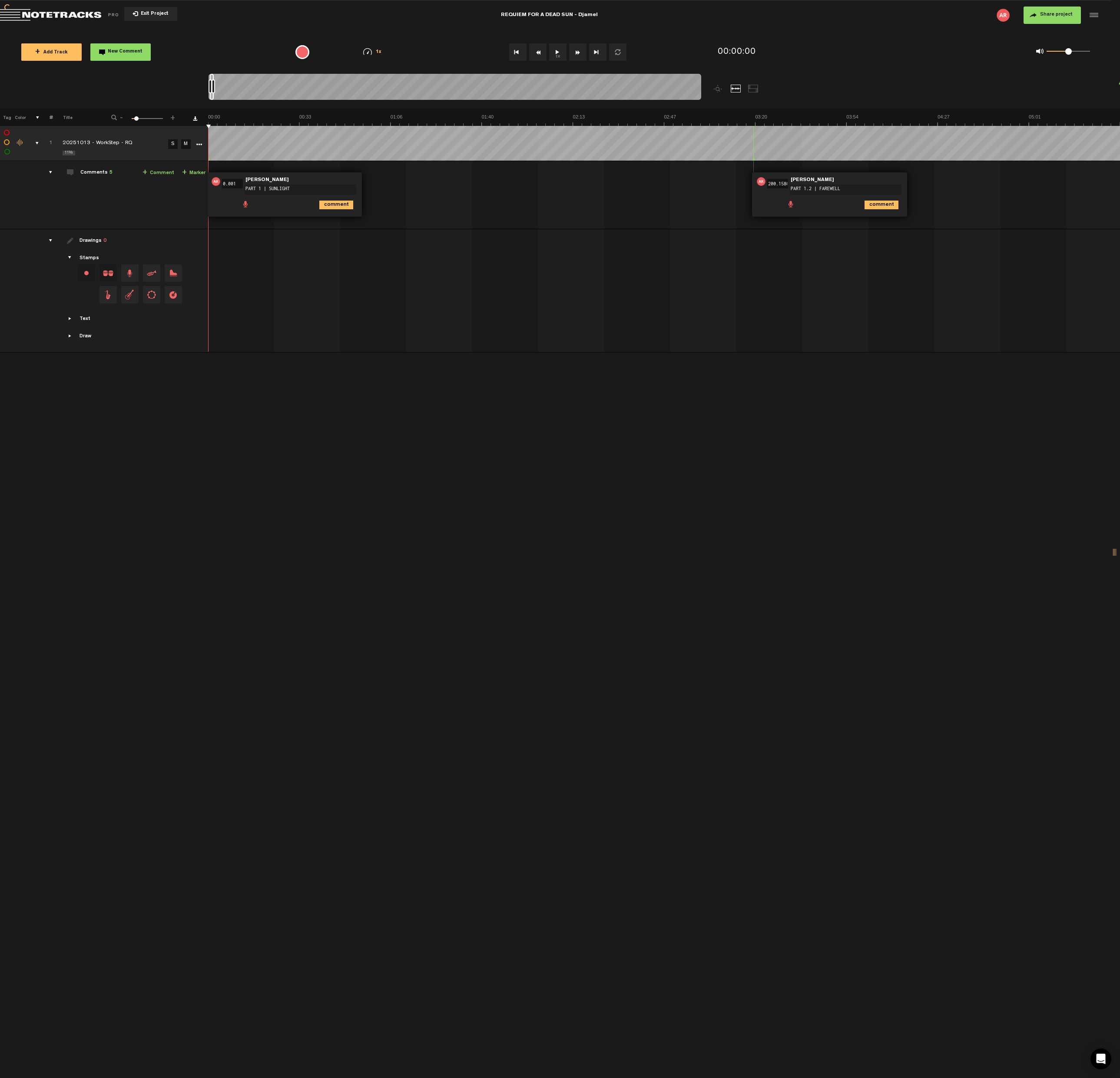
scroll to position [0, 0]
click at [261, 185] on textarea "PART 1 | SUNLIGHT" at bounding box center [300, 190] width 112 height 10
type textarea "PART 1.1 | SUNLIGHT"
click at [565, 226] on div "00:00 0.001 - NaN:NaN • [PERSON_NAME]: "PART 1.1 | SUNLIGHT" [PERSON_NAME] PART…" at bounding box center [664, 198] width 911 height 61
click at [596, 206] on div "00:00 0.001 - NaN:NaN • [PERSON_NAME]: "PART 1.1 | SUNLIGHT" [PERSON_NAME] PART…" at bounding box center [664, 198] width 911 height 61
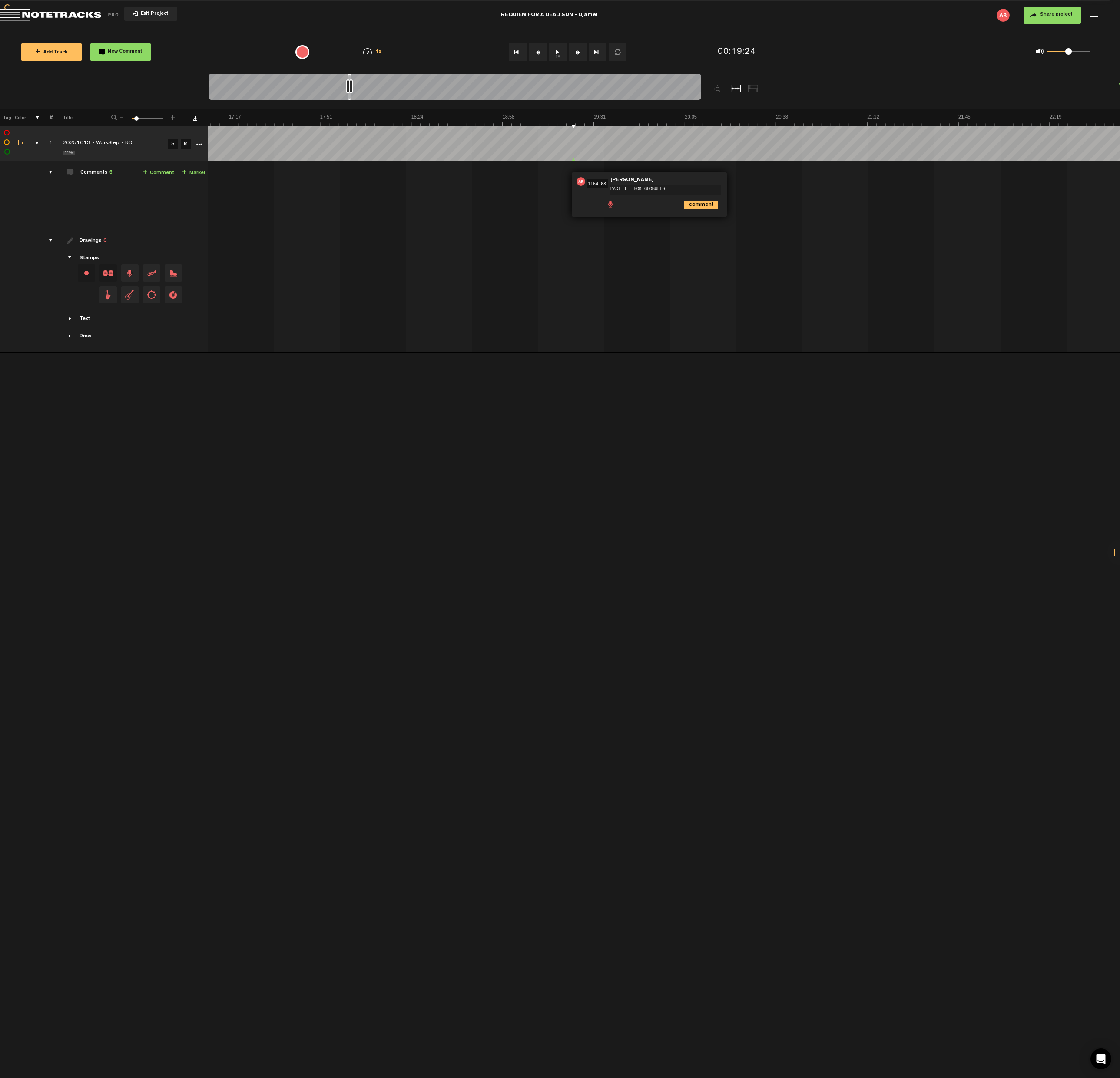
scroll to position [0, 3931]
drag, startPoint x: 405, startPoint y: 79, endPoint x: 423, endPoint y: 79, distance: 18.0
click at [423, 79] on div at bounding box center [454, 88] width 493 height 29
drag, startPoint x: 416, startPoint y: 85, endPoint x: 358, endPoint y: 84, distance: 58.0
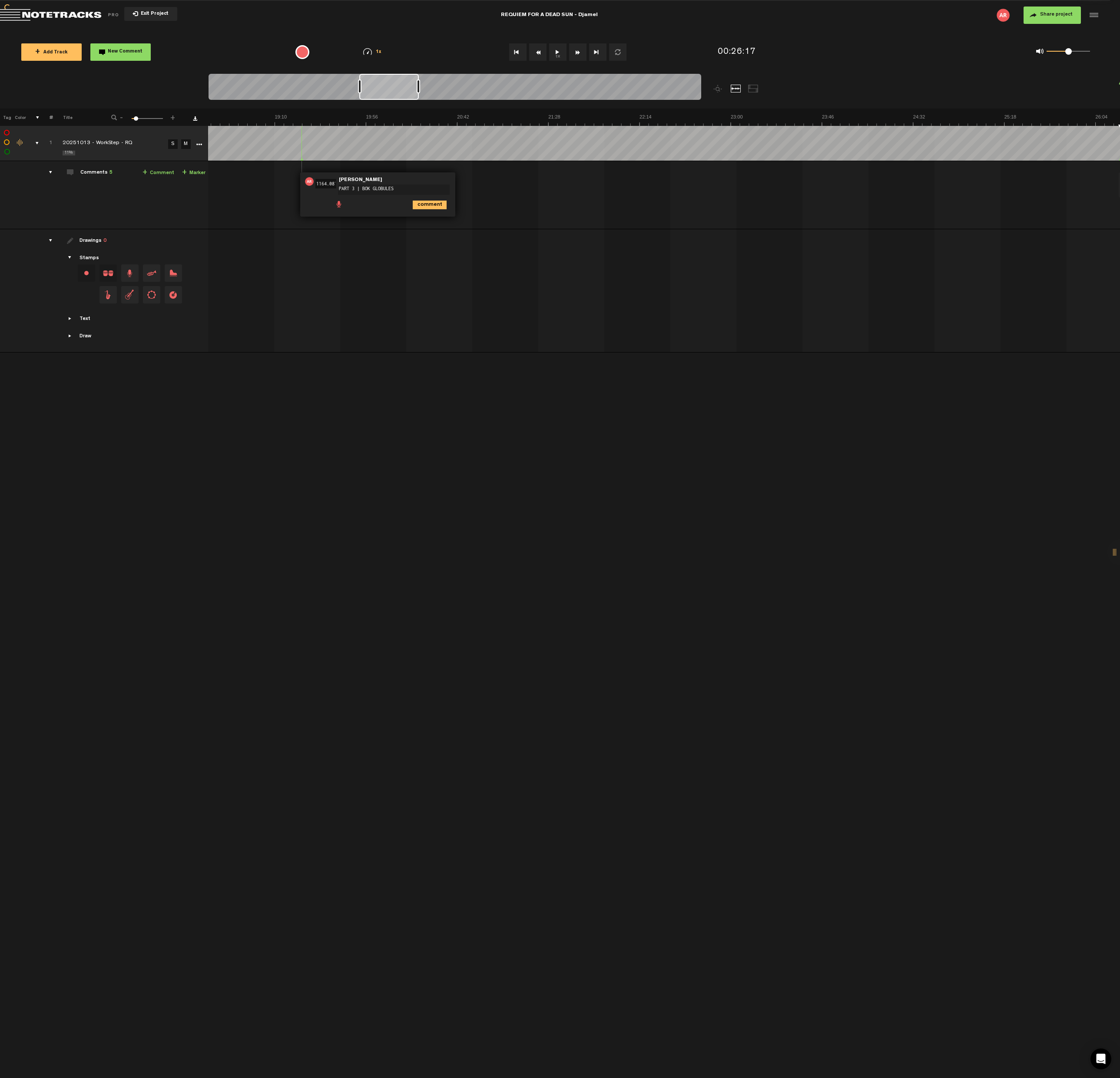
click at [358, 84] on div at bounding box center [360, 86] width 3 height 14
drag, startPoint x: 383, startPoint y: 89, endPoint x: 452, endPoint y: 85, distance: 69.1
click at [452, 85] on div at bounding box center [456, 87] width 62 height 26
click at [514, 121] on img at bounding box center [664, 120] width 7295 height 12
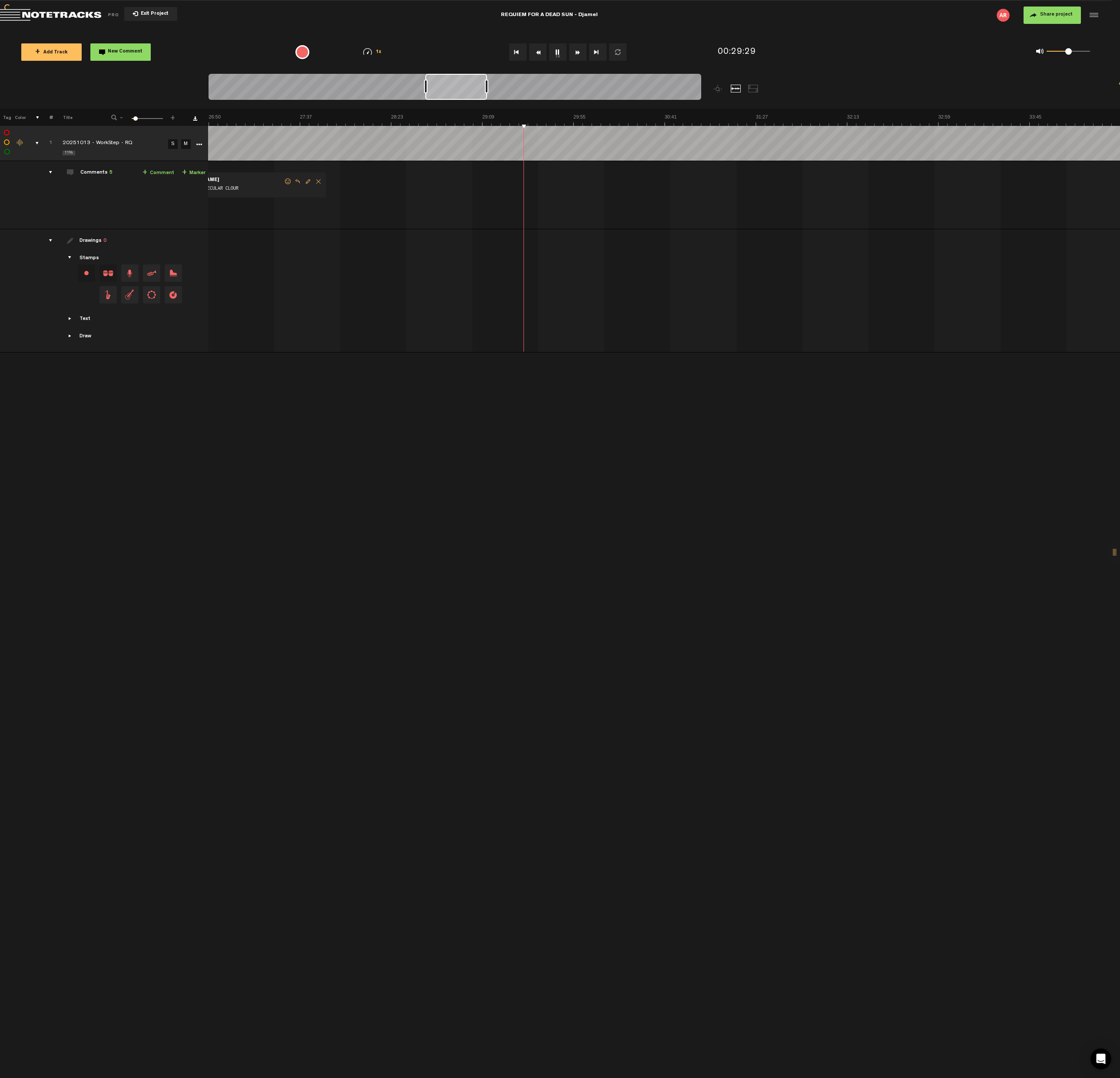
click at [918, 122] on img at bounding box center [664, 120] width 7295 height 12
click at [575, 120] on img at bounding box center [664, 120] width 7295 height 12
click at [553, 116] on img at bounding box center [664, 120] width 7295 height 12
click at [627, 117] on img at bounding box center [664, 120] width 7295 height 12
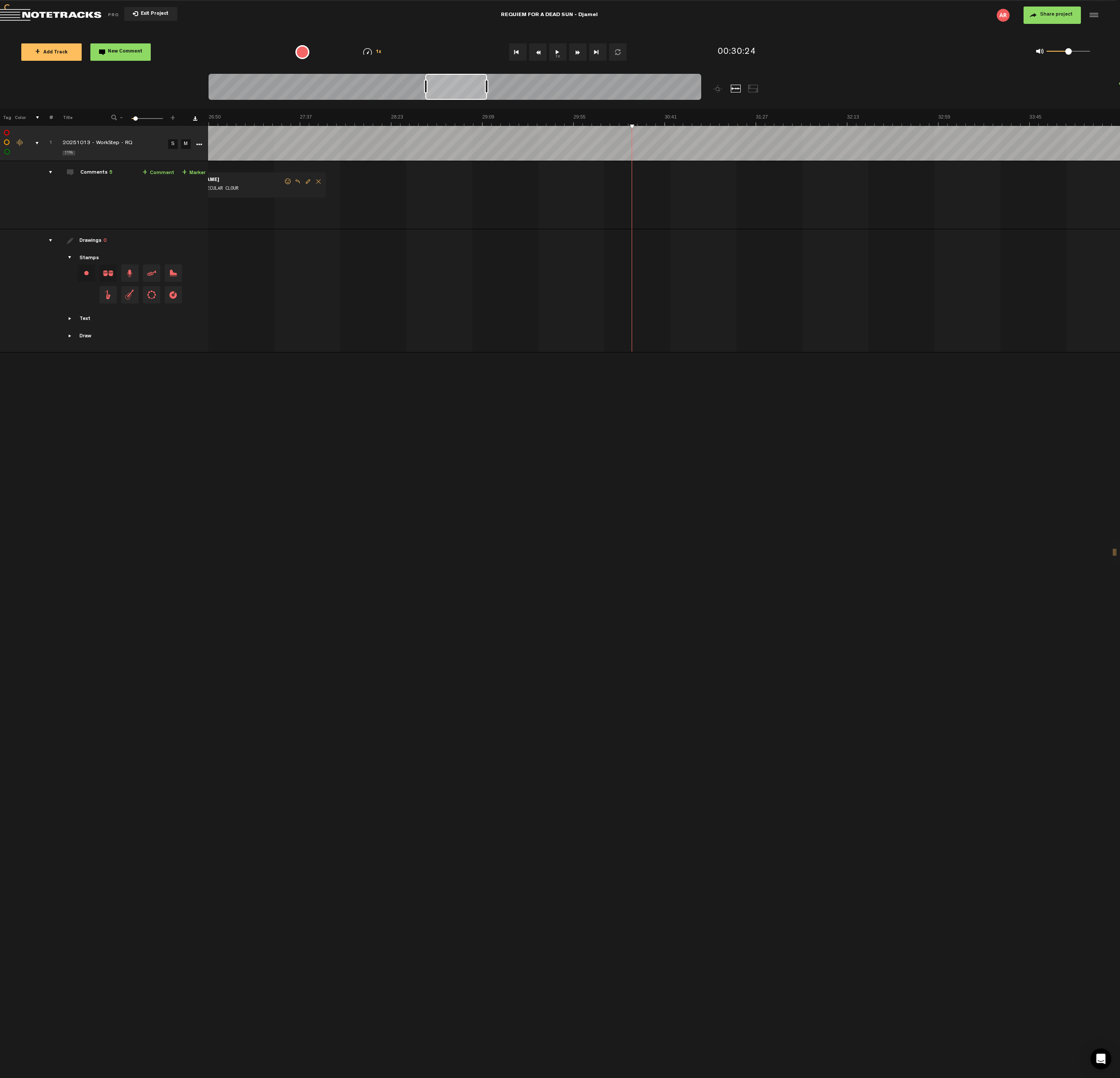
click at [189, 172] on link "+ Marker" at bounding box center [194, 173] width 24 height 10
click at [797, 182] on span "Edit comment" at bounding box center [797, 181] width 10 height 6
type textarea "PART 5 | GRAVITONIAL COLAPSE"
click at [895, 178] on td "1 20251013 - WorkStep - RQ S M 20251013 - WorkStep - RQ by [PERSON_NAME] 1 coll…" at bounding box center [663, 195] width 912 height 68
click at [670, 118] on img at bounding box center [664, 120] width 7295 height 12
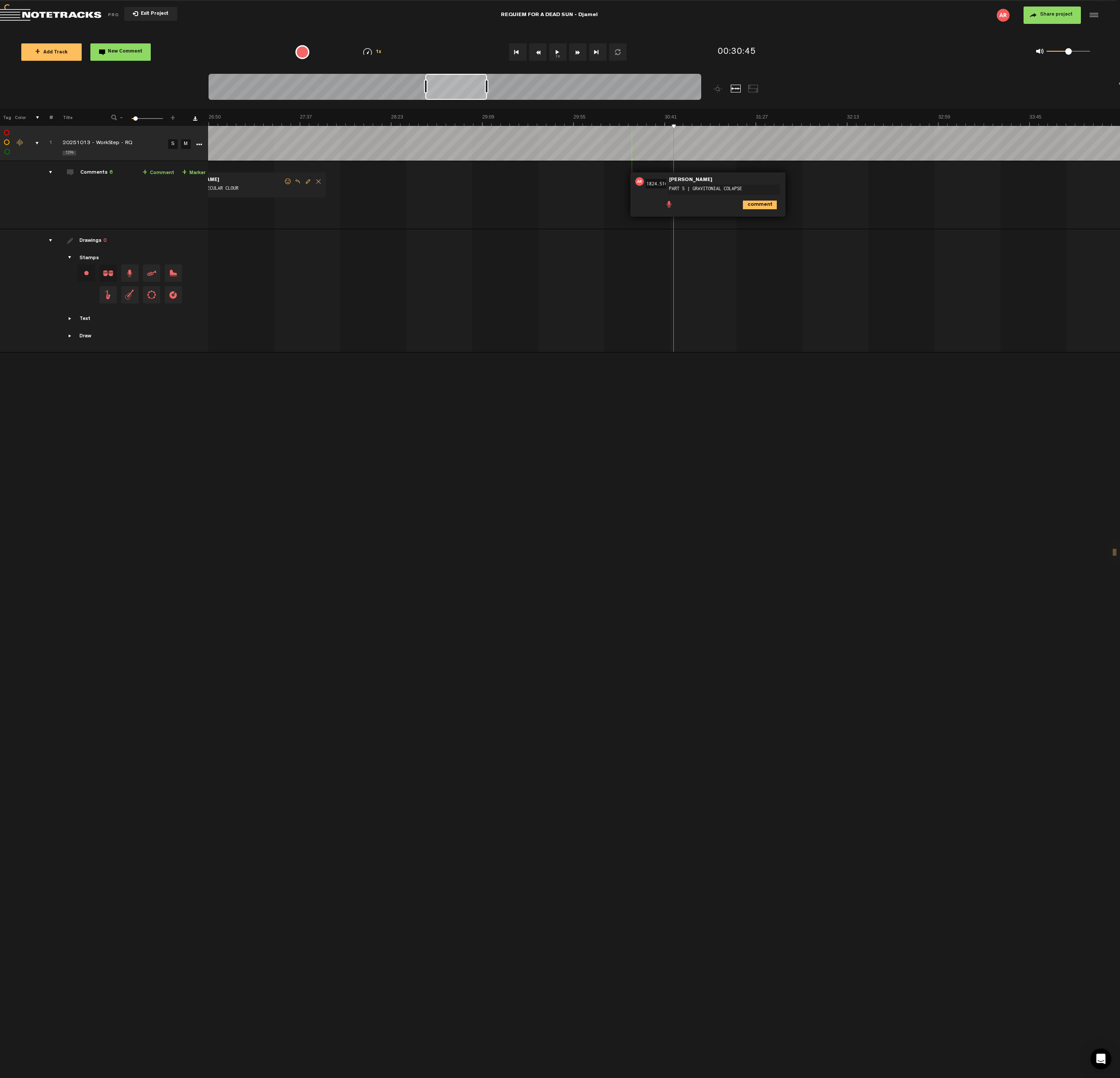
click at [670, 118] on img at bounding box center [664, 120] width 7295 height 12
click at [184, 171] on span "+" at bounding box center [185, 173] width 5 height 7
click at [760, 203] on icon "comment" at bounding box center [760, 205] width 34 height 9
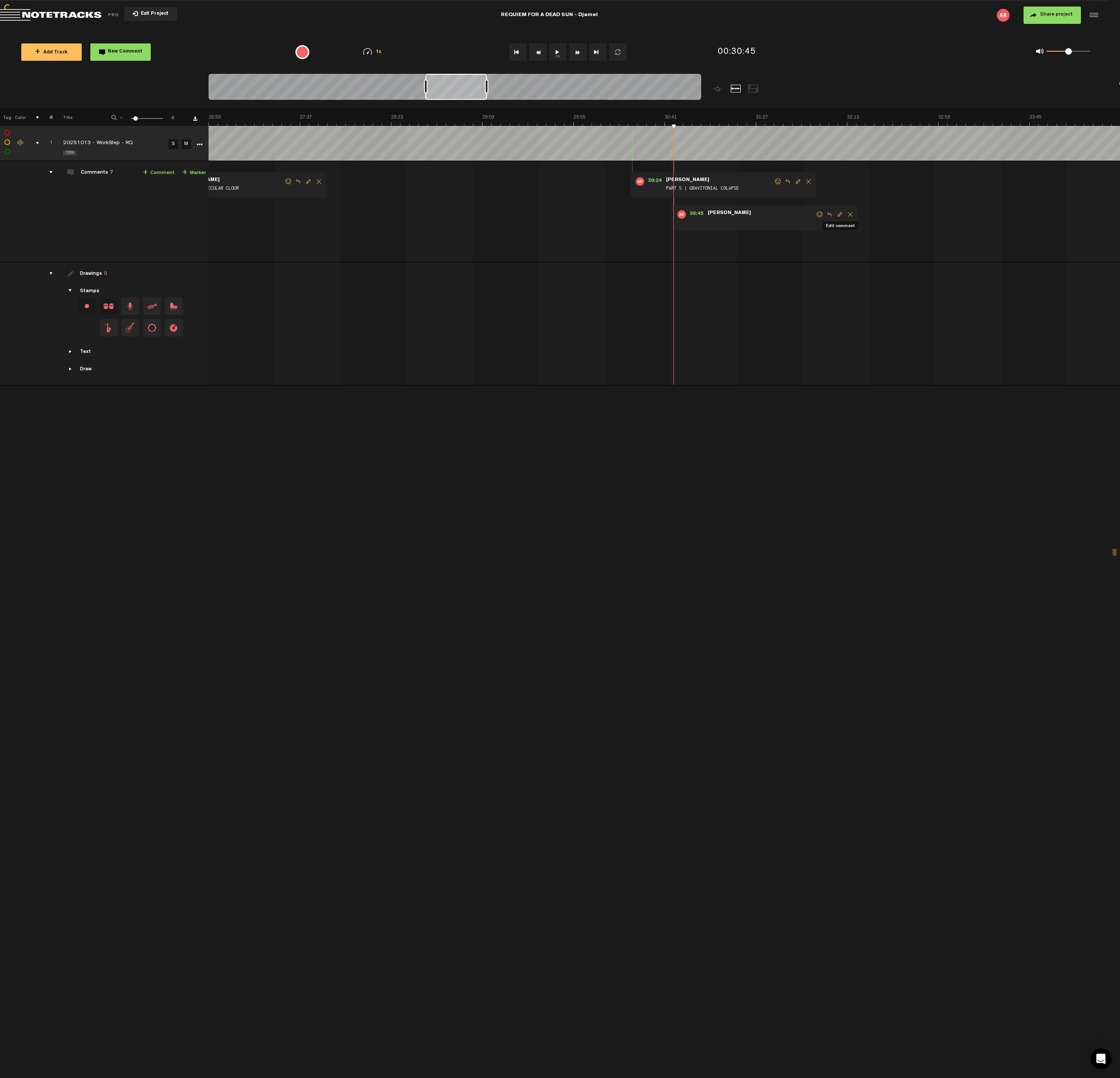
click at [838, 214] on span "Edit comment" at bounding box center [839, 214] width 10 height 6
type textarea "PART 6 | PROTOSTAR"
click at [809, 239] on icon "comment" at bounding box center [802, 238] width 34 height 9
click at [920, 121] on img at bounding box center [664, 120] width 7295 height 12
click at [921, 120] on img at bounding box center [664, 120] width 7295 height 12
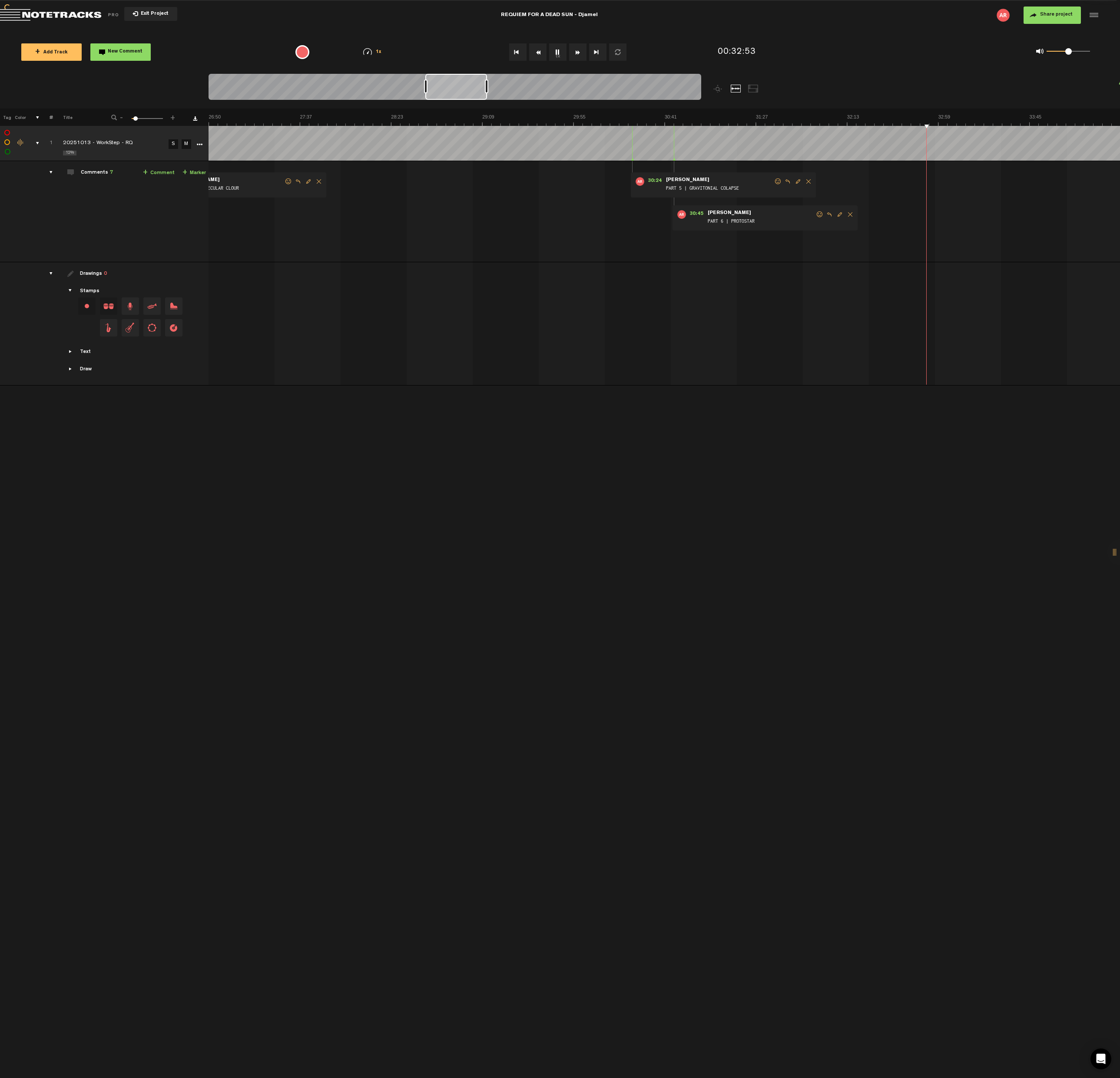
click at [955, 120] on img at bounding box center [664, 120] width 7295 height 12
click at [728, 117] on img at bounding box center [300, 120] width 7295 height 12
click at [738, 121] on img at bounding box center [300, 120] width 7295 height 12
click at [731, 122] on img at bounding box center [300, 120] width 7295 height 12
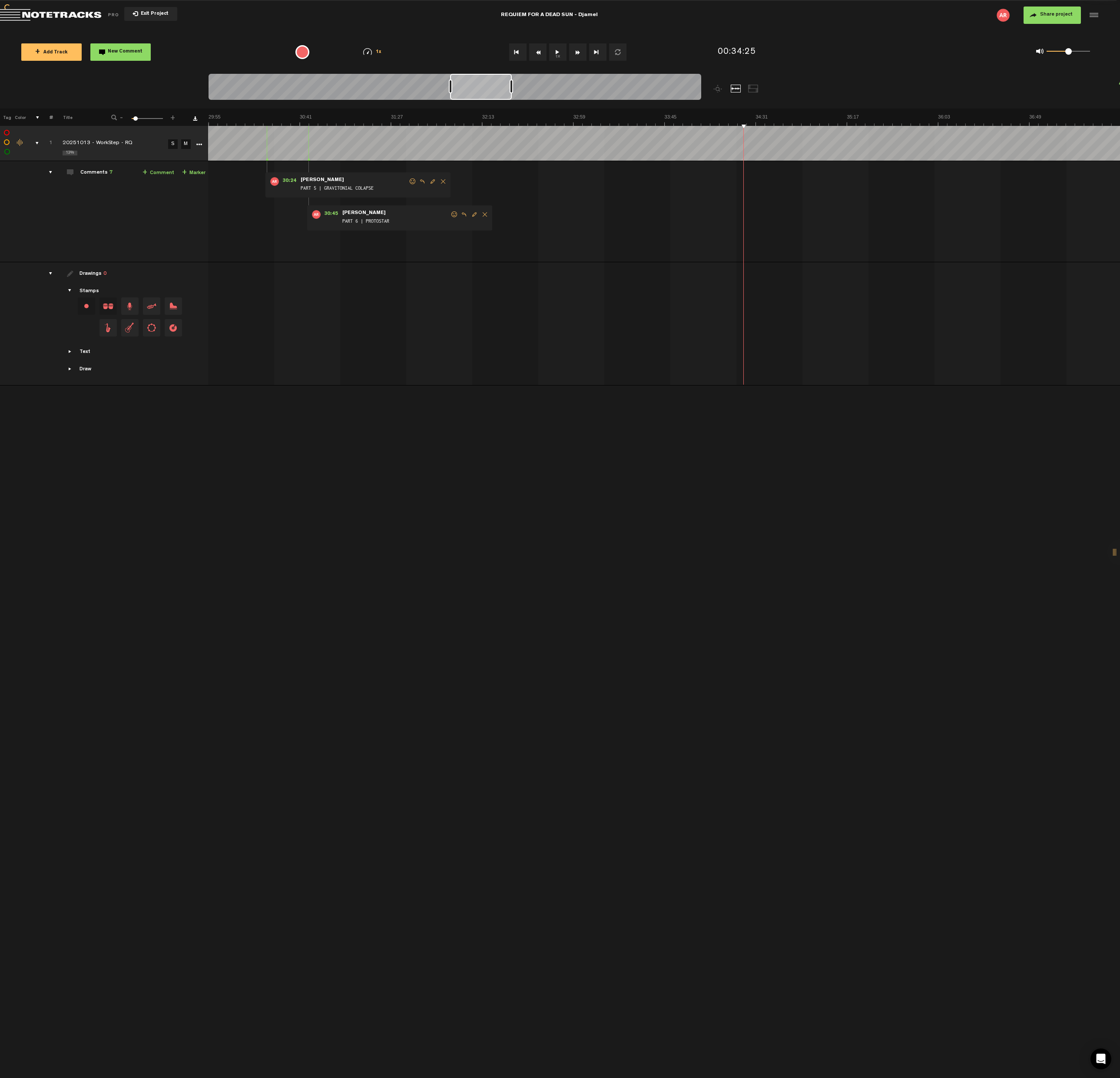
click at [188, 170] on link "+ Marker" at bounding box center [194, 173] width 24 height 10
click at [908, 182] on span "Edit comment" at bounding box center [909, 181] width 10 height 6
click at [816, 191] on textarea "PART 8 | MEDIA AGE" at bounding box center [836, 190] width 112 height 10
type textarea "PART 8 | MEDIIAN AGE"
click at [874, 201] on icon "comment" at bounding box center [871, 205] width 34 height 9
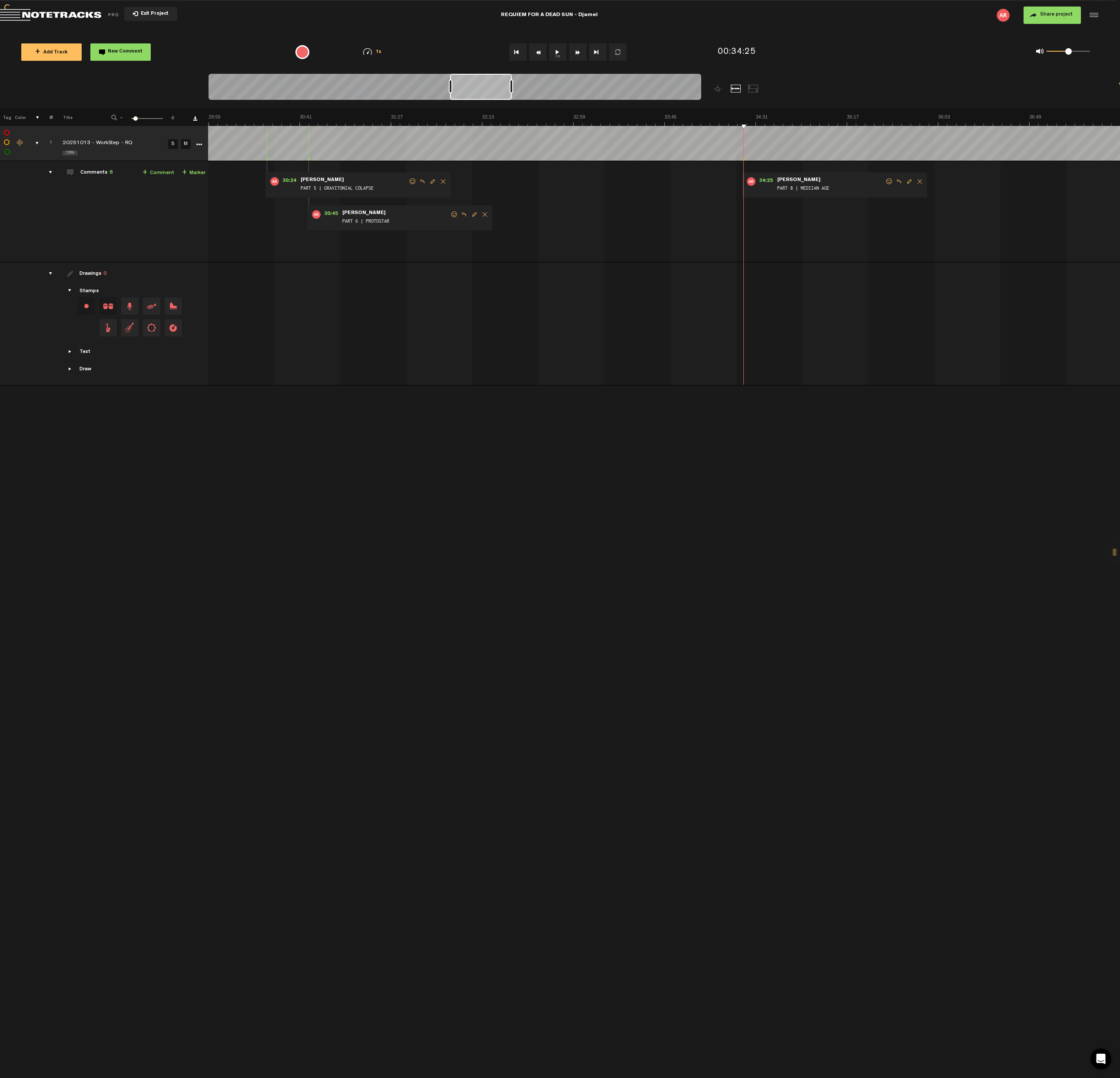
click at [850, 121] on img at bounding box center [300, 120] width 7295 height 12
click at [968, 119] on img at bounding box center [300, 120] width 7295 height 12
click at [1011, 124] on img at bounding box center [300, 120] width 7295 height 12
click at [1054, 121] on img at bounding box center [300, 120] width 7295 height 12
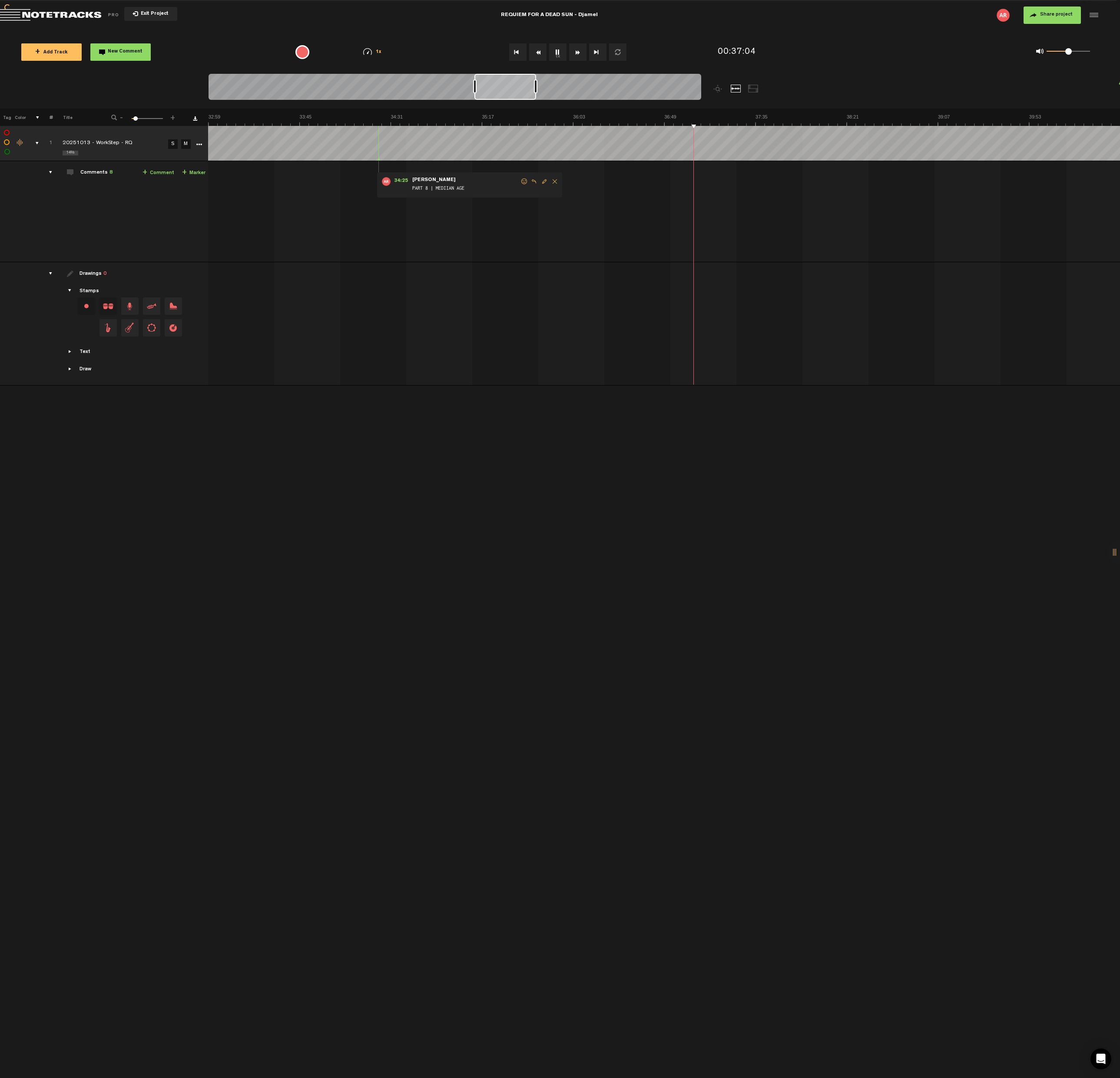
click at [444, 189] on span "PART 8 | MEDIIAN AGE" at bounding box center [465, 189] width 109 height 9
click at [542, 180] on span "Edit comment" at bounding box center [544, 181] width 10 height 6
click at [445, 188] on textarea "PART 8 | MEDIIAN AGE" at bounding box center [471, 190] width 112 height 10
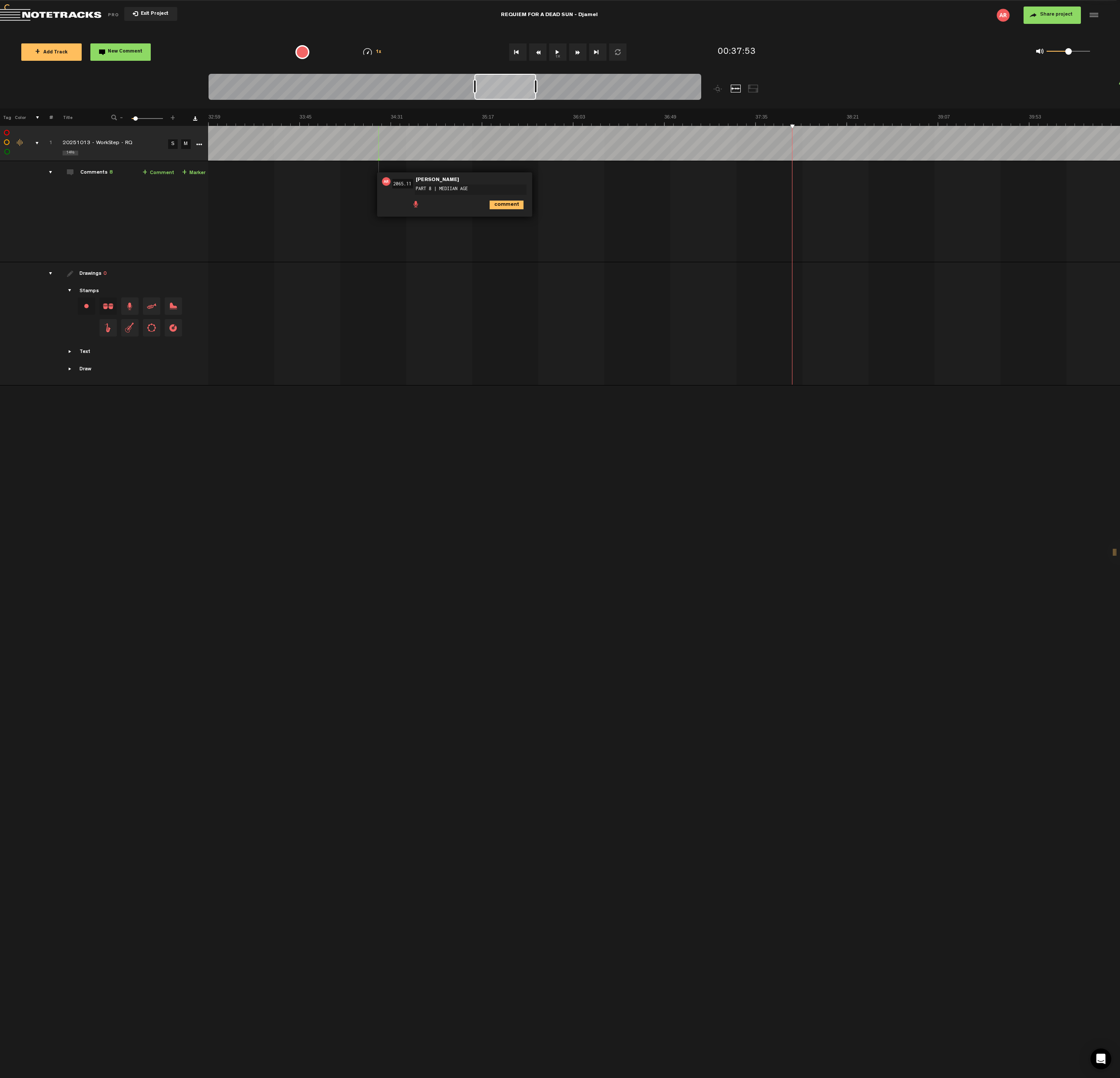
click at [470, 188] on textarea "PART 8 | MEDIIAN AGE" at bounding box center [471, 190] width 112 height 10
type textarea "PART 8 | TURN ON"
click at [507, 202] on icon "comment" at bounding box center [506, 205] width 34 height 9
click at [190, 172] on link "+ Marker" at bounding box center [194, 173] width 24 height 10
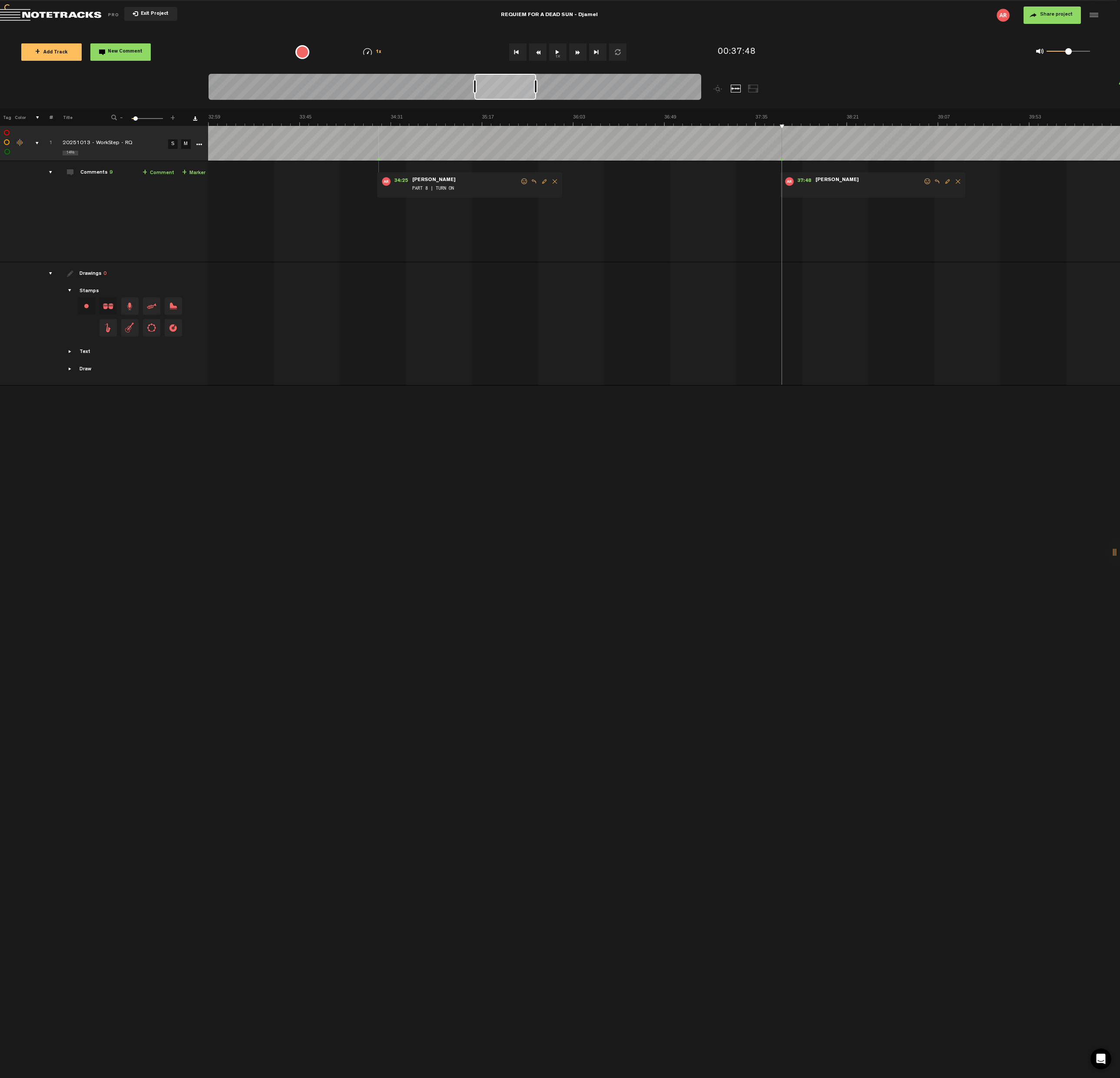
click at [946, 181] on span "Edit comment" at bounding box center [947, 181] width 10 height 6
type textarea "PART 9 | MEDIIAN AGE"
click at [981, 200] on td "1 20251013 - WorkStep - RQ S M 20251013 - WorkStep - RQ by [PERSON_NAME] 1 coll…" at bounding box center [663, 212] width 912 height 101
click at [812, 203] on icon "comment" at bounding box center [806, 205] width 34 height 9
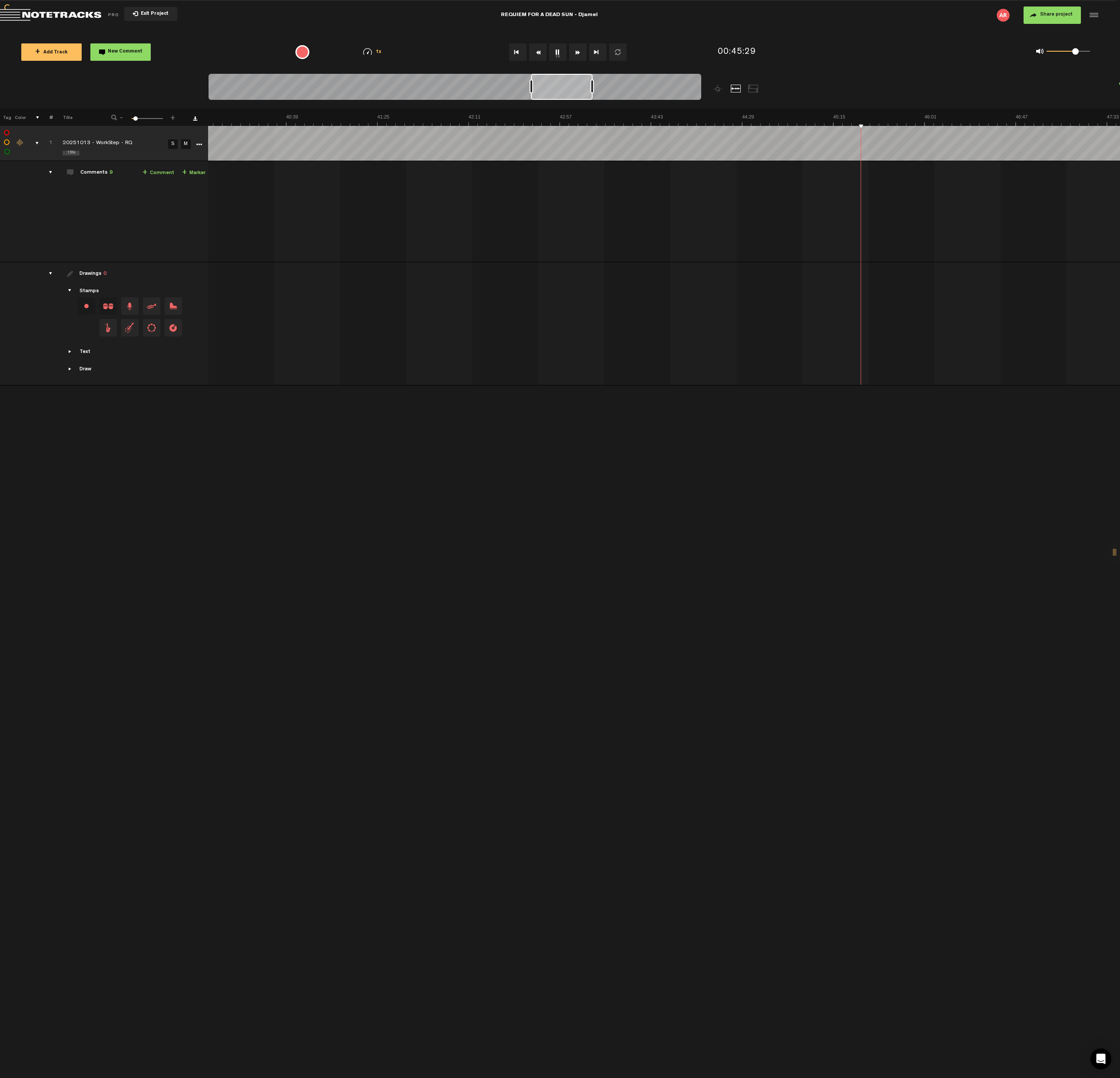
drag, startPoint x: 1068, startPoint y: 48, endPoint x: 1076, endPoint y: 49, distance: 8.1
click at [1076, 49] on span at bounding box center [1075, 51] width 7 height 7
drag, startPoint x: 1076, startPoint y: 49, endPoint x: 1090, endPoint y: 49, distance: 14.0
click at [1090, 49] on div "0 1 1" at bounding box center [1063, 52] width 71 height 12
click at [188, 172] on link "+ Marker" at bounding box center [194, 173] width 24 height 10
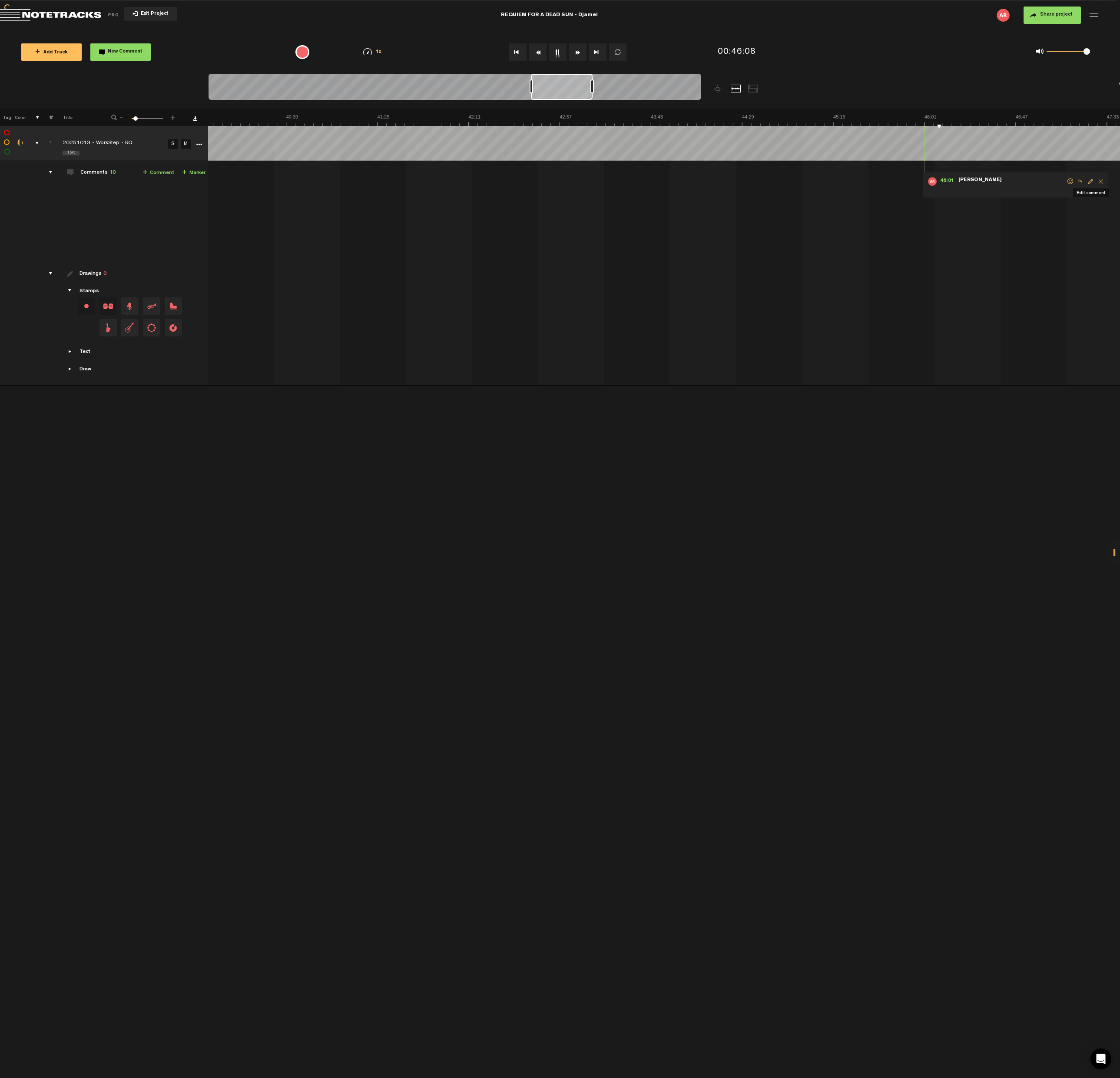
click at [1090, 180] on span "Edit comment" at bounding box center [1090, 181] width 10 height 6
type textarea "PART 9 | GIANT RED"
click at [1068, 247] on td "1 20251013 - WorkStep - RQ S M 20251013 - WorkStep - RQ by [PERSON_NAME] 1 coll…" at bounding box center [663, 212] width 912 height 101
click at [1051, 203] on icon "comment" at bounding box center [1053, 205] width 34 height 9
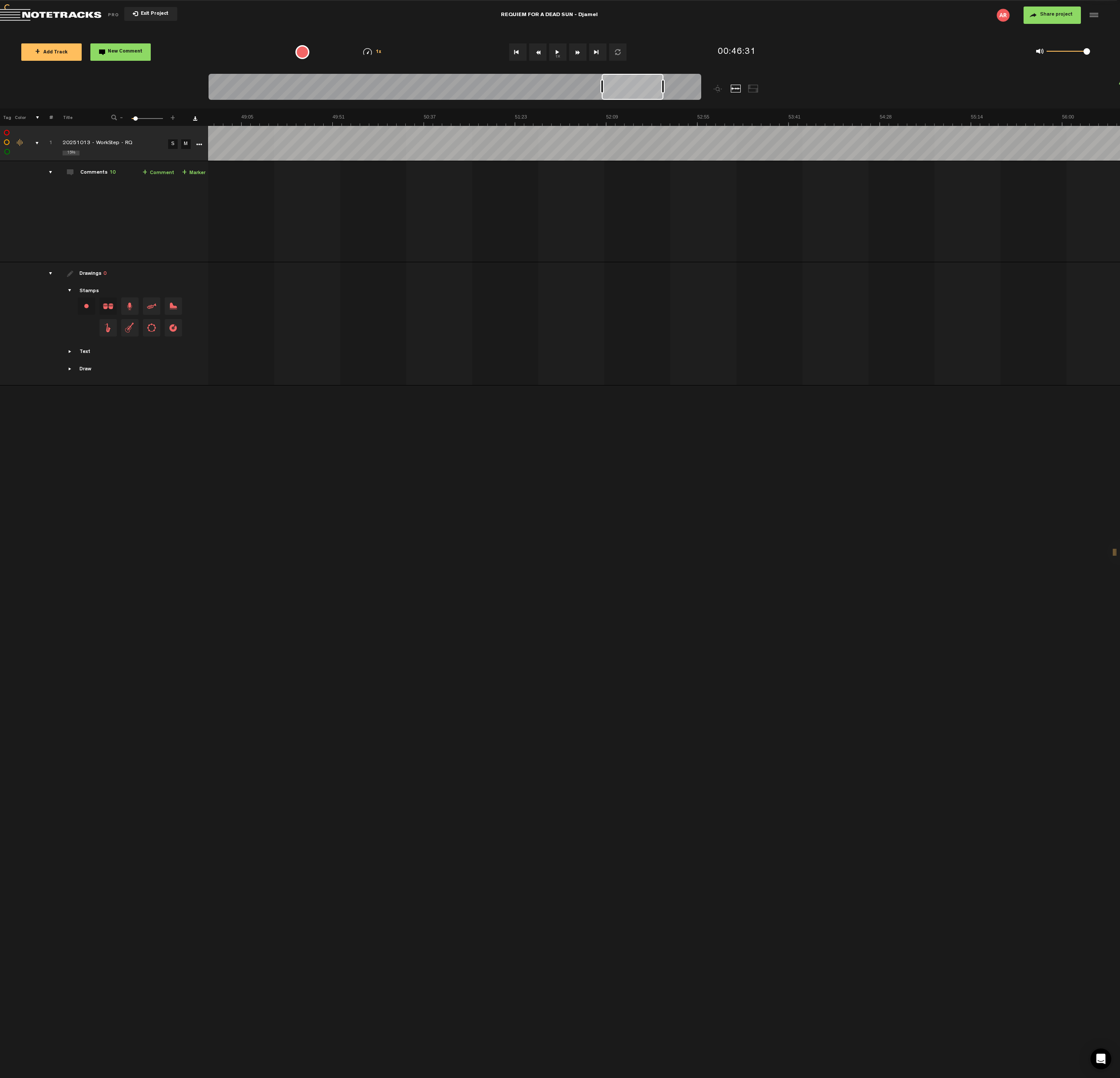
click at [183, 172] on span "+" at bounding box center [184, 173] width 5 height 7
click at [912, 180] on span "Edit comment" at bounding box center [912, 181] width 10 height 6
type textarea "PART 10 | EXPULSION"
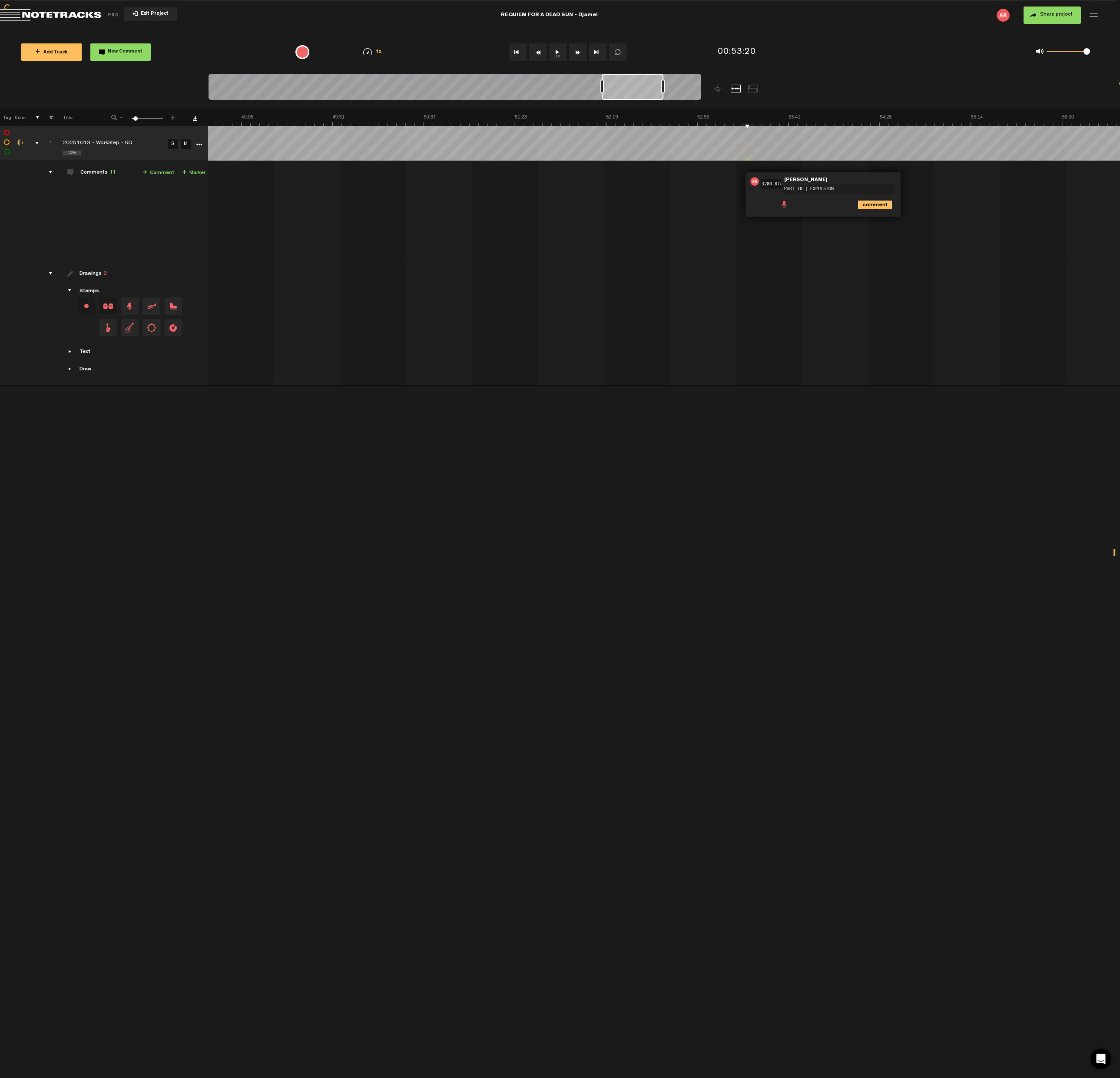
click at [884, 207] on icon "comment" at bounding box center [875, 205] width 34 height 9
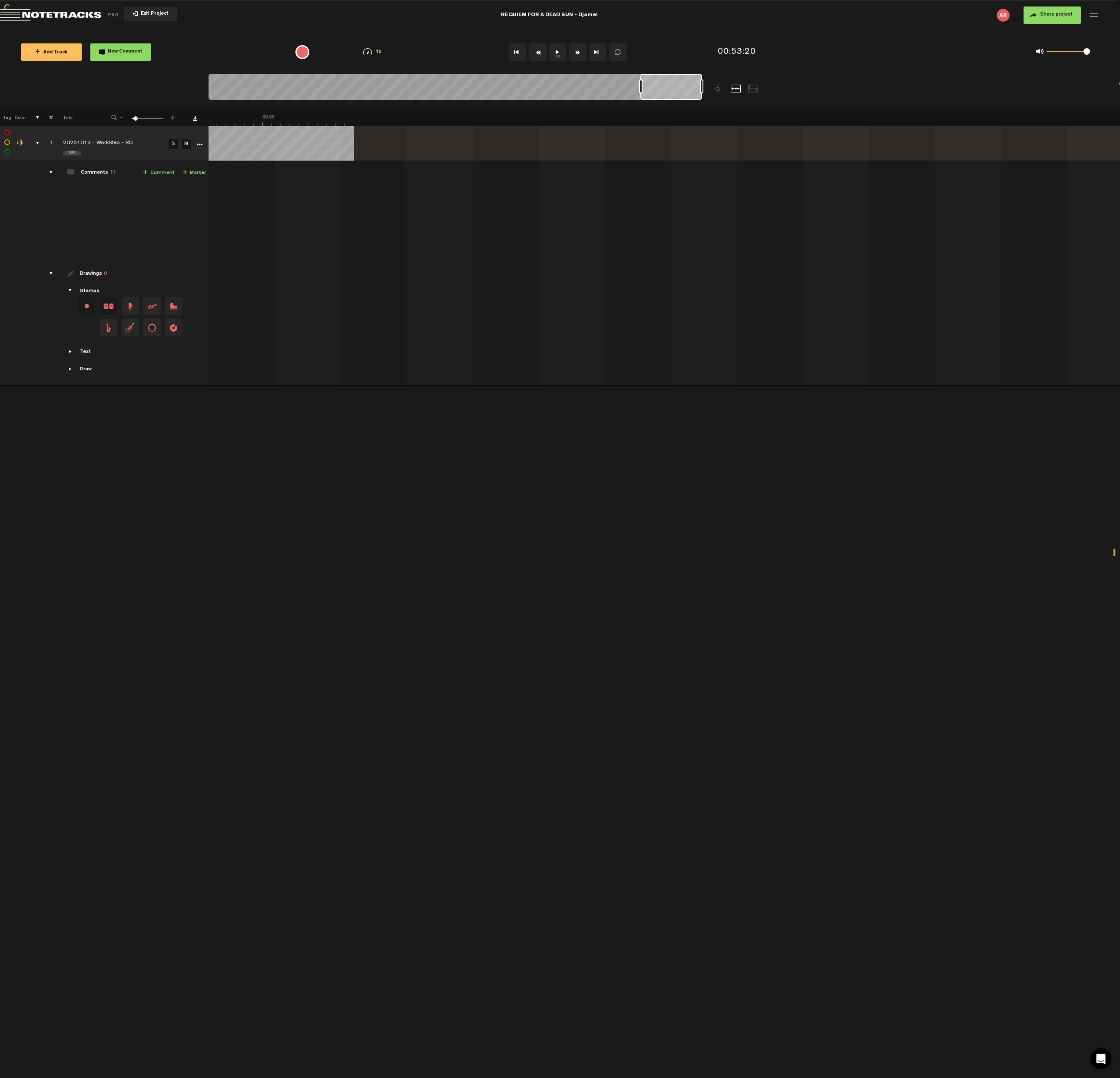
scroll to position [0, 6471]
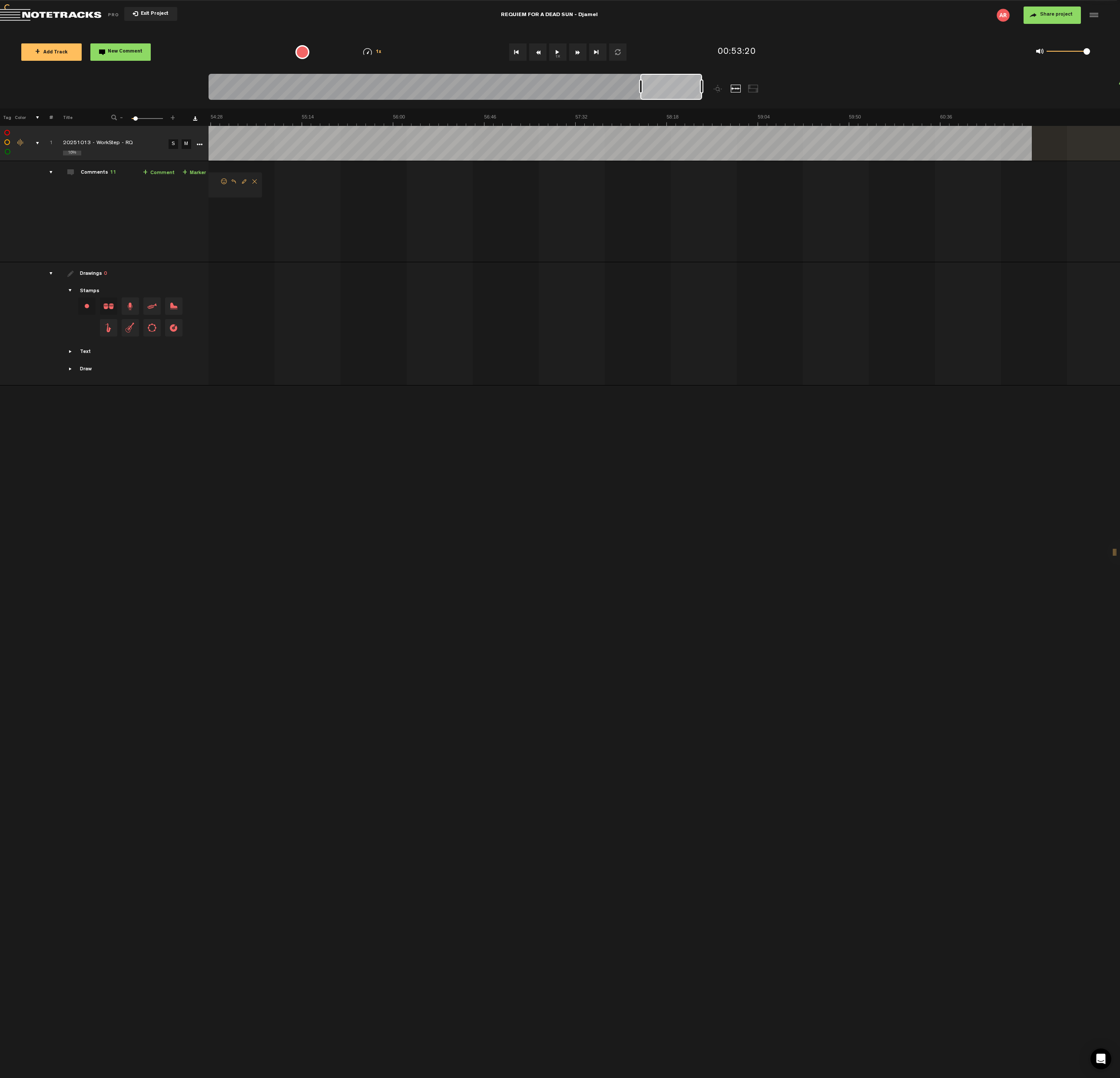
click at [186, 173] on span "+" at bounding box center [185, 173] width 5 height 7
click at [1113, 181] on span "Edit comment" at bounding box center [1112, 181] width 10 height 6
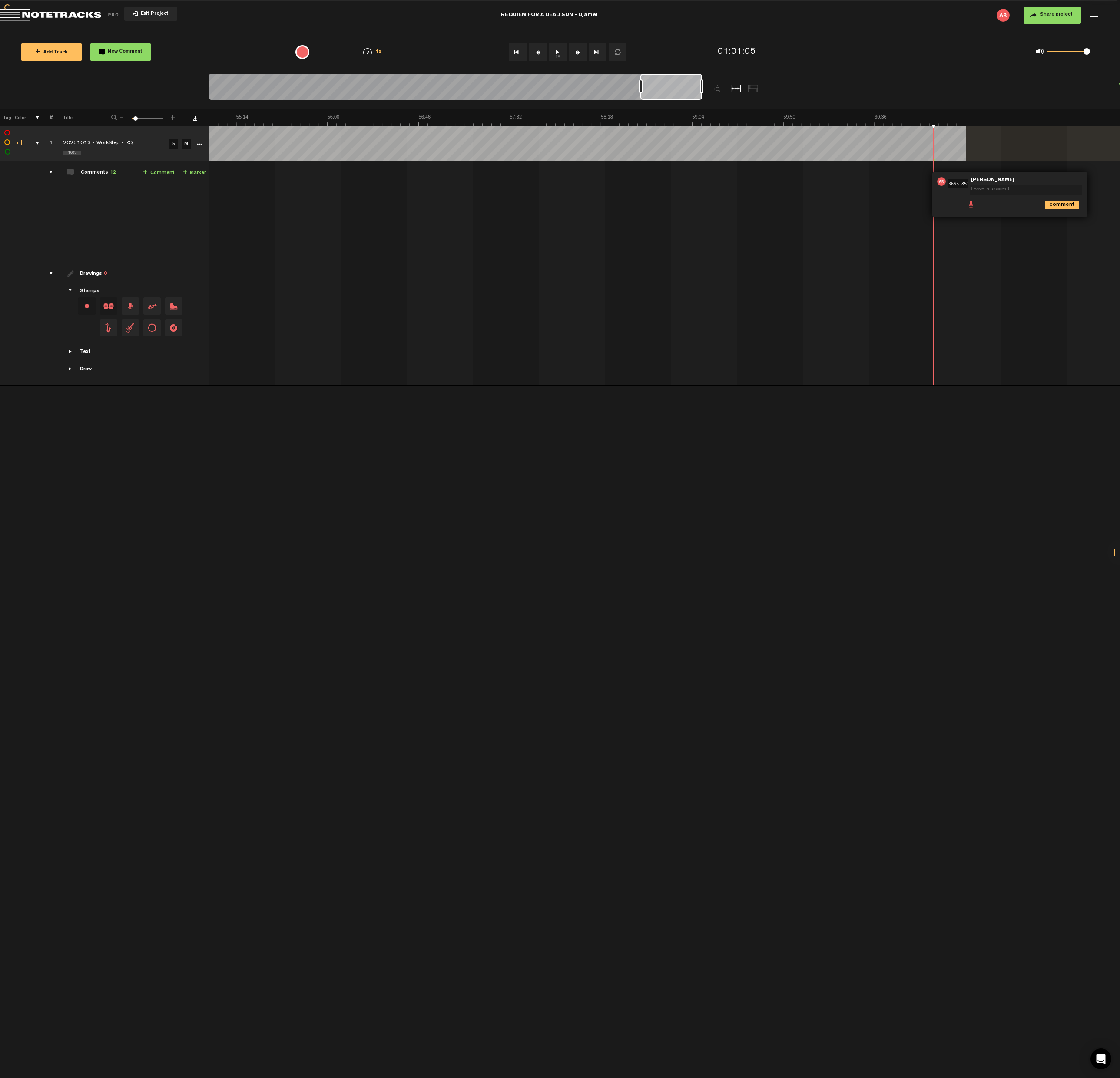
scroll to position [0, 6537]
type textarea "PART 11 | WITHE and BLACK DWARF"
click at [1059, 204] on icon "comment" at bounding box center [1061, 205] width 34 height 9
click at [1099, 183] on span "Edit comment" at bounding box center [1099, 181] width 10 height 6
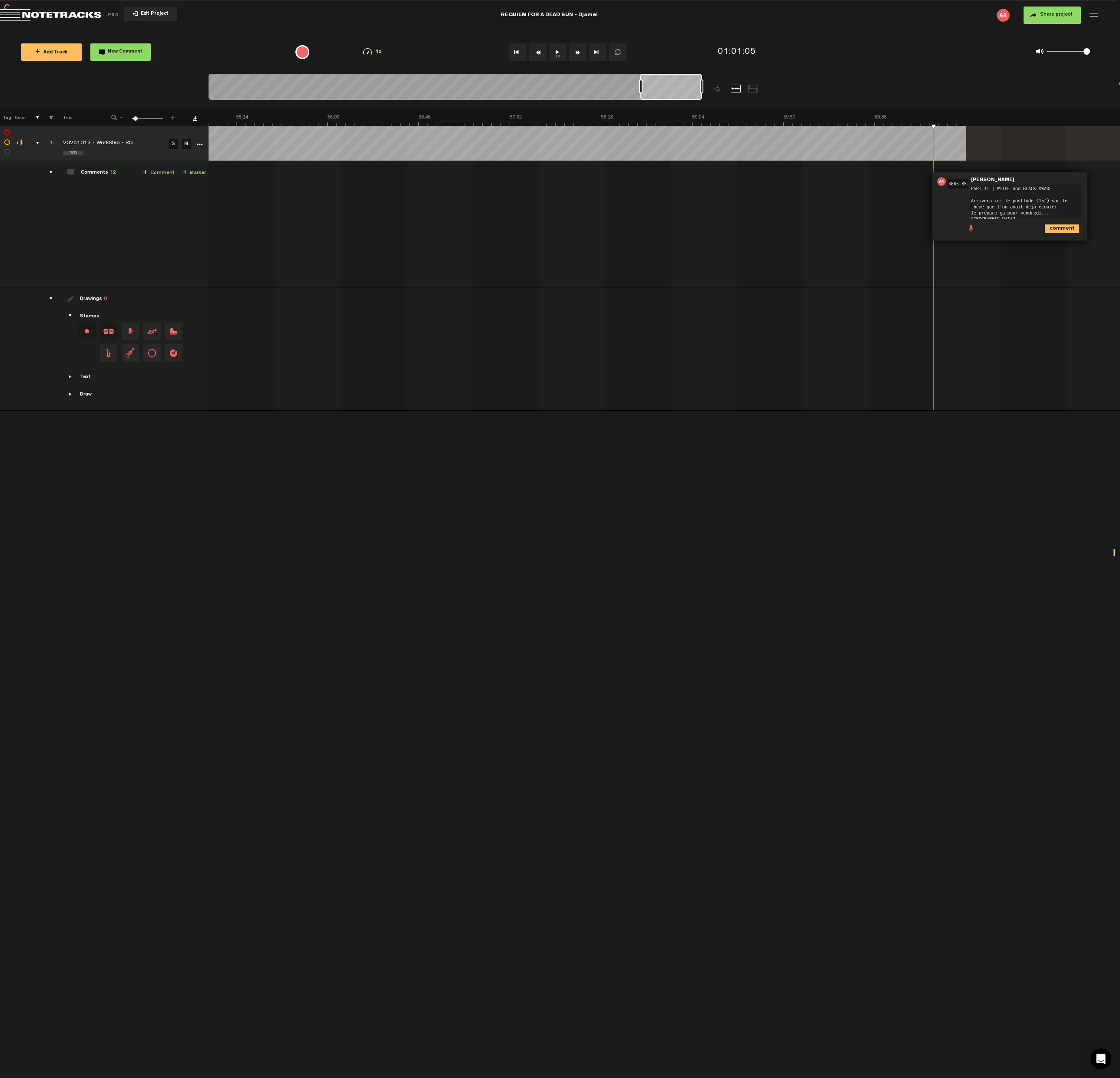
type textarea "PART 11 | WITHE and BLACK DWARF Arrivera ici le postlude (15') sur le thème que…"
click at [1102, 301] on td at bounding box center [664, 349] width 912 height 124
click at [1057, 230] on icon "comment" at bounding box center [1061, 229] width 34 height 9
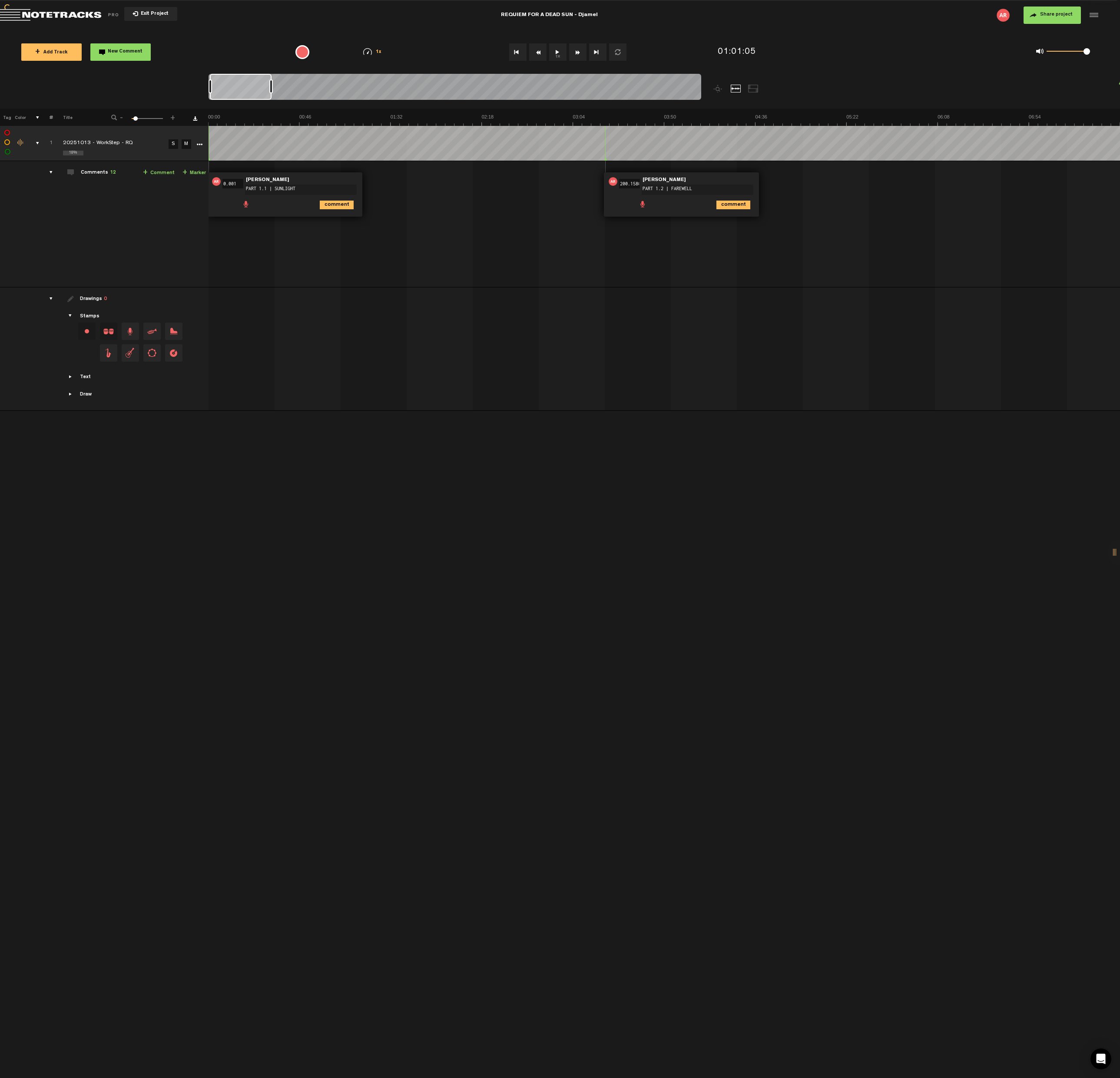
click at [555, 54] on button "1x" at bounding box center [558, 52] width 18 height 17
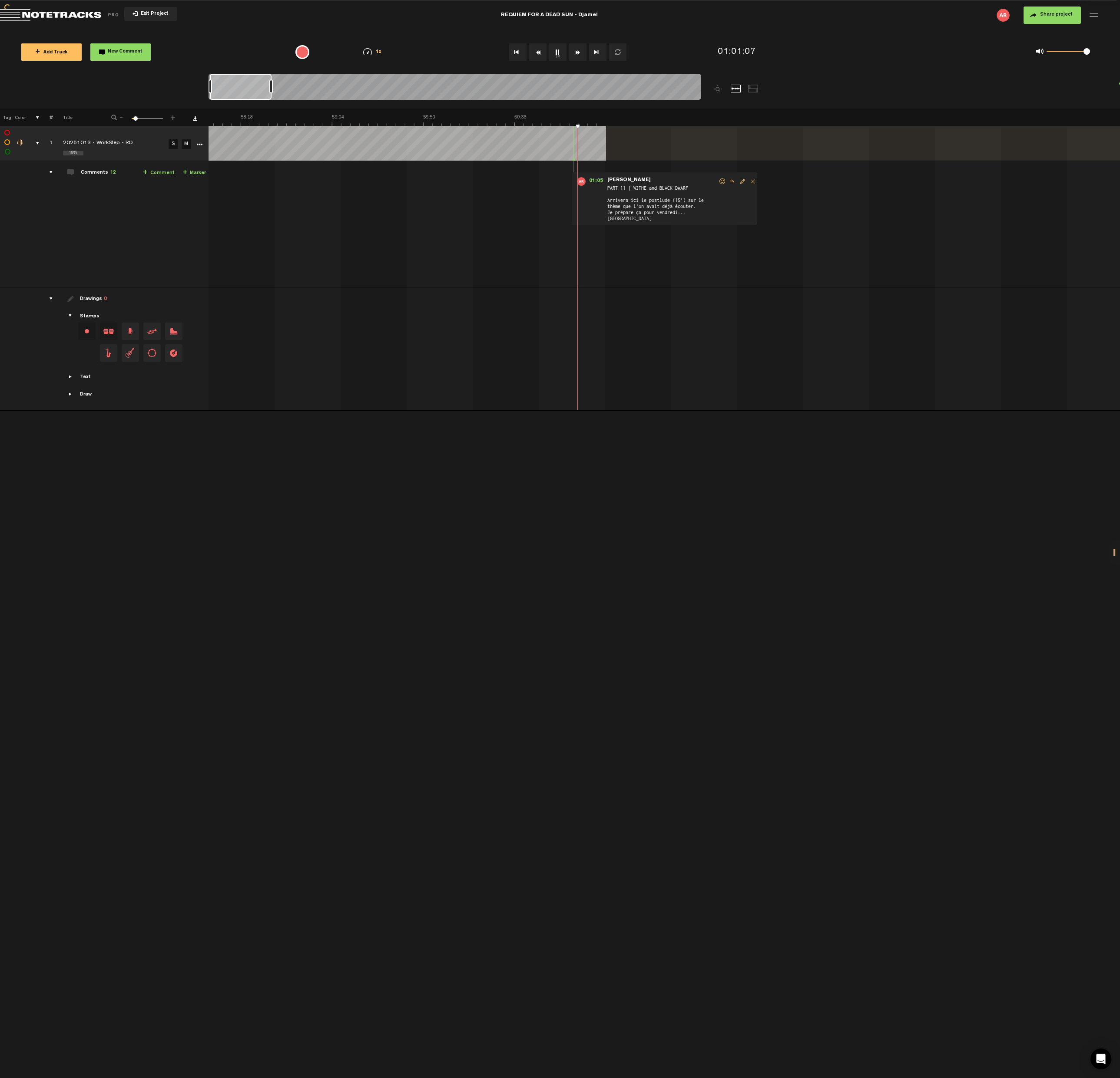
click at [514, 54] on button "Go to beginning" at bounding box center [518, 52] width 18 height 17
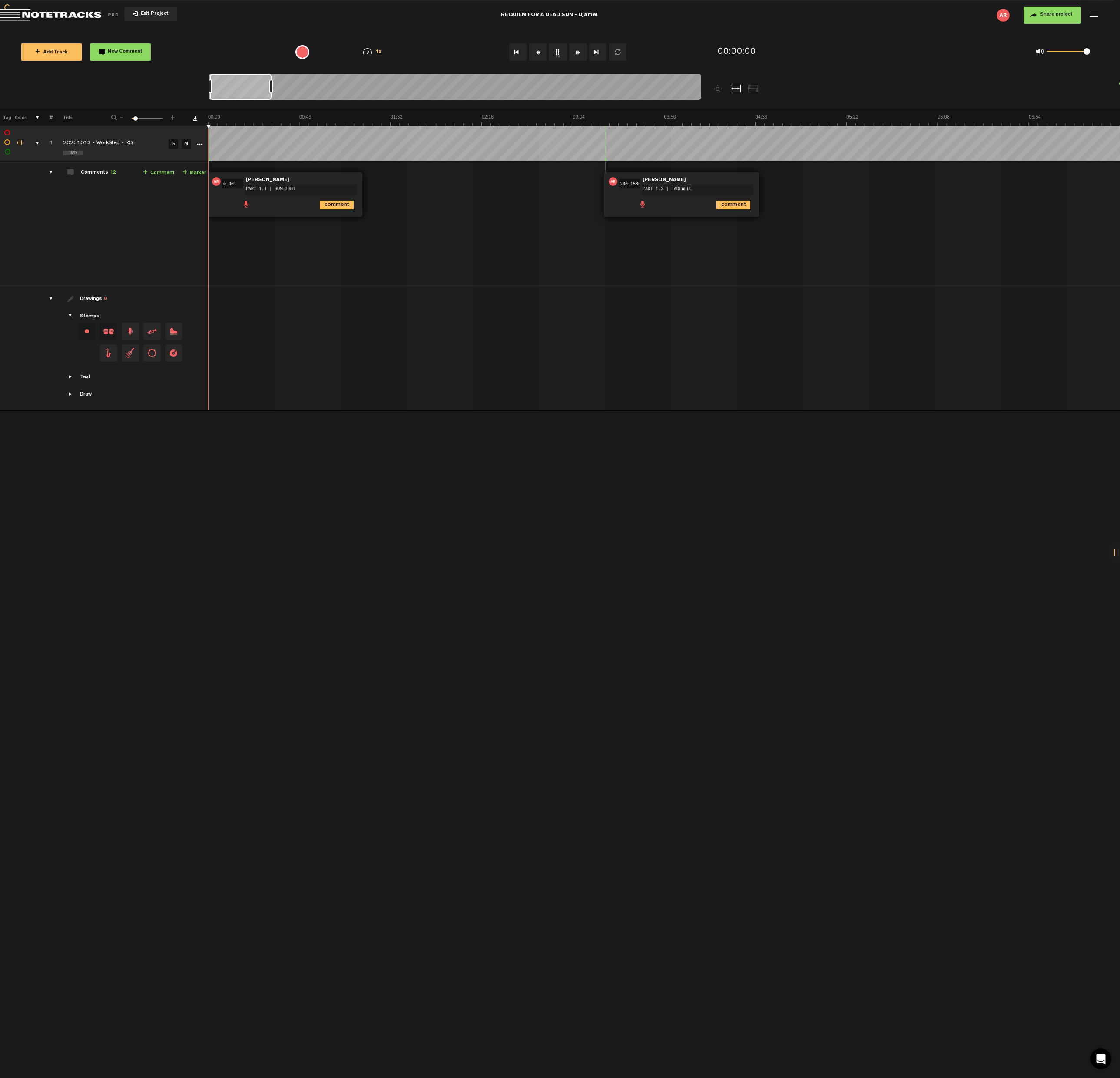
scroll to position [0, 0]
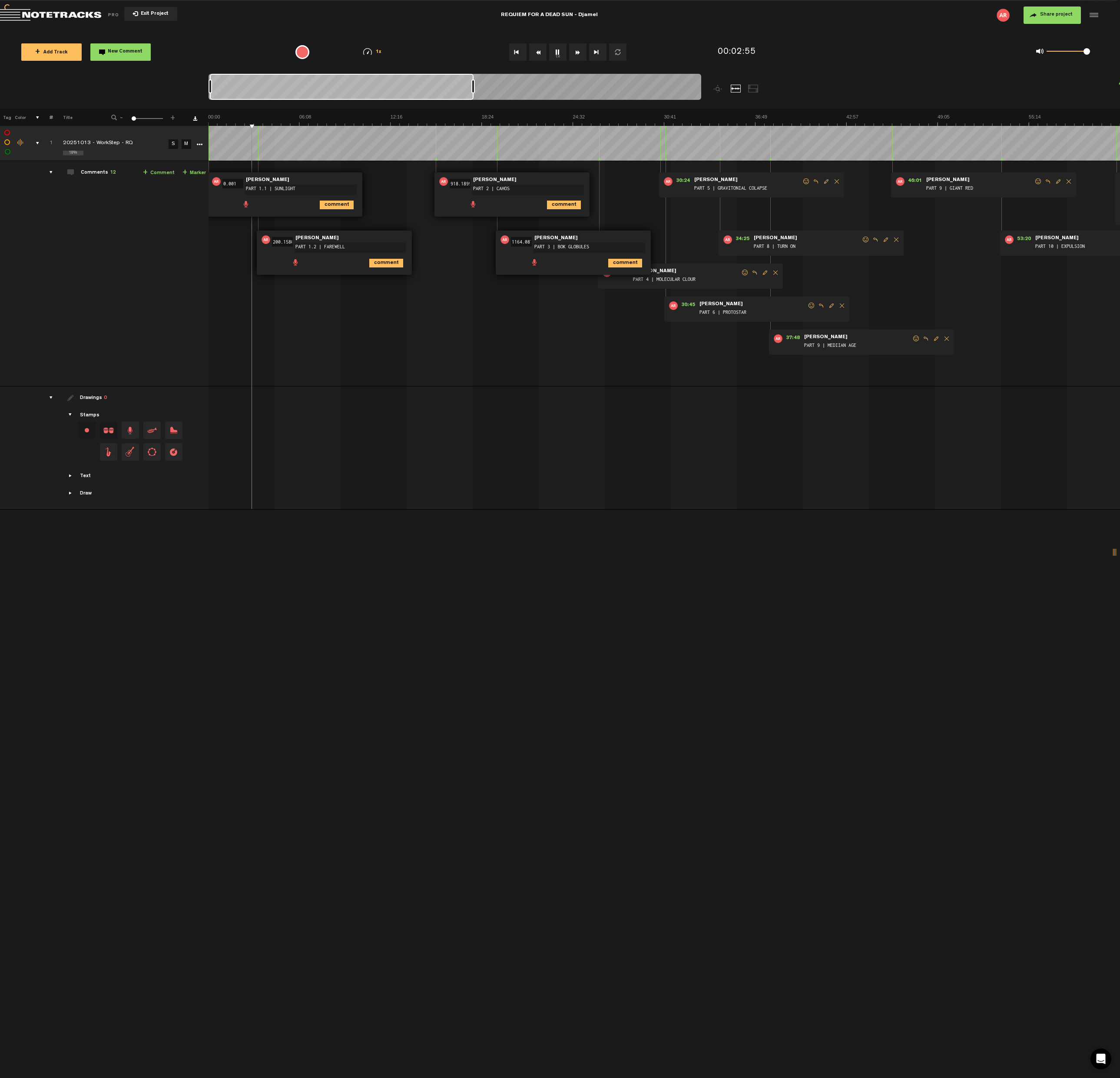
drag, startPoint x: 272, startPoint y: 86, endPoint x: 474, endPoint y: 87, distance: 202.0
click at [474, 87] on div at bounding box center [473, 86] width 3 height 14
click at [631, 262] on icon "comment" at bounding box center [625, 263] width 34 height 9
click at [562, 206] on icon "comment" at bounding box center [564, 205] width 34 height 9
click at [390, 264] on icon "comment" at bounding box center [386, 263] width 34 height 9
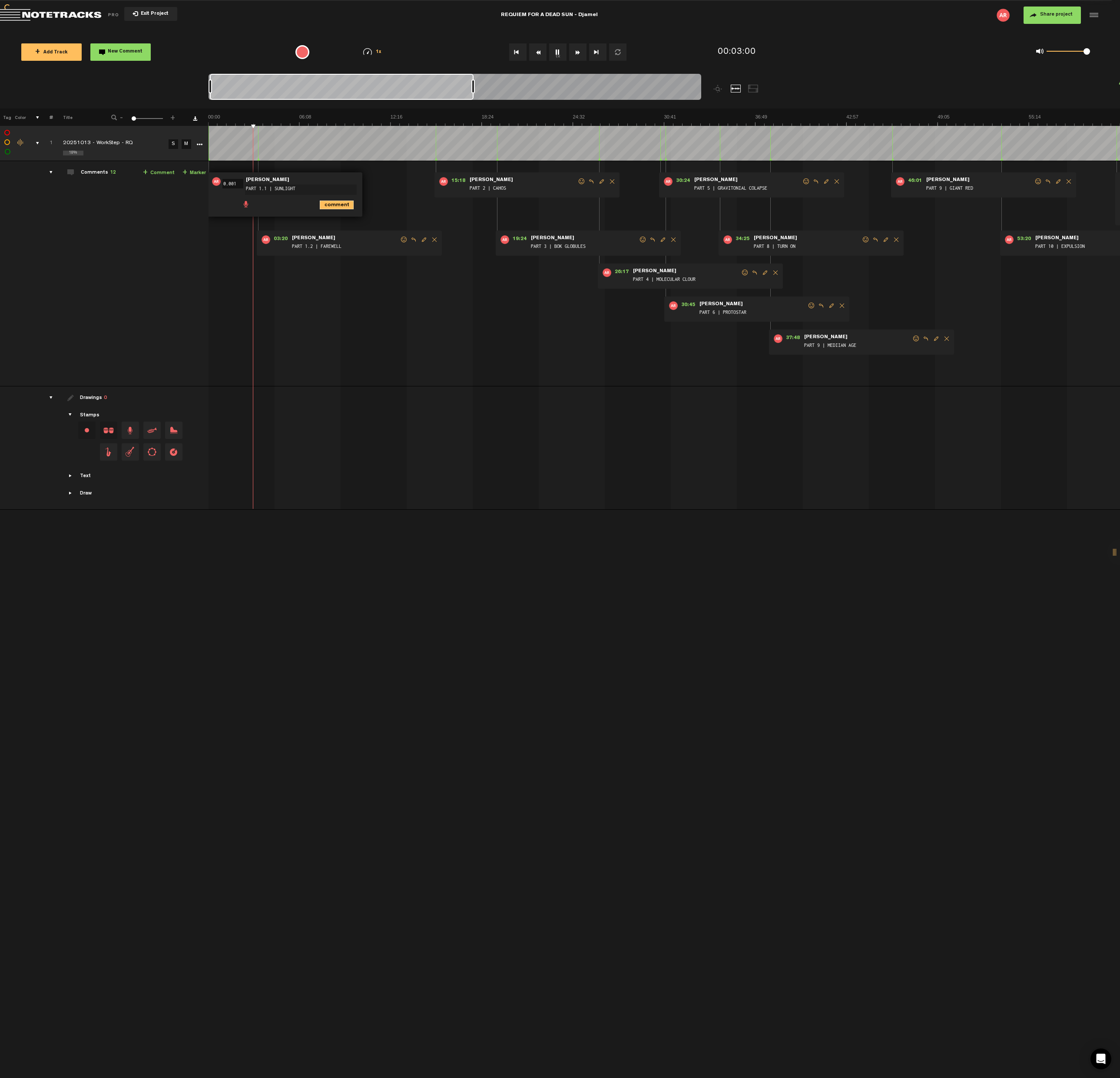
click at [339, 201] on icon "comment" at bounding box center [337, 205] width 34 height 9
click at [349, 119] on img at bounding box center [663, 120] width 912 height 12
click at [366, 120] on img at bounding box center [663, 120] width 912 height 12
click at [680, 120] on img at bounding box center [663, 120] width 912 height 12
drag, startPoint x: 473, startPoint y: 89, endPoint x: 620, endPoint y: 92, distance: 147.0
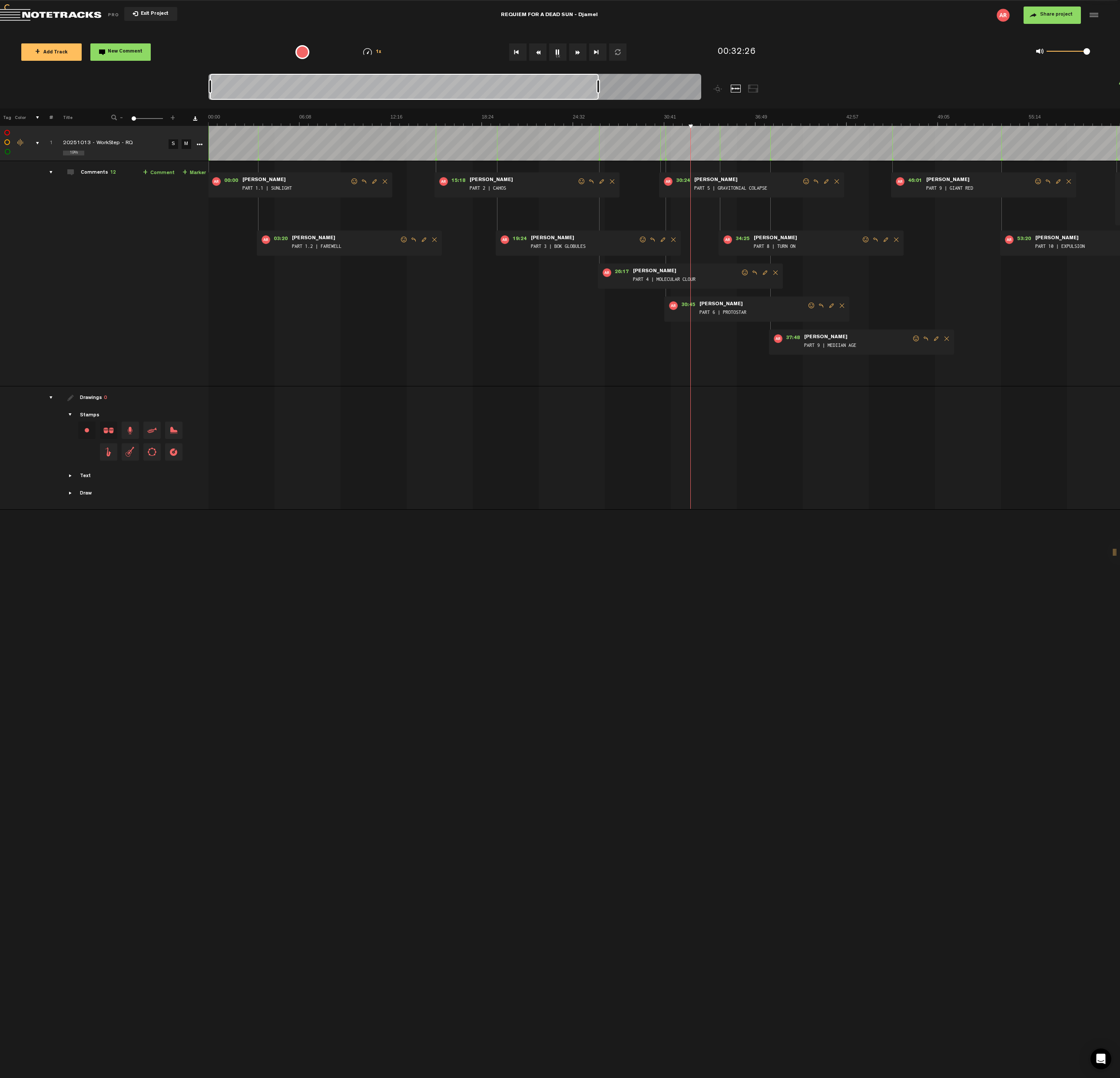
click at [600, 92] on div at bounding box center [598, 86] width 3 height 14
drag, startPoint x: 620, startPoint y: 92, endPoint x: 722, endPoint y: 92, distance: 102.0
click at [722, 92] on div at bounding box center [516, 91] width 616 height 35
click at [557, 53] on button "1x" at bounding box center [558, 52] width 18 height 17
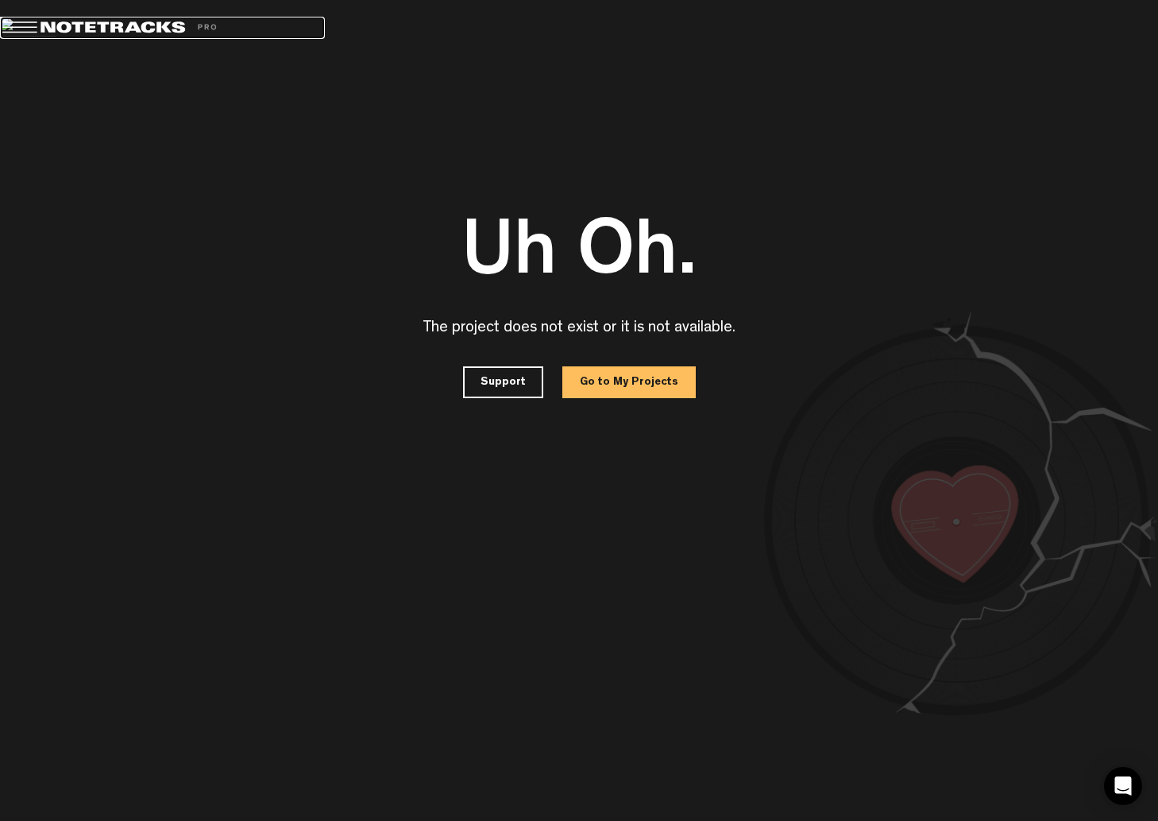
click at [145, 37] on link at bounding box center [162, 28] width 325 height 22
click at [648, 388] on button "Go to My Projects" at bounding box center [628, 382] width 133 height 32
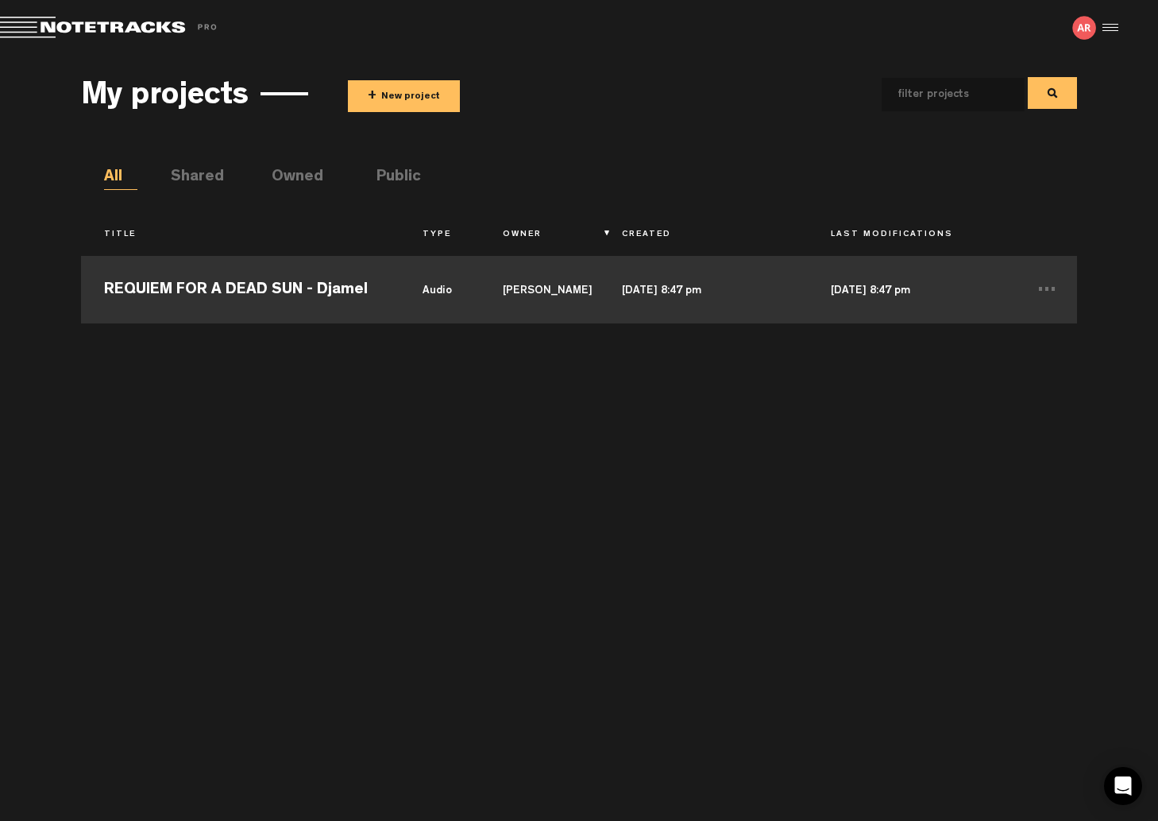
click at [290, 288] on td "REQUIEM FOR A DEAD SUN - Djamel" at bounding box center [240, 287] width 319 height 71
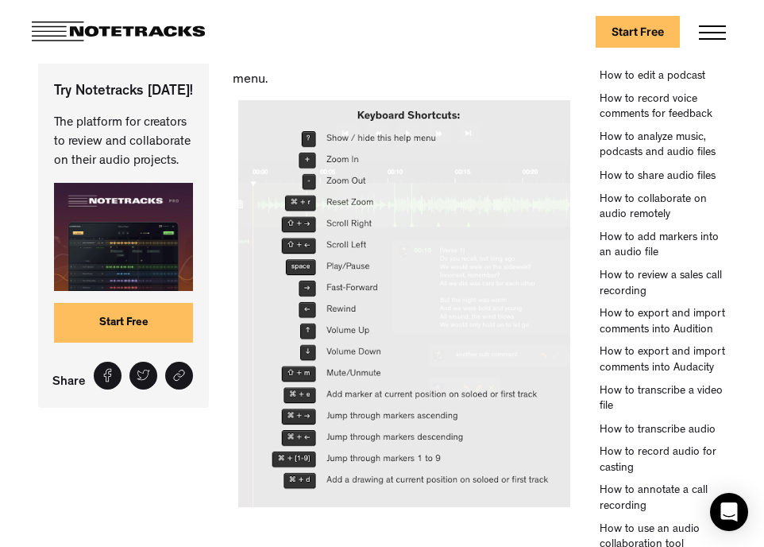
scroll to position [232, 0]
